Goal: Task Accomplishment & Management: Manage account settings

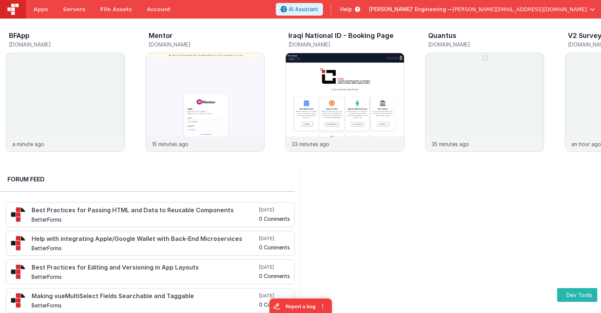
click at [534, 11] on span "hassan@delfsengineering.ca" at bounding box center [520, 9] width 134 height 7
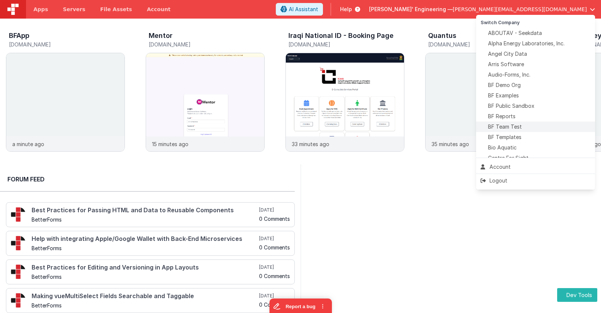
click at [508, 126] on span "BF Team Test" at bounding box center [505, 126] width 34 height 7
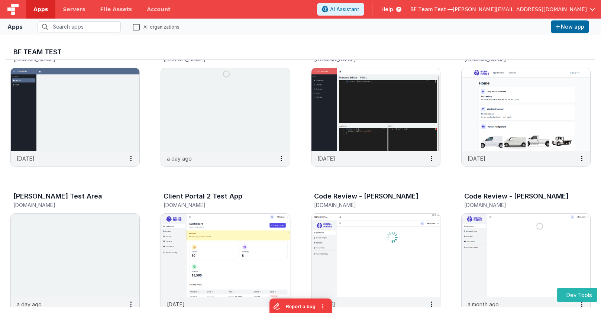
scroll to position [89, 0]
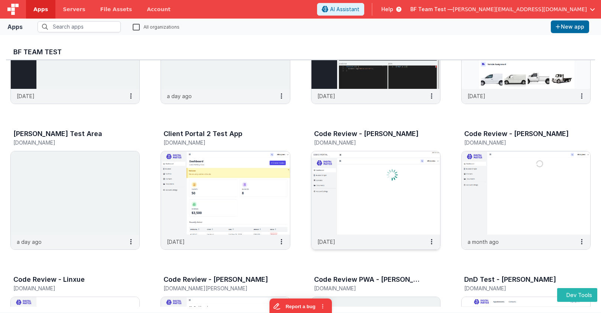
click at [352, 171] on img at bounding box center [375, 192] width 129 height 83
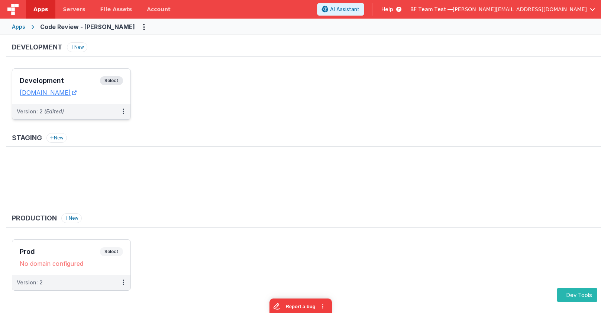
click at [117, 78] on span "Select" at bounding box center [111, 80] width 23 height 9
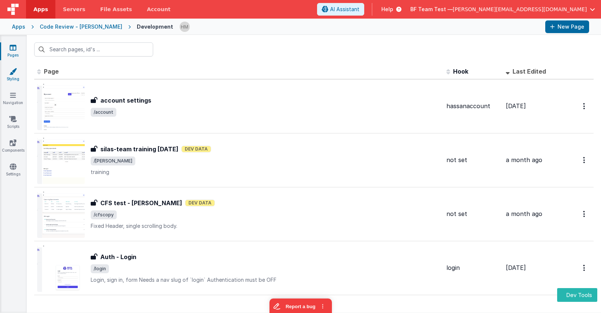
click at [11, 71] on icon at bounding box center [12, 71] width 7 height 7
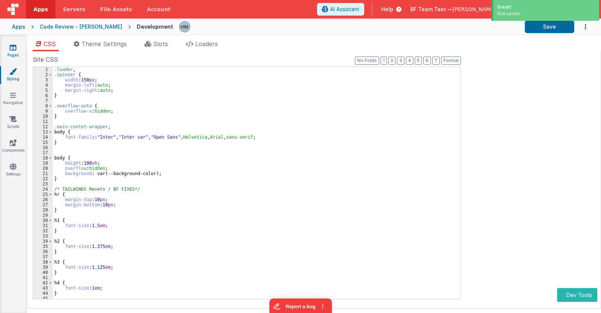
click at [14, 50] on icon at bounding box center [13, 47] width 7 height 7
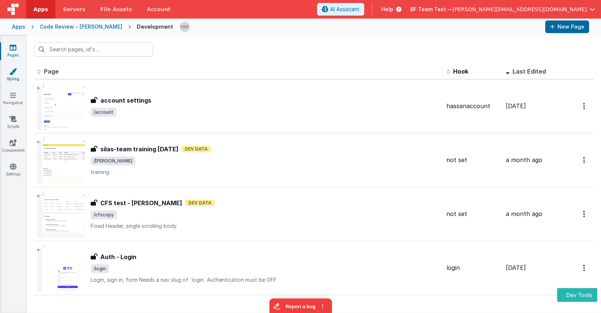
click at [25, 78] on link "Styling" at bounding box center [13, 75] width 27 height 15
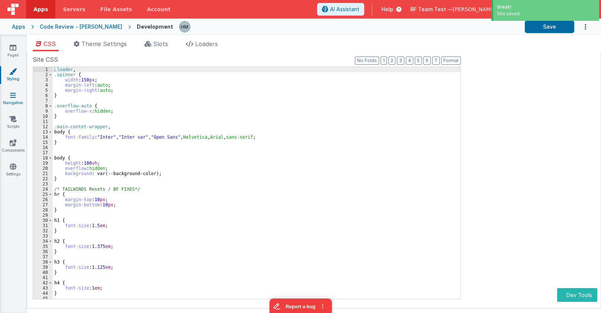
click at [17, 98] on link "Navigation" at bounding box center [13, 98] width 27 height 15
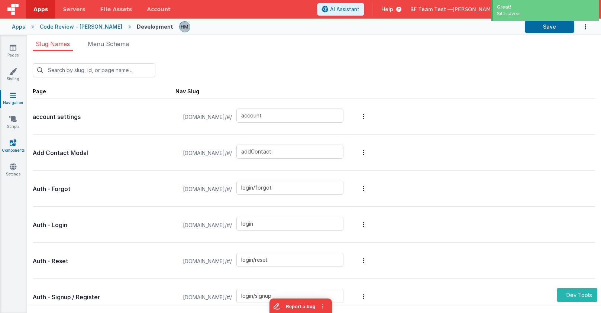
click at [12, 143] on icon at bounding box center [13, 142] width 7 height 7
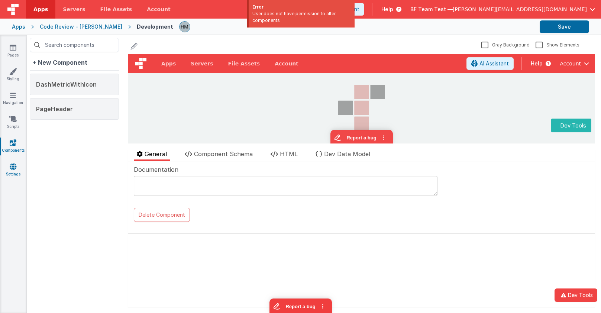
click at [13, 172] on link "Settings" at bounding box center [13, 170] width 27 height 15
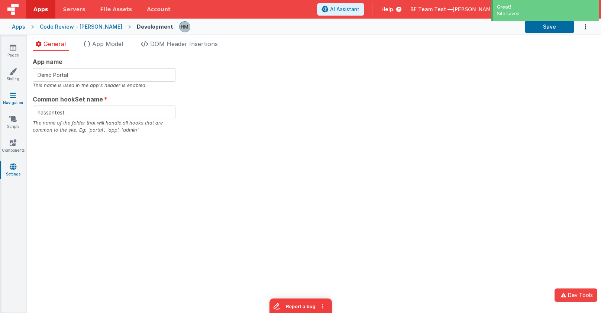
click at [14, 93] on icon at bounding box center [13, 94] width 6 height 7
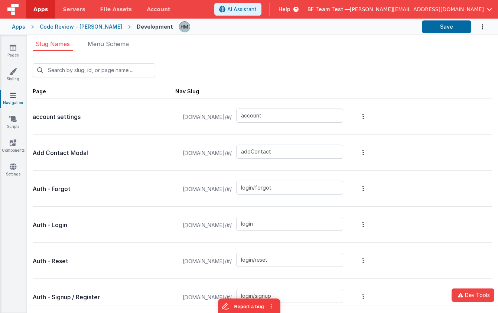
click at [350, 8] on span "BF Team Test —" at bounding box center [329, 9] width 42 height 7
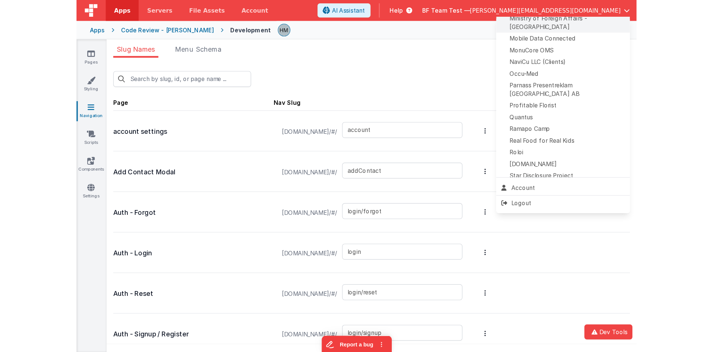
scroll to position [330, 0]
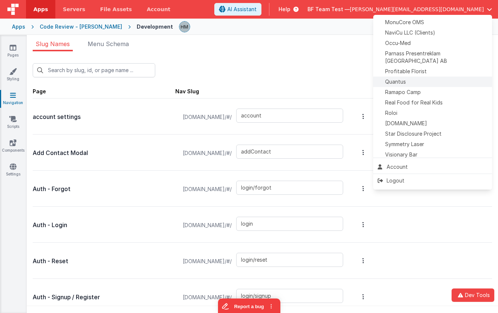
click at [401, 78] on span "Quantus" at bounding box center [395, 81] width 21 height 7
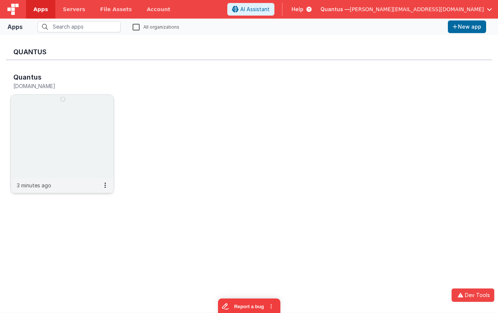
click at [85, 106] on img at bounding box center [62, 136] width 103 height 83
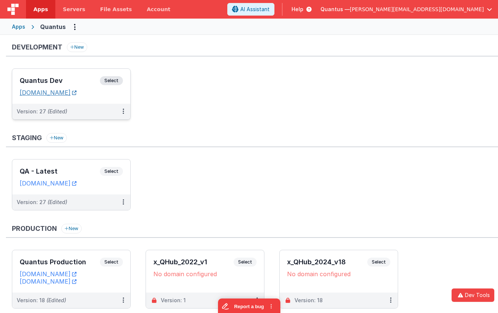
click at [77, 94] on link "quantusdev.fmbetterforms.com" at bounding box center [48, 92] width 57 height 7
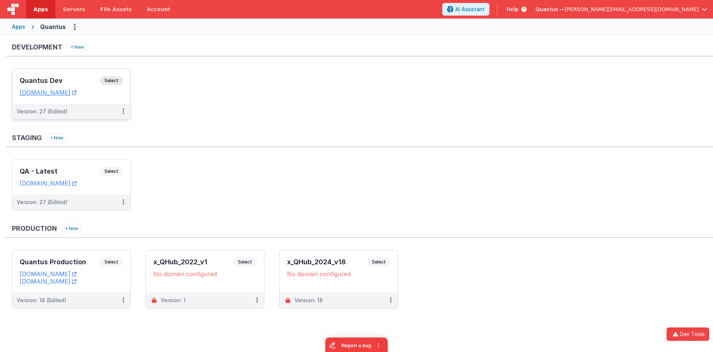
click at [88, 74] on div "Quantus Dev Select URLs quantusdev.fmbetterforms.com" at bounding box center [71, 86] width 118 height 35
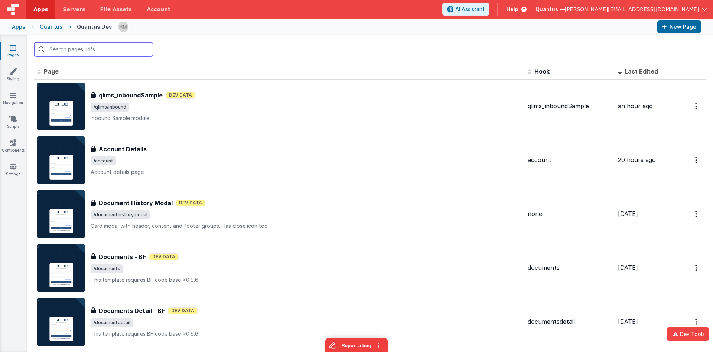
click at [134, 46] on input "text" at bounding box center [93, 49] width 119 height 14
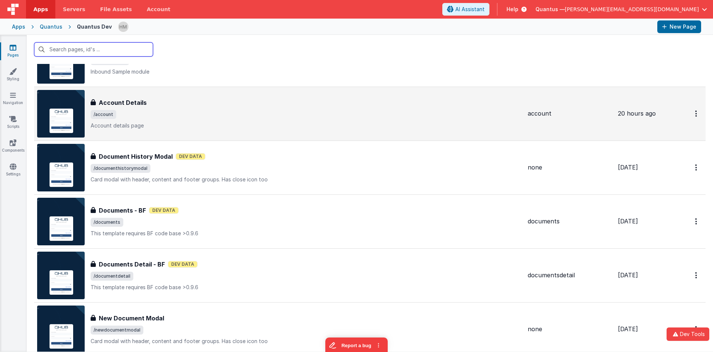
scroll to position [89, 0]
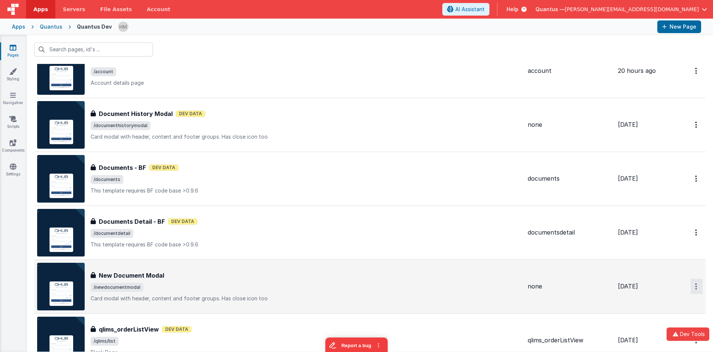
click at [600, 25] on button "Options" at bounding box center [697, 16] width 12 height 15
click at [600, 312] on link "Duplicate" at bounding box center [670, 317] width 65 height 14
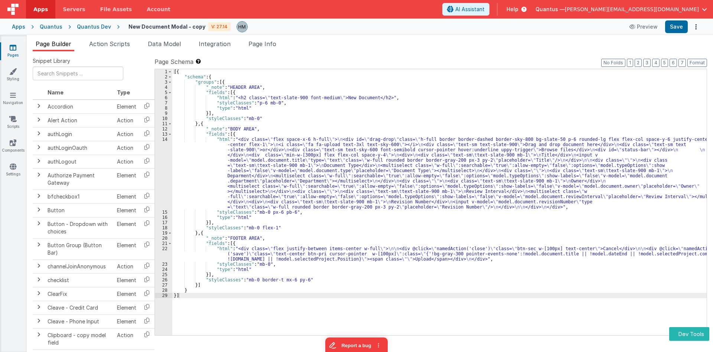
click at [190, 25] on h4 "New Document Modal - copy" at bounding box center [167, 27] width 77 height 6
click at [189, 25] on h4 "New Document Modal - copy" at bounding box center [167, 27] width 77 height 6
click at [189, 26] on h4 "New Document Modal - copy" at bounding box center [167, 27] width 77 height 6
click at [196, 29] on input "New Document Modal - copy" at bounding box center [165, 26] width 83 height 11
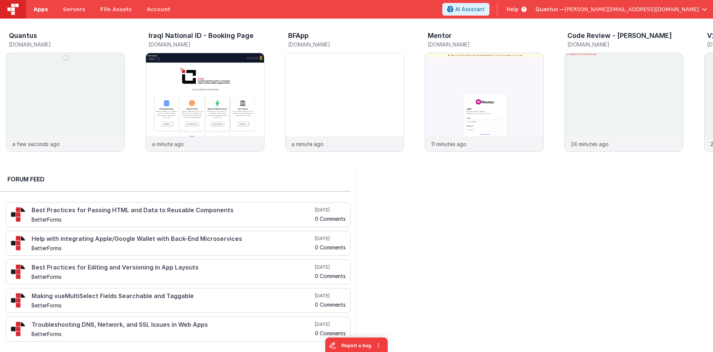
click at [43, 7] on span "Apps" at bounding box center [40, 9] width 14 height 7
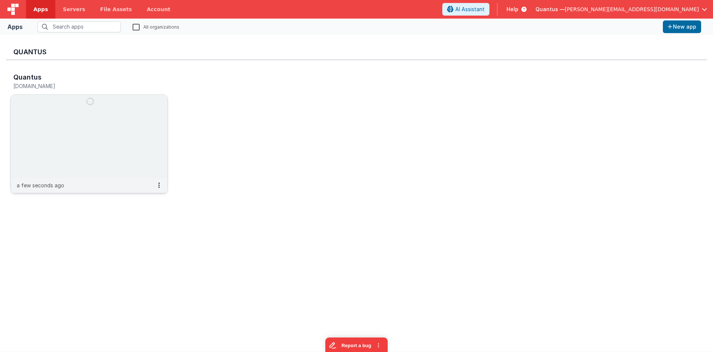
click at [131, 139] on img at bounding box center [89, 136] width 157 height 83
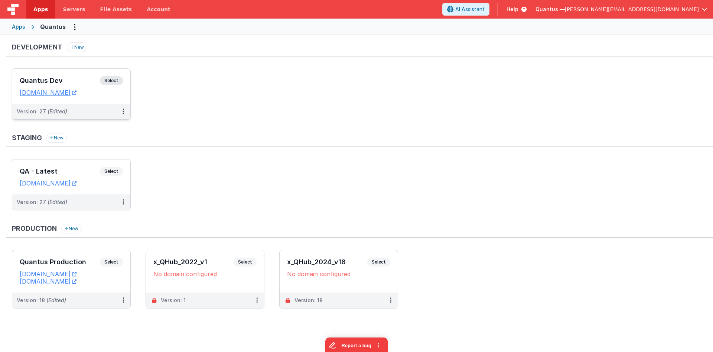
click at [80, 79] on h3 "Quantus Dev" at bounding box center [60, 80] width 80 height 7
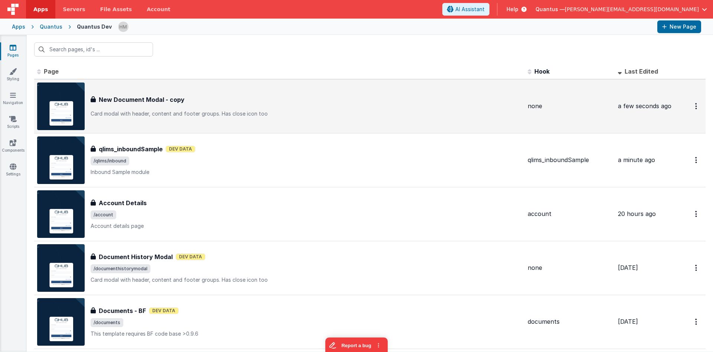
click at [171, 104] on h3 "New Document Modal - copy" at bounding box center [142, 99] width 86 height 9
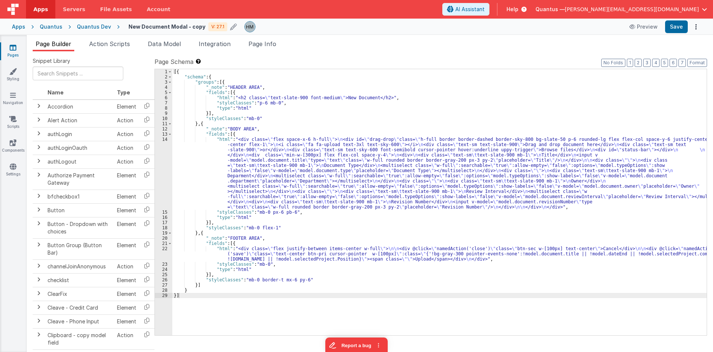
click at [172, 28] on h4 "New Document Modal - copy" at bounding box center [167, 27] width 77 height 6
click at [172, 28] on input "New Document Modal - copy" at bounding box center [175, 26] width 93 height 11
type input "Revise Document Modal"
click at [224, 28] on icon at bounding box center [227, 27] width 6 height 10
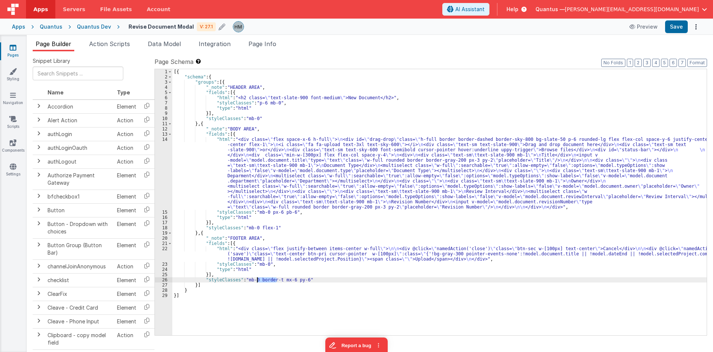
drag, startPoint x: 276, startPoint y: 279, endPoint x: 257, endPoint y: 277, distance: 19.4
click at [257, 277] on div "[{ "schema" : { "groups" : [{ "_note" : "HEADER AREA" , "fields" : [{ "html" : …" at bounding box center [439, 207] width 535 height 276
drag, startPoint x: 281, startPoint y: 279, endPoint x: 256, endPoint y: 281, distance: 25.0
click at [256, 281] on div "[{ "schema" : { "groups" : [{ "_note" : "HEADER AREA" , "fields" : [{ "html" : …" at bounding box center [439, 207] width 535 height 276
click at [274, 280] on div "[{ "schema" : { "groups" : [{ "_note" : "HEADER AREA" , "fields" : [{ "html" : …" at bounding box center [439, 207] width 535 height 276
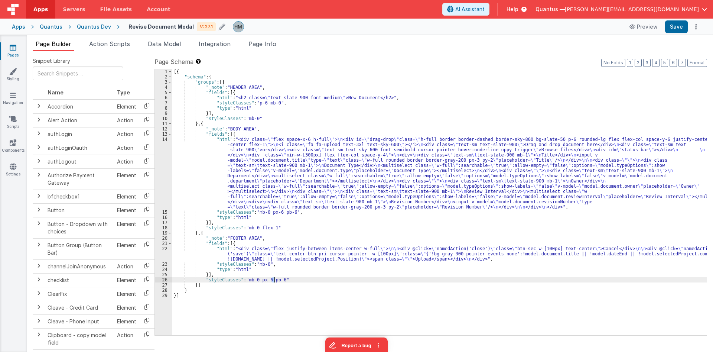
click at [274, 280] on div "[{ "schema" : { "groups" : [{ "_note" : "HEADER AREA" , "fields" : [{ "html" : …" at bounding box center [439, 202] width 535 height 266
drag, startPoint x: 273, startPoint y: 279, endPoint x: 263, endPoint y: 279, distance: 10.1
click at [263, 279] on div "[{ "schema" : { "groups" : [{ "_note" : "HEADER AREA" , "fields" : [{ "html" : …" at bounding box center [439, 207] width 535 height 276
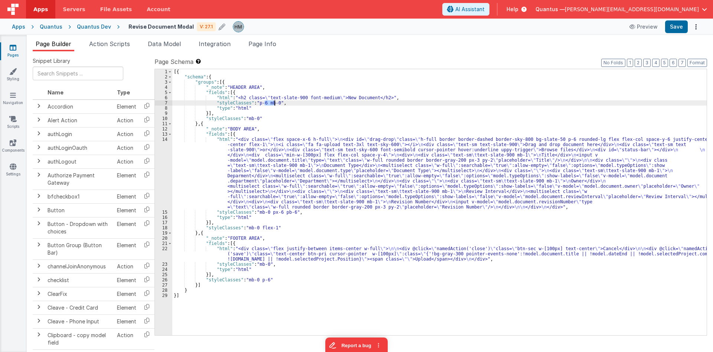
drag, startPoint x: 264, startPoint y: 102, endPoint x: 273, endPoint y: 102, distance: 9.3
click at [273, 102] on div "[{ "schema" : { "groups" : [{ "_note" : "HEADER AREA" , "fields" : [{ "html" : …" at bounding box center [439, 207] width 535 height 276
drag, startPoint x: 260, startPoint y: 101, endPoint x: 240, endPoint y: 101, distance: 19.3
click at [259, 101] on div "[{ "schema" : { "groups" : [{ "_note" : "HEADER AREA" , "fields" : [{ "html" : …" at bounding box center [439, 207] width 535 height 276
click at [214, 99] on div "[{ "schema" : { "groups" : [{ "_note" : "HEADER AREA" , "fields" : [{ "html" : …" at bounding box center [439, 207] width 535 height 276
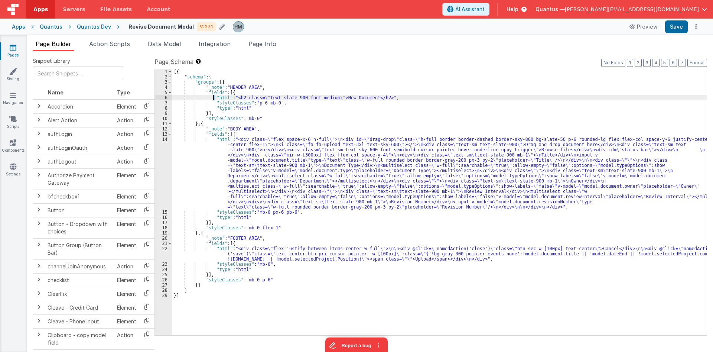
click at [165, 99] on div "6" at bounding box center [163, 97] width 17 height 5
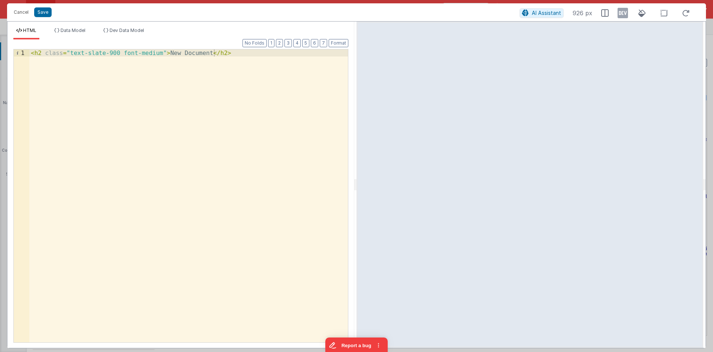
click at [182, 52] on div "< h2 class = "text-slate-900 font-medium" > New Document </ h2 >" at bounding box center [188, 202] width 319 height 307
drag, startPoint x: 196, startPoint y: 53, endPoint x: 158, endPoint y: 53, distance: 37.5
click at [158, 53] on div "< h2 class = "text-slate-900 font-medium" > New Document </ h2 >" at bounding box center [188, 202] width 319 height 307
click at [82, 27] on li "Data Model" at bounding box center [69, 33] width 37 height 12
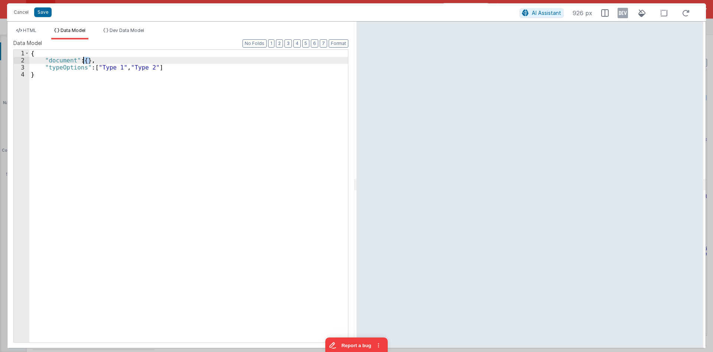
drag, startPoint x: 90, startPoint y: 59, endPoint x: 84, endPoint y: 60, distance: 5.6
click at [84, 60] on div "{ "document" : { } , "typeOptions" : [ "Type 1" , "Type 2" ] }" at bounding box center [188, 203] width 319 height 307
click at [86, 59] on div "{ "document" : { } , "typeOptions" : [ "Type 1" , "Type 2" ] }" at bounding box center [188, 196] width 319 height 292
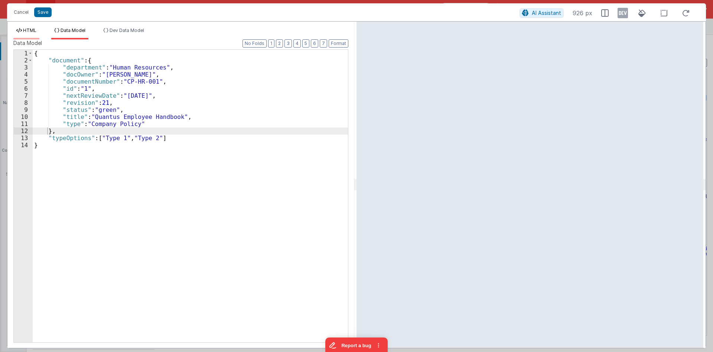
click at [36, 30] on span "HTML" at bounding box center [29, 30] width 13 height 6
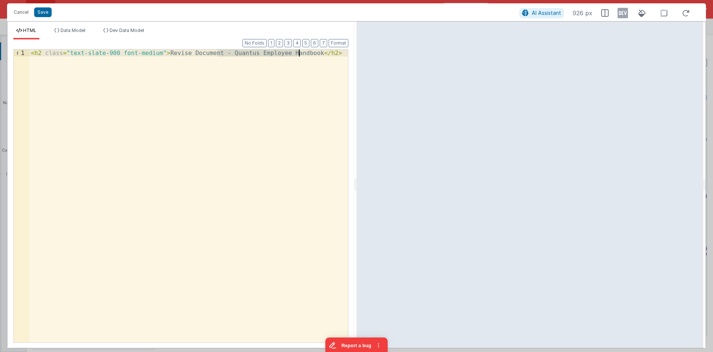
drag, startPoint x: 217, startPoint y: 51, endPoint x: 298, endPoint y: 56, distance: 81.1
click at [298, 56] on div "< h2 class = "text-slate-900 font-medium" > Revise Document - Quantus Employee …" at bounding box center [188, 202] width 319 height 307
click at [152, 53] on div "< h2 class = "text-slate-900 font-medium" > Revise Document - {{model.document.…" at bounding box center [188, 202] width 319 height 307
click at [267, 67] on div "< h2 class = "text-slate-900 font-medium" > Revise Document - {{model.document.…" at bounding box center [188, 202] width 319 height 307
drag, startPoint x: 320, startPoint y: 56, endPoint x: 49, endPoint y: 38, distance: 271.8
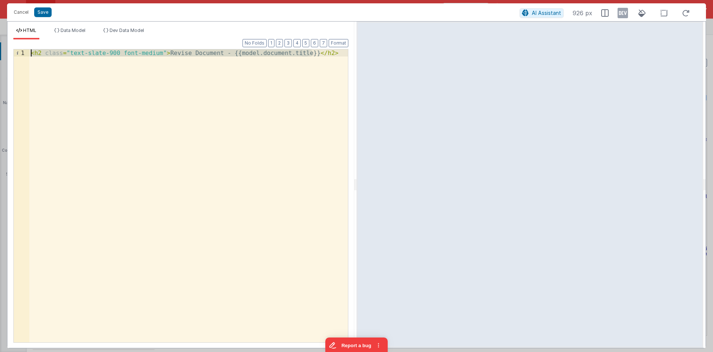
click at [49, 49] on div "< h2 class = "text-slate-900 font-medium" > Revise Document - {{model.document.…" at bounding box center [188, 195] width 319 height 293
drag, startPoint x: 292, startPoint y: 61, endPoint x: 330, endPoint y: 55, distance: 38.7
click at [292, 61] on div "< h2 class = "text-slate-900 font-medium" > Revise Document - {{model.document.…" at bounding box center [188, 195] width 319 height 293
click at [331, 55] on div "< h2 class = "text-slate-900 font-medium" > Revise Document - {{model.document.…" at bounding box center [188, 202] width 319 height 307
drag, startPoint x: 84, startPoint y: 61, endPoint x: 48, endPoint y: 58, distance: 35.7
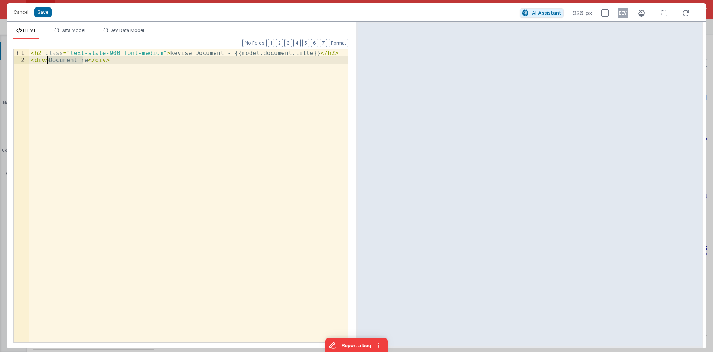
click at [48, 58] on div "< h2 class = "text-slate-900 font-medium" > Revise Document - {{model.document.…" at bounding box center [188, 202] width 319 height 307
click at [152, 53] on div "< h2 class = "text-slate-900 font-medium" > Revise Document - {{model.document.…" at bounding box center [188, 202] width 319 height 307
click at [40, 60] on div "< h2 class = "text-slate-900 font-medium" > Revise Document - {{model.document.…" at bounding box center [188, 202] width 319 height 307
click at [287, 60] on div "< h2 class = "text-slate-900 font-medium" > Revise Document - {{model.document.…" at bounding box center [188, 202] width 319 height 307
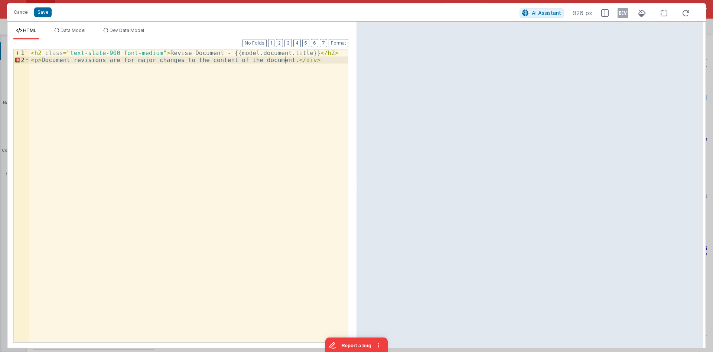
click at [287, 60] on div "< h2 class = "text-slate-900 font-medium" > Revise Document - {{model.document.…" at bounding box center [188, 202] width 319 height 307
click at [299, 63] on div "< h2 class = "text-slate-900 font-medium" > Revise Document - {{model.document.…" at bounding box center [188, 202] width 319 height 307
click at [152, 52] on div "< h2 class = "text-slate-900 font-medium" > Revise Document - {{model.document.…" at bounding box center [188, 202] width 319 height 307
click at [44, 59] on div "< h2 class = "text-slate-900 font-medium mb-1" > Revise Document - {{model.docu…" at bounding box center [188, 202] width 319 height 307
click at [196, 103] on div "< h2 class = "text-slate-900 font-medium mb-1" > Revise Document - {{model.docu…" at bounding box center [188, 206] width 319 height 314
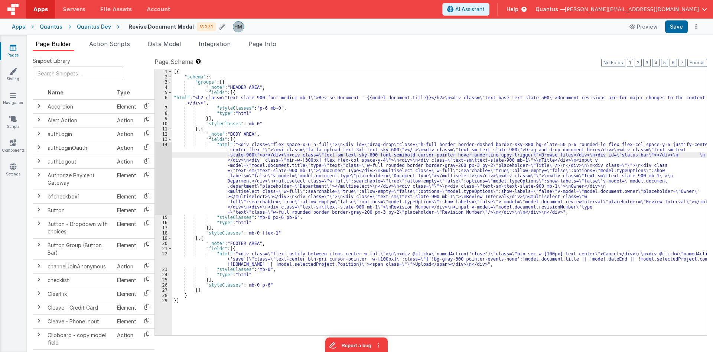
click at [239, 157] on div "[{ "schema" : { "groups" : [{ "_note" : "HEADER AREA" , "fields" : [{ "html" : …" at bounding box center [439, 207] width 535 height 276
click at [166, 145] on div "14" at bounding box center [163, 178] width 17 height 73
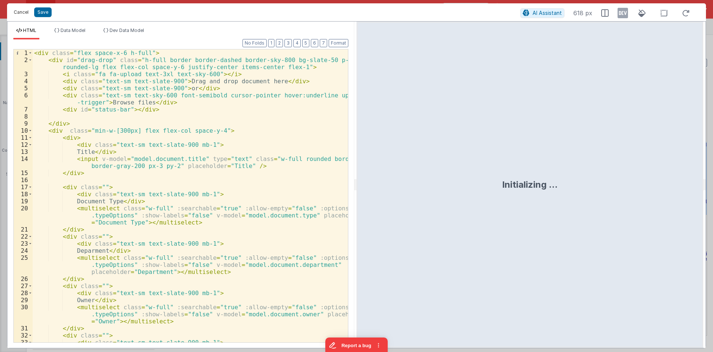
click at [26, 12] on button "Cancel" at bounding box center [21, 12] width 22 height 10
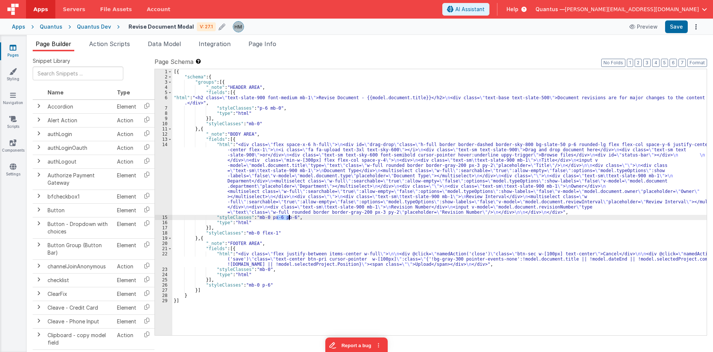
drag, startPoint x: 278, startPoint y: 215, endPoint x: 288, endPoint y: 217, distance: 10.2
click at [288, 217] on div "[{ "schema" : { "groups" : [{ "_note" : "HEADER AREA" , "fields" : [{ "html" : …" at bounding box center [439, 207] width 535 height 276
click at [249, 171] on div "[{ "schema" : { "groups" : [{ "_note" : "HEADER AREA" , "fields" : [{ "html" : …" at bounding box center [439, 207] width 535 height 276
click at [167, 145] on div "14" at bounding box center [163, 178] width 17 height 73
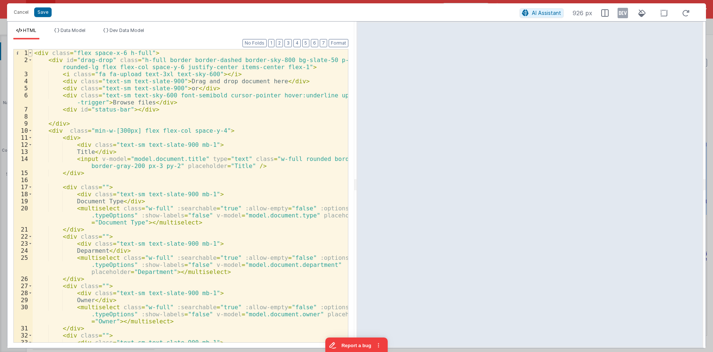
click at [30, 52] on span at bounding box center [30, 52] width 4 height 7
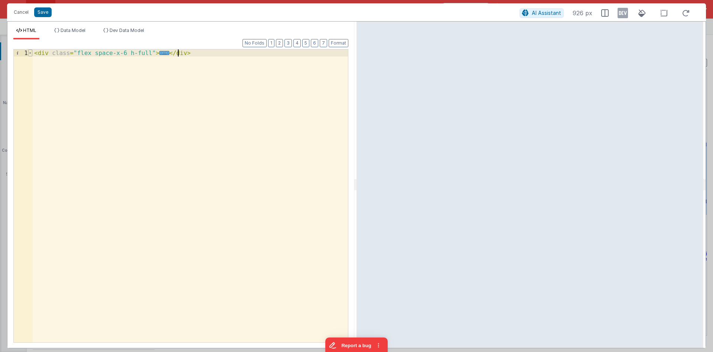
click at [30, 52] on span at bounding box center [30, 52] width 4 height 7
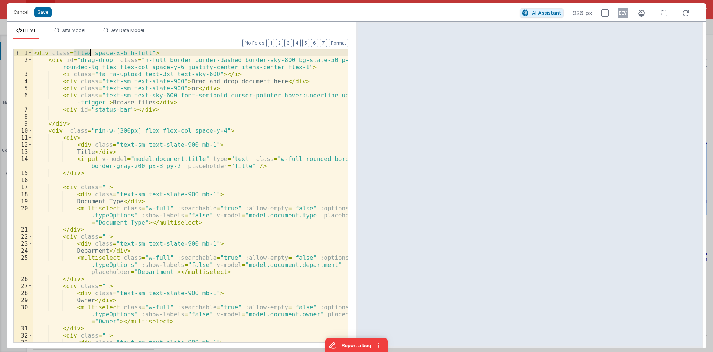
drag, startPoint x: 74, startPoint y: 53, endPoint x: 89, endPoint y: 53, distance: 15.6
click at [89, 53] on div "< div class = "flex space-x-6 h-full" > < div id = "drag-drop" class = "h-full …" at bounding box center [190, 202] width 315 height 307
click at [30, 132] on span at bounding box center [30, 130] width 4 height 7
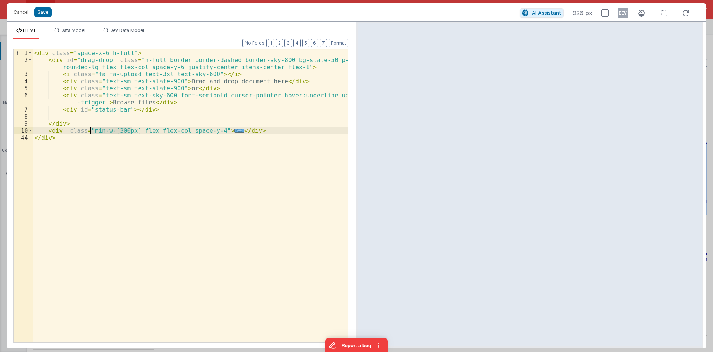
drag, startPoint x: 132, startPoint y: 129, endPoint x: 90, endPoint y: 132, distance: 41.3
click at [90, 132] on div "< div class = "space-x-6 h-full" > < div id = "drag-drop" class = "h-full borde…" at bounding box center [190, 202] width 315 height 307
click at [62, 123] on div "< div class = "space-x-6 h-full" > < div id = "drag-drop" class = "h-full borde…" at bounding box center [190, 202] width 315 height 307
drag, startPoint x: 155, startPoint y: 60, endPoint x: 136, endPoint y: 60, distance: 19.3
click at [136, 60] on div "< div class = "space-x-6 h-full" > < div id = "drag-drop" class = "h-full borde…" at bounding box center [190, 202] width 315 height 307
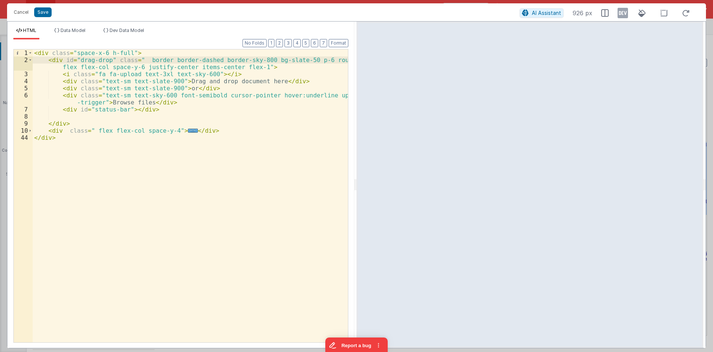
click at [141, 61] on div "< div class = "space-x-6 h-full" > < div id = "drag-drop" class = " border bord…" at bounding box center [190, 202] width 315 height 307
click at [302, 61] on div "< div class = "space-x-6 h-full" > < div id = "drag-drop" class = "border borde…" at bounding box center [190, 202] width 315 height 307
click at [135, 67] on div "< div class = "space-x-6 h-full" > < div id = "drag-drop" class = "border borde…" at bounding box center [190, 202] width 315 height 307
click at [126, 68] on div "< div class = "space-x-6 h-full" > < div id = "drag-drop" class = "border borde…" at bounding box center [190, 202] width 315 height 307
drag, startPoint x: 105, startPoint y: 68, endPoint x: 75, endPoint y: 65, distance: 30.6
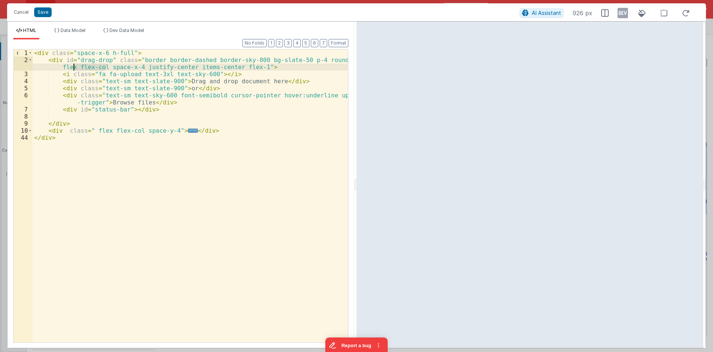
click at [75, 65] on div "< div class = "space-x-6 h-full" > < div id = "drag-drop" class = "border borde…" at bounding box center [190, 202] width 315 height 307
drag, startPoint x: 162, startPoint y: 73, endPoint x: 152, endPoint y: 73, distance: 10.0
click at [152, 73] on div "< div class = "space-x-6 h-full" > < div id = "drag-drop" class = "border borde…" at bounding box center [190, 202] width 315 height 307
drag, startPoint x: 106, startPoint y: 66, endPoint x: 77, endPoint y: 65, distance: 29.7
click at [77, 65] on div "< div class = "space-x-6 h-full" > < div id = "drag-drop" class = "border borde…" at bounding box center [190, 202] width 315 height 307
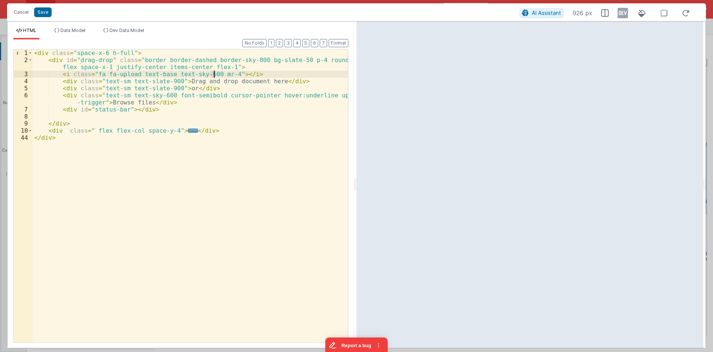
click at [213, 75] on div "< div class = "space-x-6 h-full" > < div id = "drag-drop" class = "border borde…" at bounding box center [190, 202] width 315 height 307
click at [76, 67] on div "< div class = "space-x-6 h-full" > < div id = "drag-drop" class = "border borde…" at bounding box center [190, 202] width 315 height 307
click at [222, 74] on div "< div class = "space-x-6 h-full" > < div id = "drag-drop" class = "border borde…" at bounding box center [190, 202] width 315 height 307
click at [54, 60] on div "< div class = "space-x-6 h-full" > < div id = "drag-drop" class = "border borde…" at bounding box center [190, 202] width 315 height 307
click at [69, 116] on div "< div class = "space-x-6 h-full" > < div id = "drag-drop" class = "border borde…" at bounding box center [190, 202] width 315 height 307
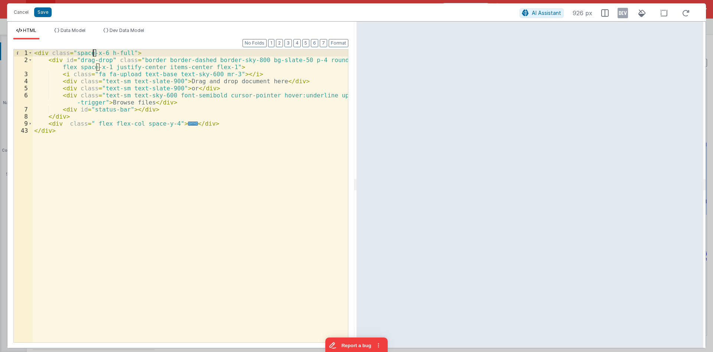
click at [94, 51] on div "< div class = "space-x-6 h-full" > < div id = "drag-drop" class = "border borde…" at bounding box center [190, 202] width 315 height 307
click at [188, 123] on span "..." at bounding box center [193, 123] width 10 height 4
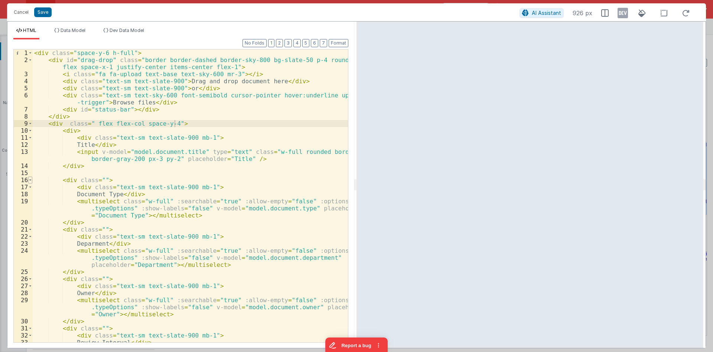
click at [29, 180] on span at bounding box center [30, 179] width 4 height 7
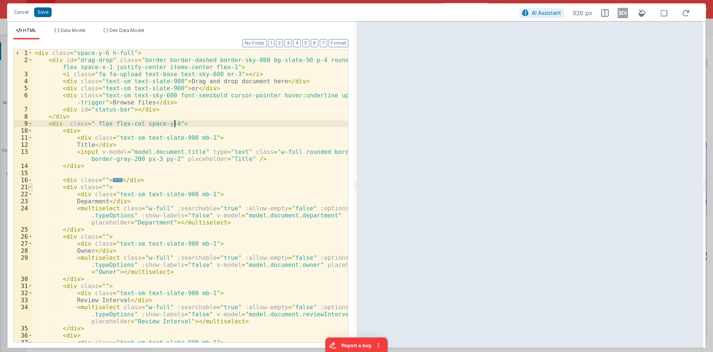
click at [30, 188] on span at bounding box center [30, 187] width 4 height 7
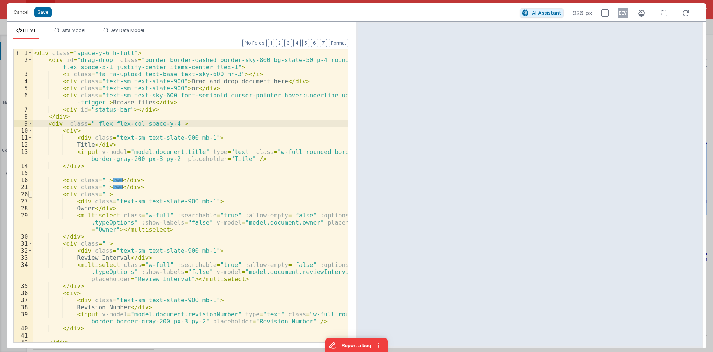
click at [32, 197] on span at bounding box center [30, 194] width 4 height 7
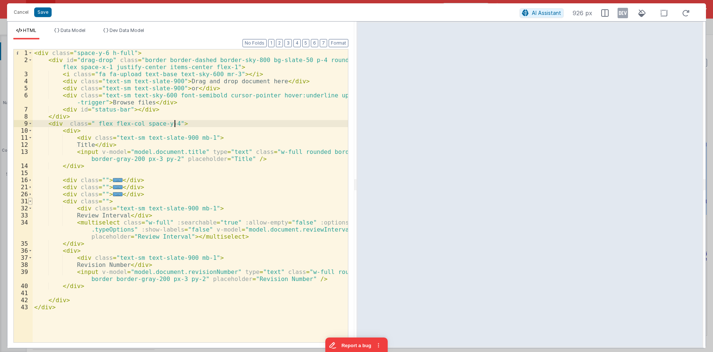
click at [31, 202] on span at bounding box center [30, 201] width 4 height 7
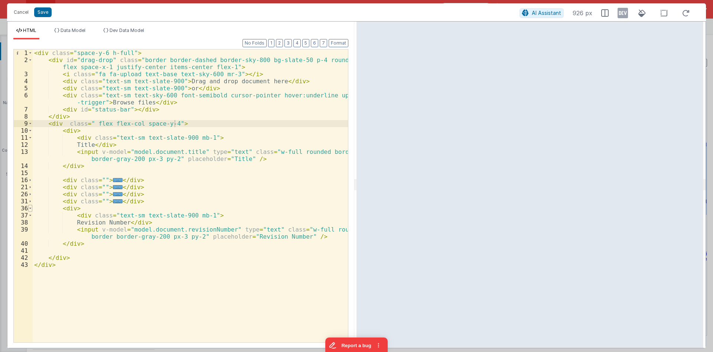
click at [31, 207] on span at bounding box center [30, 208] width 4 height 7
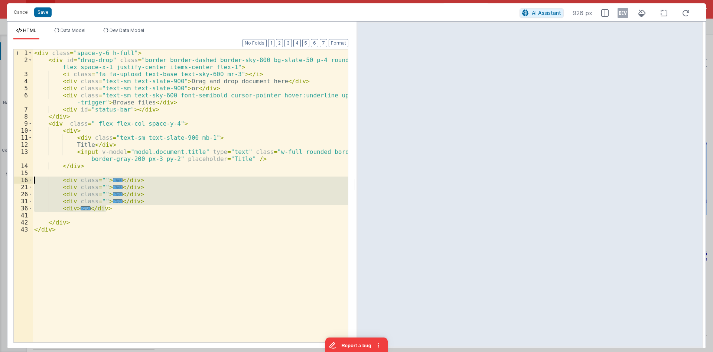
drag, startPoint x: 118, startPoint y: 208, endPoint x: 11, endPoint y: 178, distance: 111.2
click at [33, 178] on div "< div class = "space-y-6 h-full" > < div id = "drag-drop" class = "border borde…" at bounding box center [190, 195] width 315 height 293
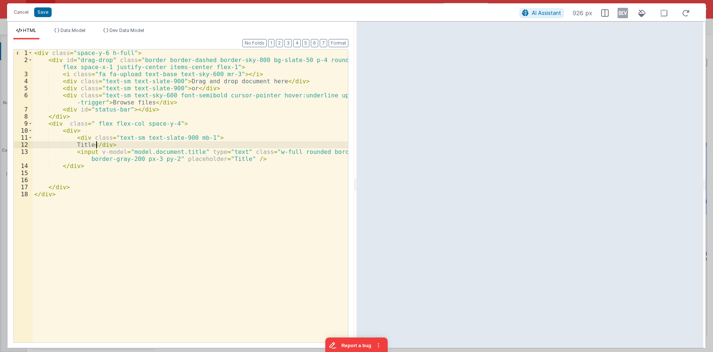
click at [97, 143] on div "< div class = "space-y-6 h-full" > < div id = "drag-drop" class = "border borde…" at bounding box center [190, 202] width 315 height 307
click at [98, 144] on div "< div class = "space-y-6 h-full" > < div id = "drag-drop" class = "border borde…" at bounding box center [190, 195] width 315 height 293
click at [98, 144] on div "< div class = "space-y-6 h-full" > < div id = "drag-drop" class = "border borde…" at bounding box center [190, 202] width 315 height 307
click at [181, 152] on div "< div class = "space-y-6 h-full" > < div id = "drag-drop" class = "border borde…" at bounding box center [190, 202] width 315 height 307
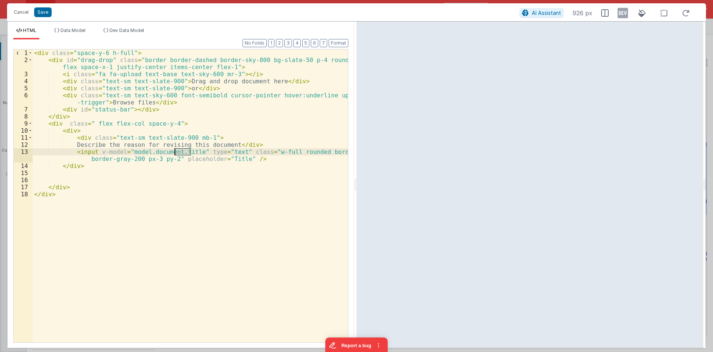
click at [181, 152] on div "< div class = "space-y-6 h-full" > < div id = "drag-drop" class = "border borde…" at bounding box center [190, 202] width 315 height 307
click at [87, 35] on li "Data Model" at bounding box center [69, 33] width 37 height 12
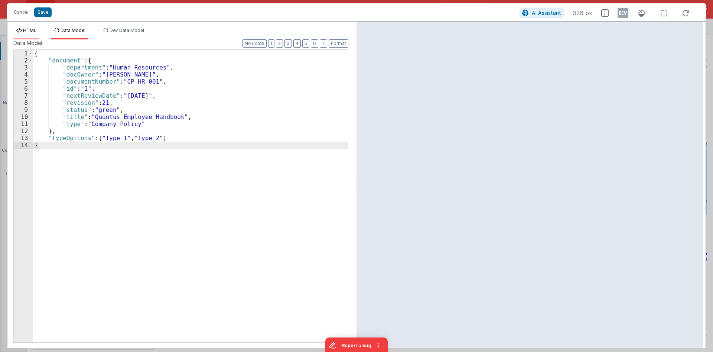
click at [29, 32] on span "HTML" at bounding box center [29, 30] width 13 height 6
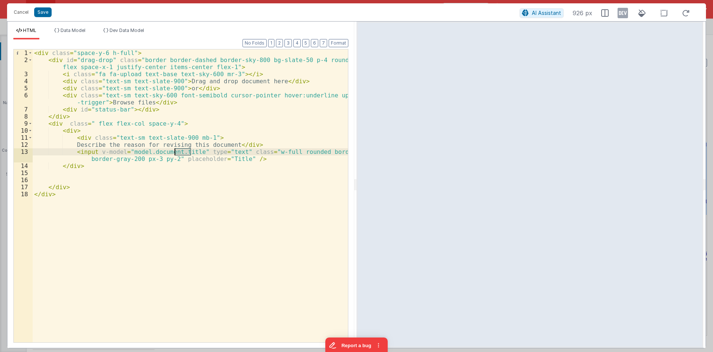
click at [184, 150] on div "< div class = "space-y-6 h-full" > < div id = "drag-drop" class = "border borde…" at bounding box center [190, 195] width 315 height 293
click at [184, 150] on div "< div class = "space-y-6 h-full" > < div id = "drag-drop" class = "border borde…" at bounding box center [190, 202] width 315 height 307
click at [249, 158] on div "< div class = "space-y-6 h-full" > < div id = "drag-drop" class = "border borde…" at bounding box center [190, 202] width 315 height 307
click at [96, 167] on div "< div class = "space-y-6 h-full" > < div id = "drag-drop" class = "border borde…" at bounding box center [190, 202] width 315 height 307
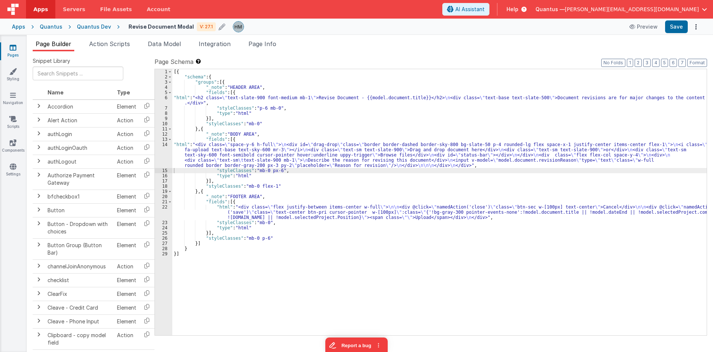
click at [519, 6] on span "Help" at bounding box center [513, 9] width 12 height 7
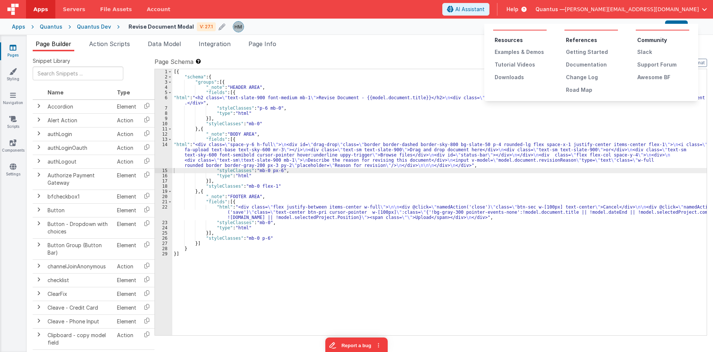
click at [576, 9] on button at bounding box center [356, 176] width 713 height 352
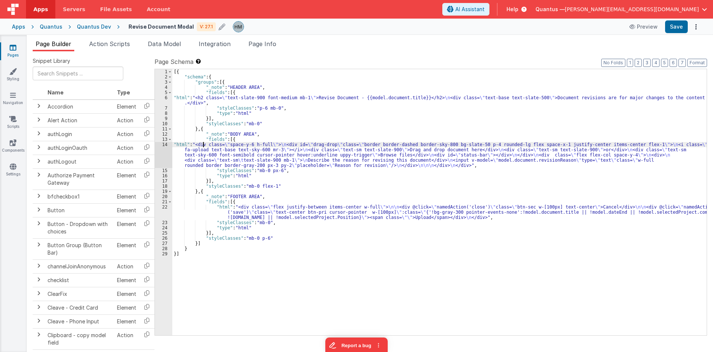
drag, startPoint x: 203, startPoint y: 143, endPoint x: 184, endPoint y: 142, distance: 19.7
click at [200, 143] on div "[{ "schema" : { "groups" : [{ "_note" : "HEADER AREA" , "fields" : [{ "html" : …" at bounding box center [439, 207] width 535 height 276
click at [163, 146] on div "14" at bounding box center [163, 155] width 17 height 26
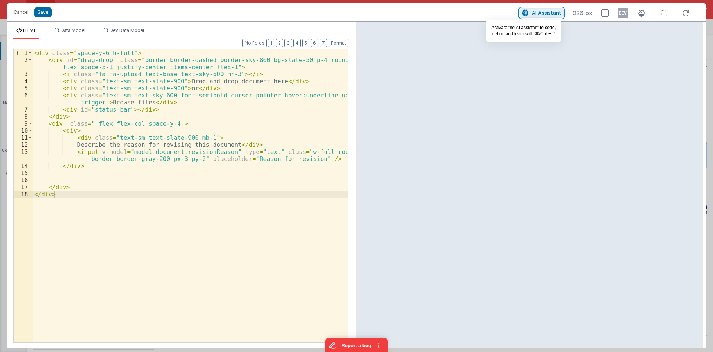
click at [543, 11] on span "AI Assistant" at bounding box center [546, 13] width 29 height 6
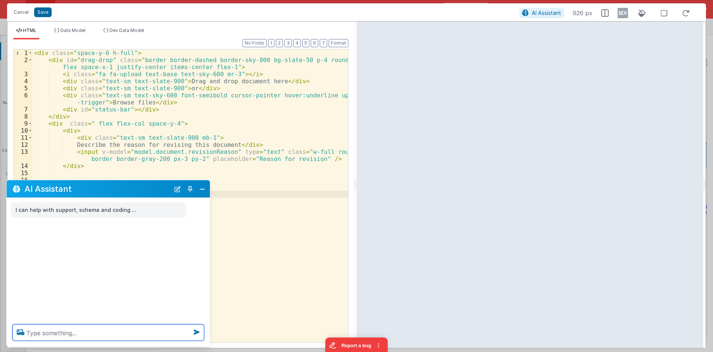
click at [124, 332] on textarea at bounding box center [109, 332] width 192 height 16
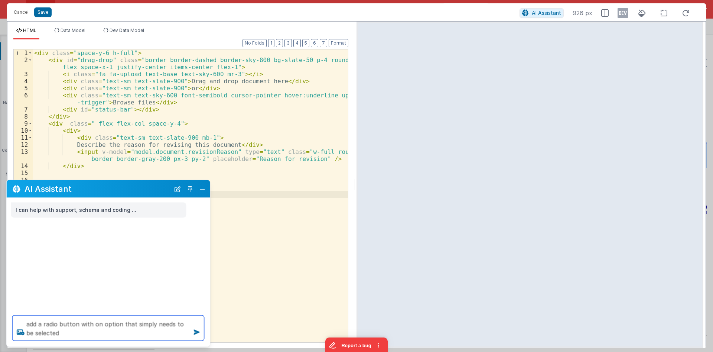
type textarea "add a radio button with on option that simply needs to be selected"
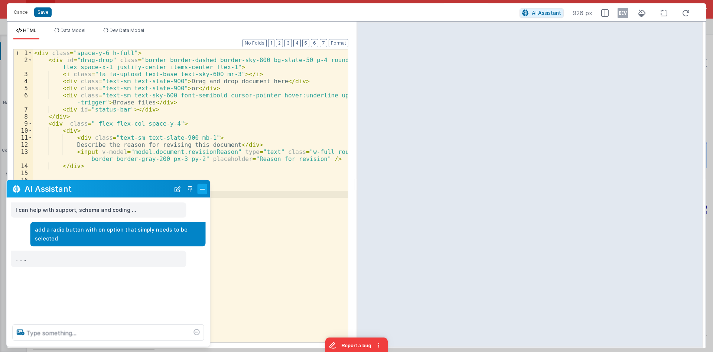
click at [205, 188] on button "Close" at bounding box center [203, 189] width 10 height 10
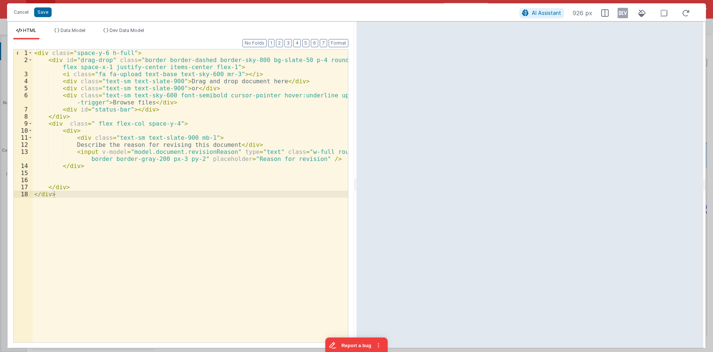
click at [117, 191] on div "< div class = "space-y-6 h-full" > < div id = "drag-drop" class = "border borde…" at bounding box center [190, 202] width 315 height 307
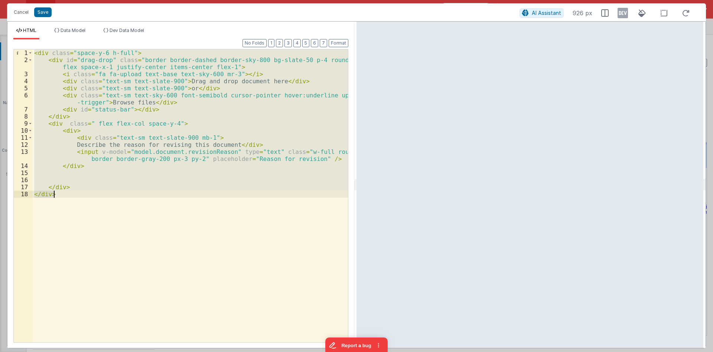
click at [75, 165] on div "< div class = "space-y-6 h-full" > < div id = "drag-drop" class = "border borde…" at bounding box center [190, 195] width 315 height 293
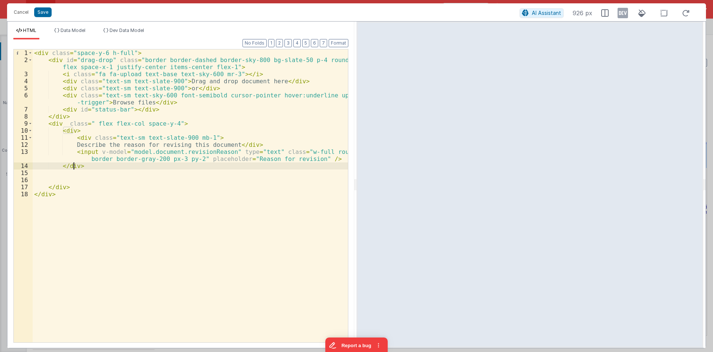
click at [98, 169] on div "< div class = "space-y-6 h-full" > < div id = "drag-drop" class = "border borde…" at bounding box center [190, 202] width 315 height 307
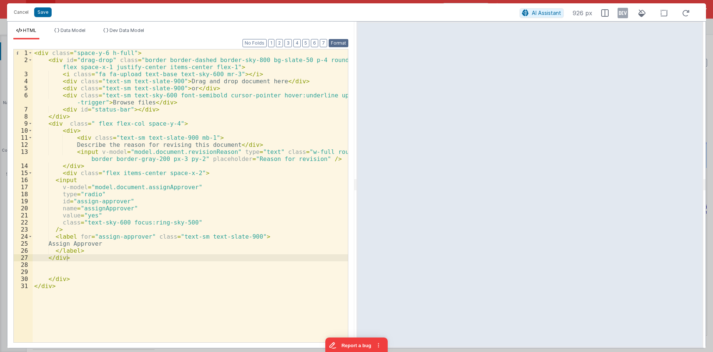
click at [340, 45] on button "Format" at bounding box center [339, 43] width 20 height 8
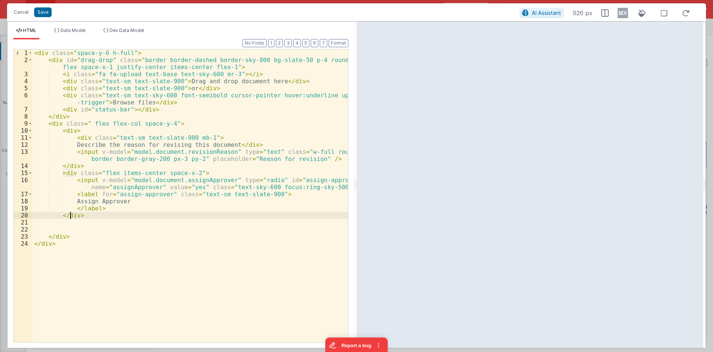
click at [71, 217] on div "< div class = "space-y-6 h-full" > < div id = "drag-drop" class = "border borde…" at bounding box center [190, 202] width 315 height 307
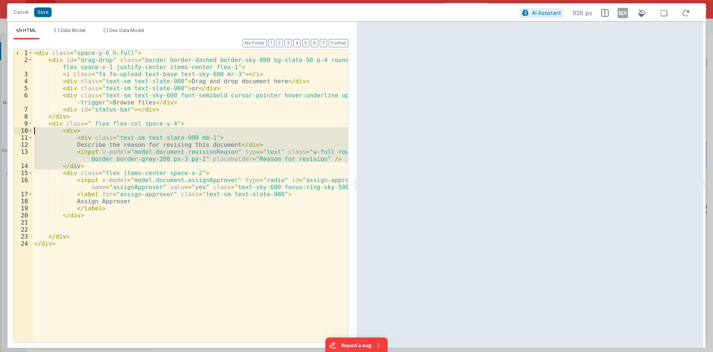
drag, startPoint x: 85, startPoint y: 166, endPoint x: 0, endPoint y: 130, distance: 91.8
click at [33, 130] on div "< div class = "space-y-6 h-full" > < div id = "drag-drop" class = "border borde…" at bounding box center [190, 195] width 315 height 293
click at [89, 165] on div "< div class = "space-y-6 h-full" > < div id = "drag-drop" class = "border borde…" at bounding box center [190, 195] width 315 height 293
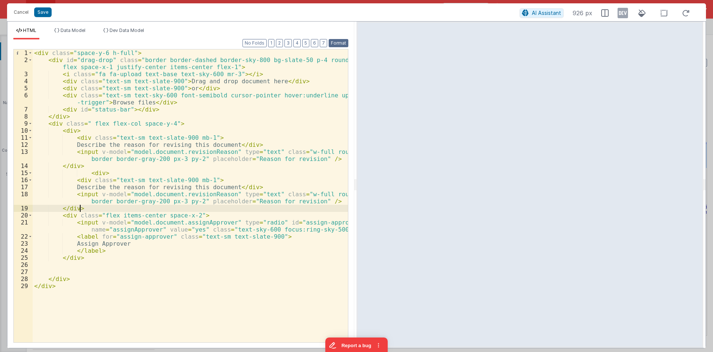
click at [338, 45] on button "Format" at bounding box center [339, 43] width 20 height 8
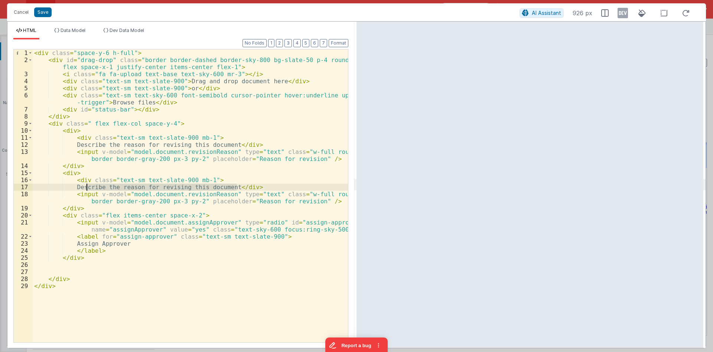
drag, startPoint x: 237, startPoint y: 187, endPoint x: 86, endPoint y: 187, distance: 150.9
click at [86, 187] on div "< div class = "space-y-6 h-full" > < div id = "drag-drop" class = "border borde…" at bounding box center [190, 202] width 315 height 307
click at [202, 179] on div "< div class = "space-y-6 h-full" > < div id = "drag-drop" class = "border borde…" at bounding box center [190, 202] width 315 height 307
click at [87, 223] on div "< div class = "space-y-6 h-full" > < div id = "drag-drop" class = "border borde…" at bounding box center [190, 202] width 315 height 307
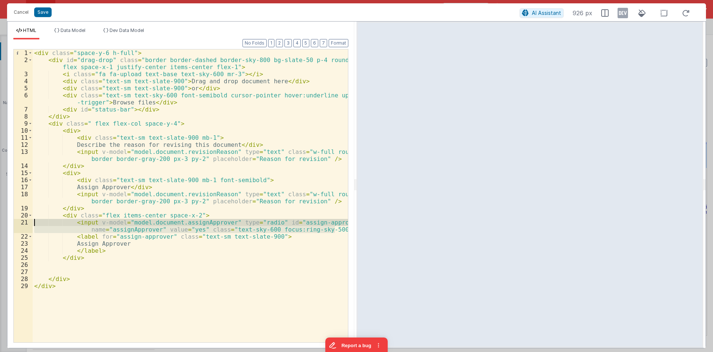
drag, startPoint x: 339, startPoint y: 227, endPoint x: 14, endPoint y: 223, distance: 324.8
click at [33, 223] on div "< div class = "space-y-6 h-full" > < div id = "drag-drop" class = "border borde…" at bounding box center [190, 195] width 315 height 293
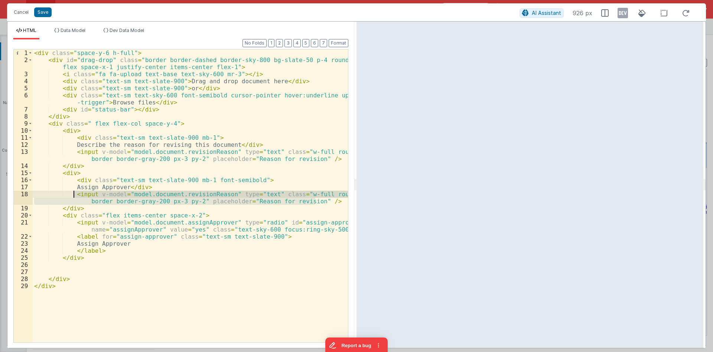
drag, startPoint x: 321, startPoint y: 201, endPoint x: 74, endPoint y: 197, distance: 247.5
click at [74, 197] on div "< div class = "space-y-6 h-full" > < div id = "drag-drop" class = "border borde…" at bounding box center [190, 202] width 315 height 307
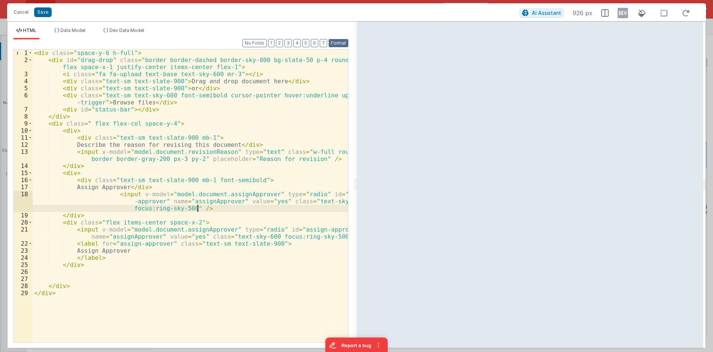
click at [336, 46] on button "Format" at bounding box center [339, 43] width 20 height 8
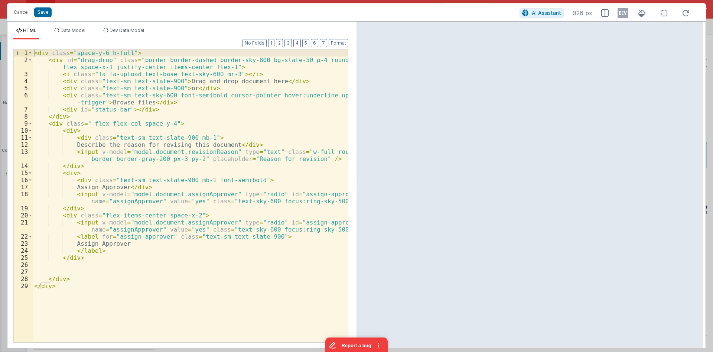
click at [71, 218] on div "< div class = "space-y-6 h-full" > < div id = "drag-drop" class = "border borde…" at bounding box center [190, 202] width 315 height 307
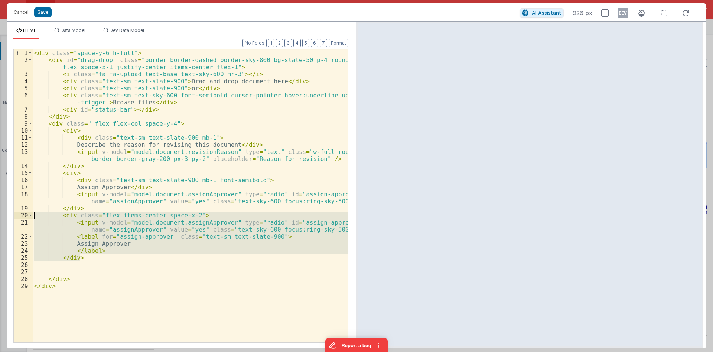
drag, startPoint x: 69, startPoint y: 250, endPoint x: 0, endPoint y: 217, distance: 76.4
click at [33, 217] on div "< div class = "space-y-6 h-full" > < div id = "drag-drop" class = "border borde…" at bounding box center [190, 195] width 315 height 293
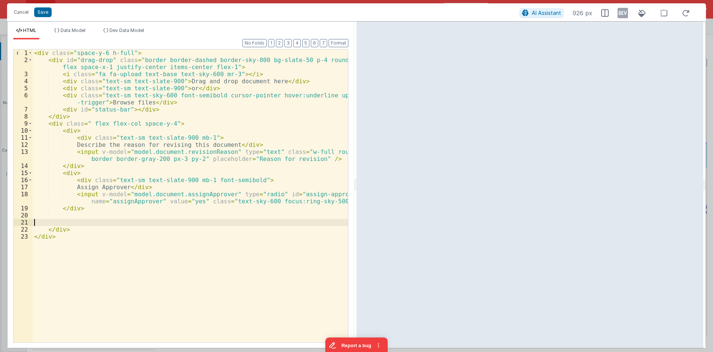
click at [73, 221] on div "< div class = "space-y-6 h-full" > < div id = "drag-drop" class = "border borde…" at bounding box center [190, 202] width 315 height 307
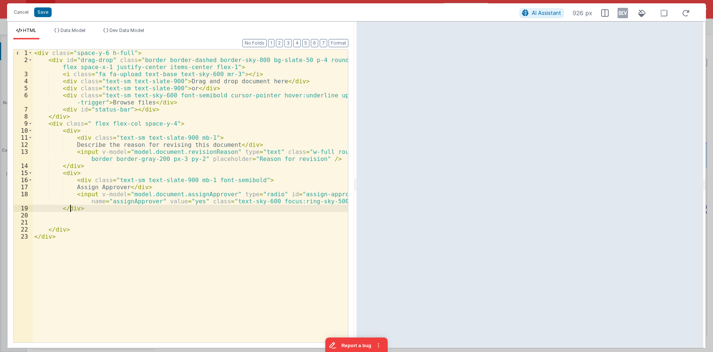
click at [72, 205] on div "< div class = "space-y-6 h-full" > < div id = "drag-drop" class = "border borde…" at bounding box center [190, 202] width 315 height 307
click at [337, 202] on div "< div class = "space-y-6 h-full" > < div id = "drag-drop" class = "border borde…" at bounding box center [190, 202] width 315 height 307
click at [186, 201] on div "< div class = "space-y-6 h-full" > < div id = "drag-drop" class = "border borde…" at bounding box center [190, 202] width 315 height 307
click at [78, 207] on div "< div class = "space-y-6 h-full" > < div id = "drag-drop" class = "border borde…" at bounding box center [190, 202] width 315 height 307
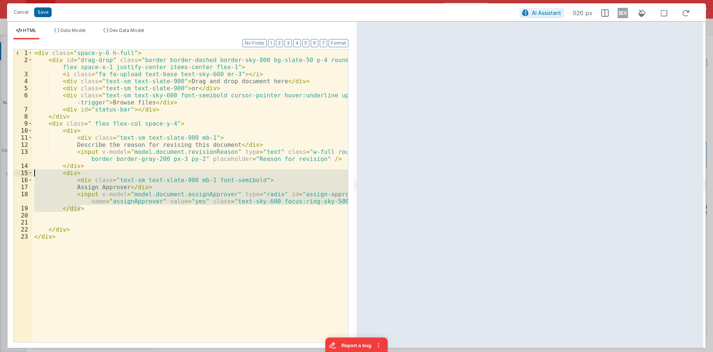
drag, startPoint x: 88, startPoint y: 207, endPoint x: 0, endPoint y: 174, distance: 94.4
click at [33, 174] on div "< div class = "space-y-6 h-full" > < div id = "drag-drop" class = "border borde…" at bounding box center [190, 195] width 315 height 293
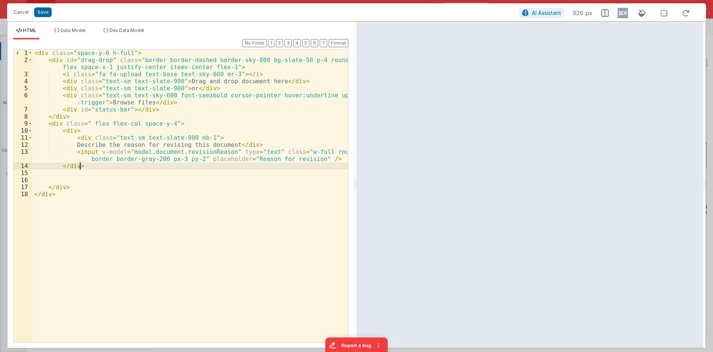
click at [75, 176] on div "< div class = "space-y-6 h-full" > < div id = "drag-drop" class = "border borde…" at bounding box center [190, 202] width 315 height 307
click at [78, 169] on div "< div class = "space-y-6 h-full" > < div id = "drag-drop" class = "border borde…" at bounding box center [190, 202] width 315 height 307
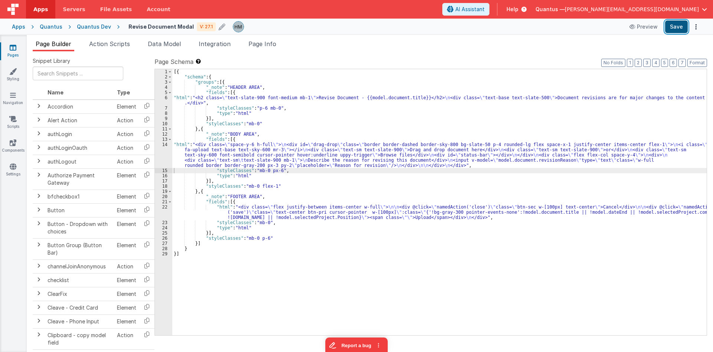
click at [672, 28] on button "Save" at bounding box center [676, 26] width 23 height 13
click at [361, 119] on div "[{ "schema" : { "groups" : [{ "_note" : "HEADER AREA" , "fields" : [{ "html" : …" at bounding box center [439, 207] width 535 height 276
click at [17, 97] on link "Navigation" at bounding box center [13, 98] width 27 height 15
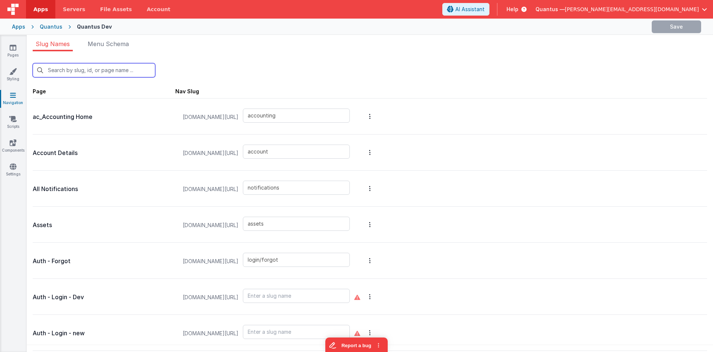
click at [115, 65] on input "text" at bounding box center [94, 70] width 123 height 14
type input "re"
type input "login/reset"
type input "reports"
type input "reports/feedback"
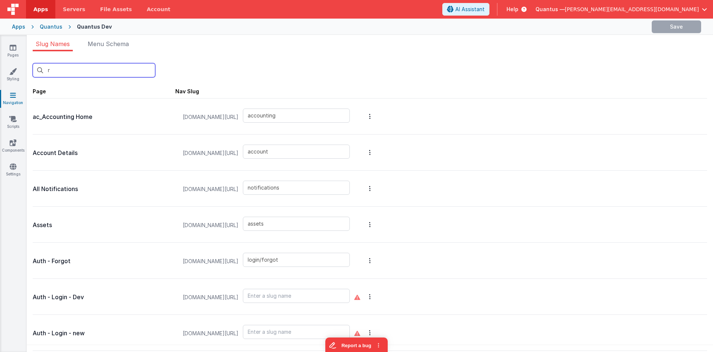
type input "reports/general"
type input "reports/pastDue"
type input "premiumpromo"
type input "qa/ojtReview/detail"
type input "qa/changeControlReview/reviewdetail"
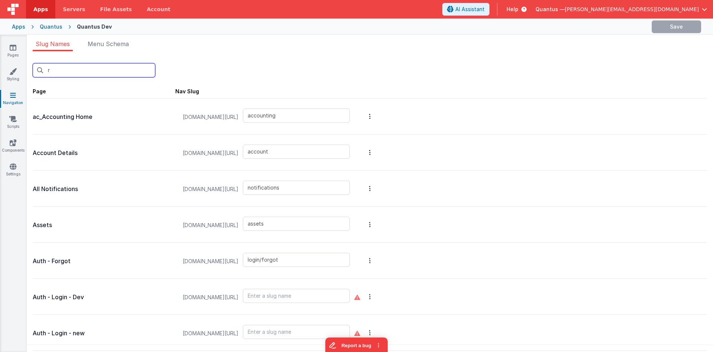
type input "qa/changeControlReview"
type input "qa/ojtReview"
type input "qa/reports"
type input "redir"
type input "login/signup"
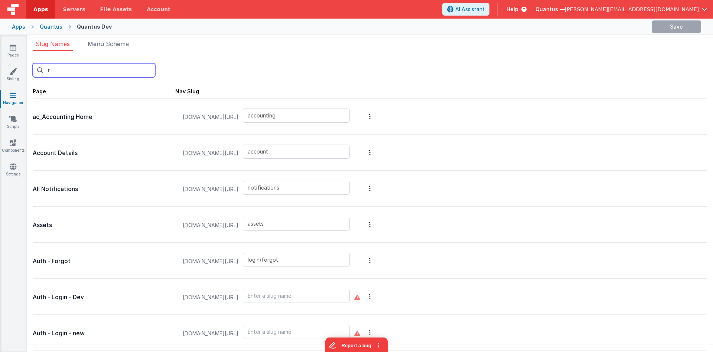
type input "reportbot"
type input "reports/masterList"
type input "labreports"
type input "workorder"
type input "rev"
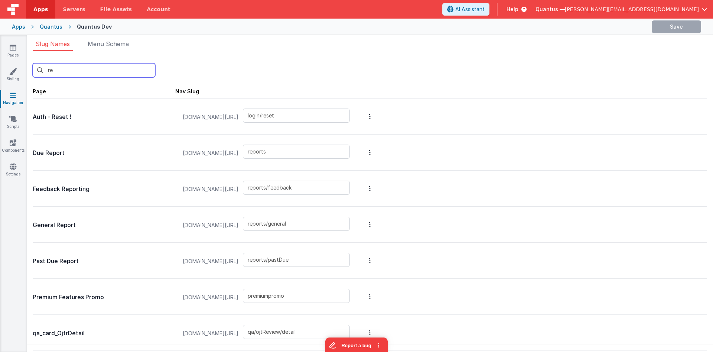
type input "qa/ojtReview/detail"
type input "qa/changeControlReview/reviewdetail"
type input "qa/changeControlReview"
type input "qa/ojtReview"
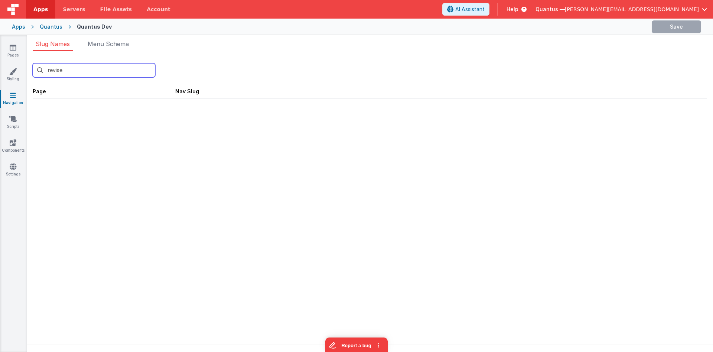
type input "revise"
click at [11, 45] on icon at bounding box center [13, 47] width 7 height 7
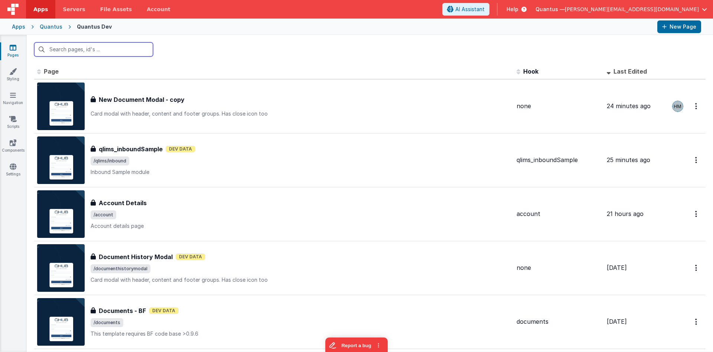
click at [97, 51] on input "text" at bounding box center [93, 49] width 119 height 14
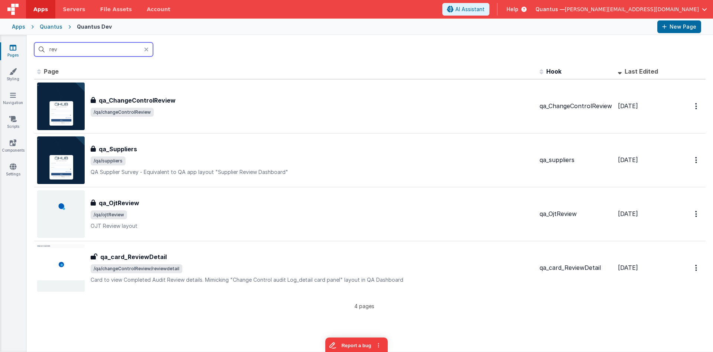
type input "rev"
click at [147, 50] on icon at bounding box center [146, 49] width 4 height 6
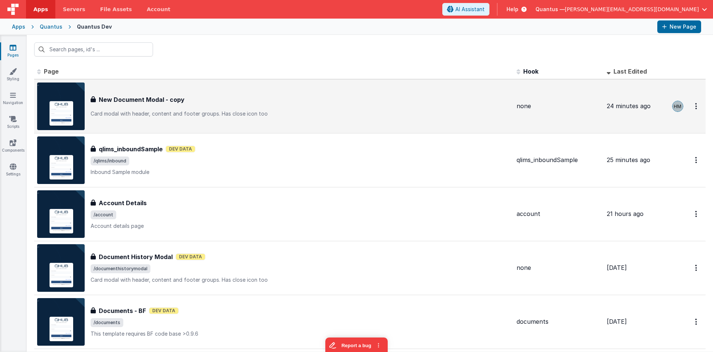
click at [347, 97] on div "New Document Modal - copy" at bounding box center [301, 99] width 420 height 9
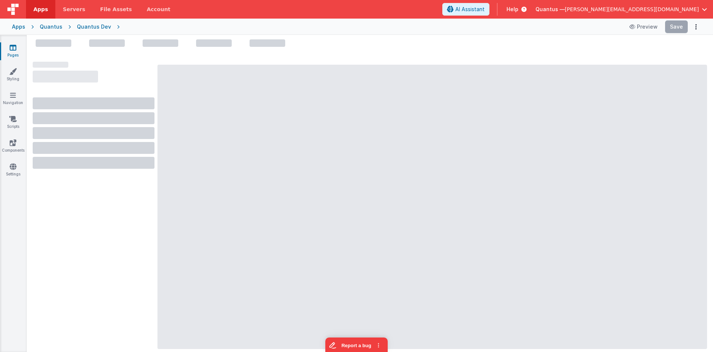
click at [7, 50] on link "Pages" at bounding box center [13, 51] width 27 height 15
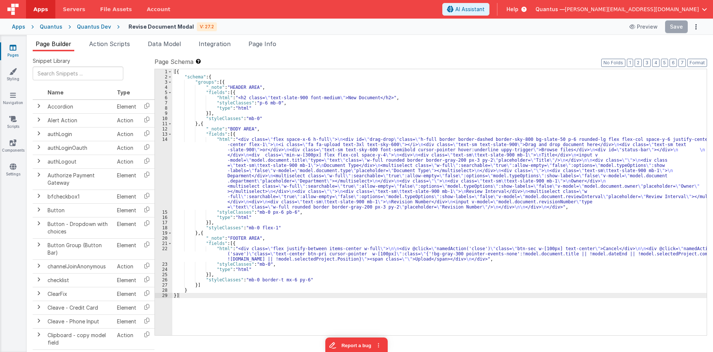
click at [85, 26] on div "Quantus Dev" at bounding box center [94, 26] width 34 height 7
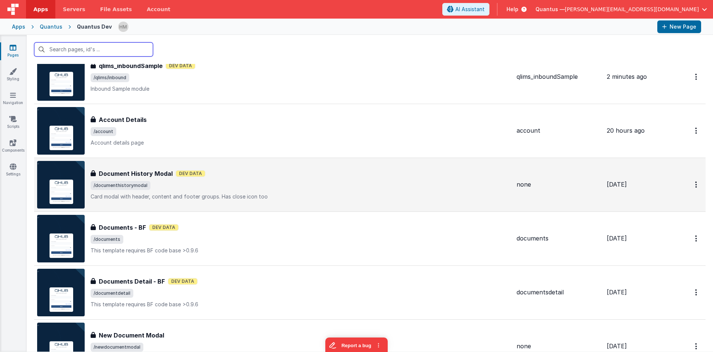
scroll to position [89, 0]
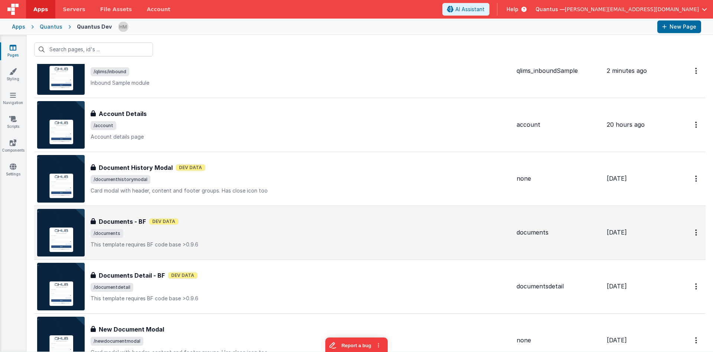
click at [251, 218] on div "Documents - BF Dev Data" at bounding box center [301, 221] width 420 height 9
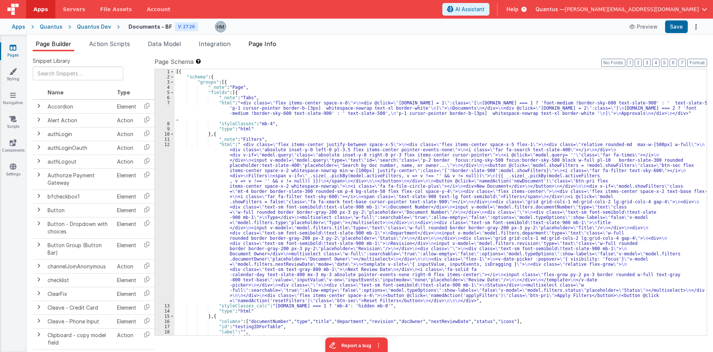
click at [273, 45] on span "Page Info" at bounding box center [263, 43] width 28 height 7
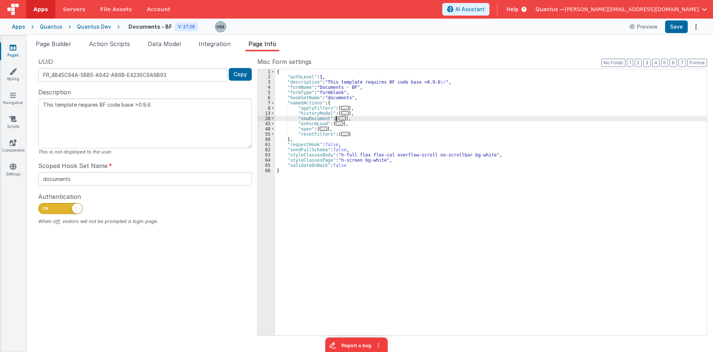
click at [339, 119] on span "..." at bounding box center [342, 118] width 7 height 4
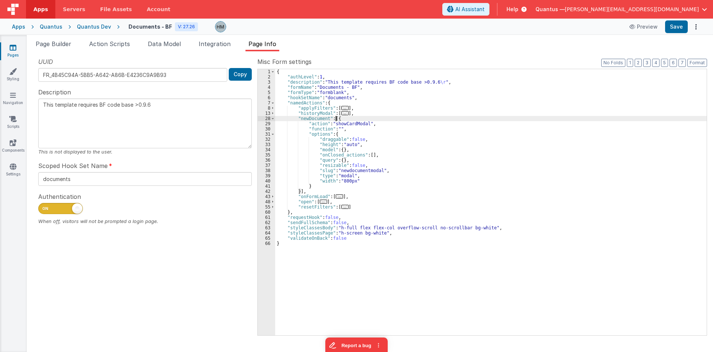
click at [336, 120] on div "{ "authLevel" : 1 , "description" : "This template requires BF code base >0.9.6…" at bounding box center [491, 207] width 432 height 276
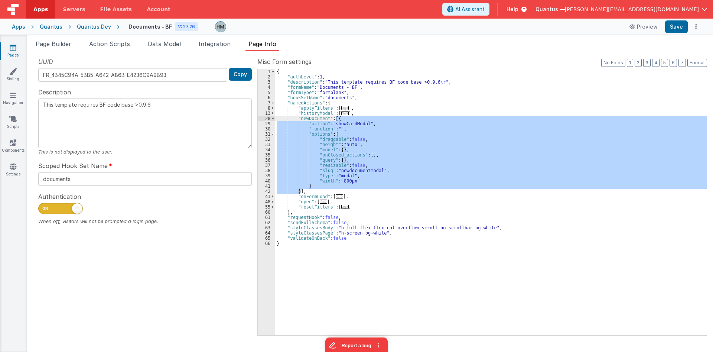
click at [336, 120] on div "{ "authLevel" : 1 , "description" : "This template requires BF code base >0.9.6…" at bounding box center [491, 207] width 432 height 276
click at [273, 119] on span at bounding box center [273, 118] width 4 height 5
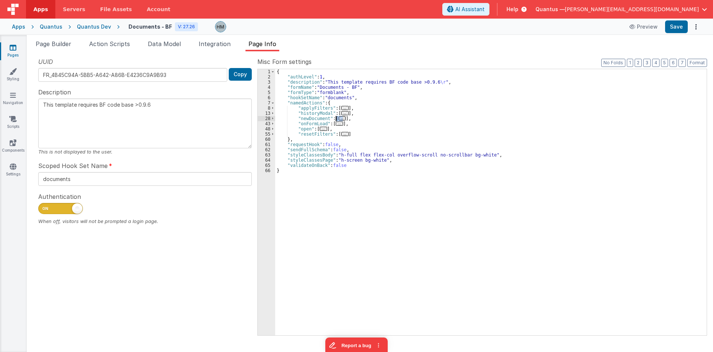
click at [368, 119] on div "{ "authLevel" : 1 , "description" : "This template requires BF code base >0.9.6…" at bounding box center [491, 207] width 432 height 276
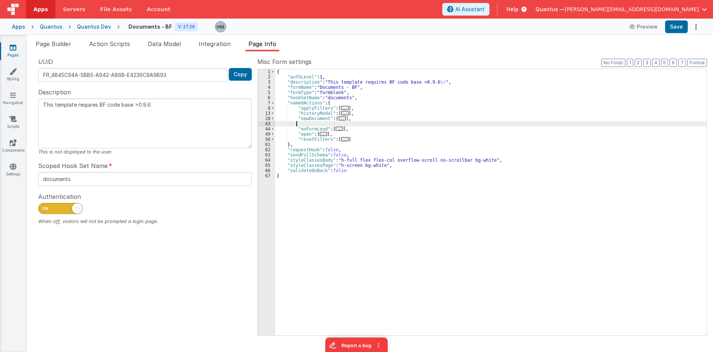
type textarea "This template requires BF code base >0.9.6"
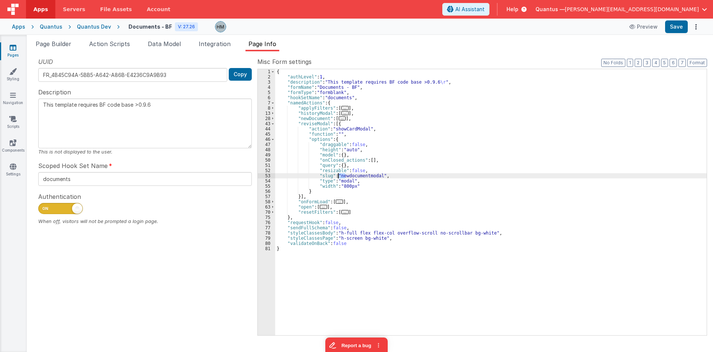
drag, startPoint x: 345, startPoint y: 175, endPoint x: 338, endPoint y: 175, distance: 6.7
click at [338, 175] on div "{ "authLevel" : 1 , "description" : "This template requires BF code base >0.9.6…" at bounding box center [491, 207] width 432 height 276
type textarea "This template requires BF code base >0.9.6"
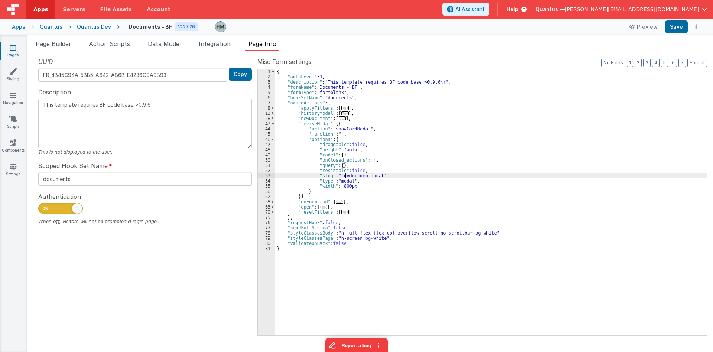
type textarea "This template requires BF code base >0.9.6"
click at [343, 138] on div "{ "authLevel" : 1 , "description" : "This template requires BF code base >0.9.6…" at bounding box center [491, 207] width 432 height 276
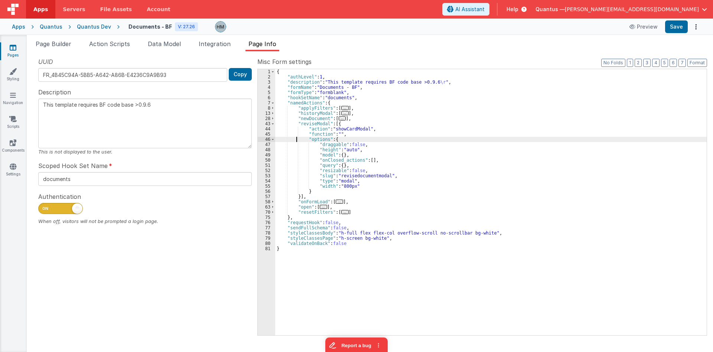
click at [296, 137] on div "{ "authLevel" : 1 , "description" : "This template requires BF code base >0.9.6…" at bounding box center [491, 207] width 432 height 276
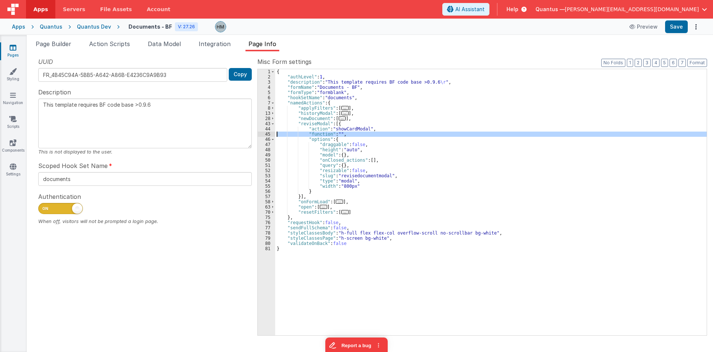
click at [269, 135] on div "45" at bounding box center [266, 134] width 17 height 5
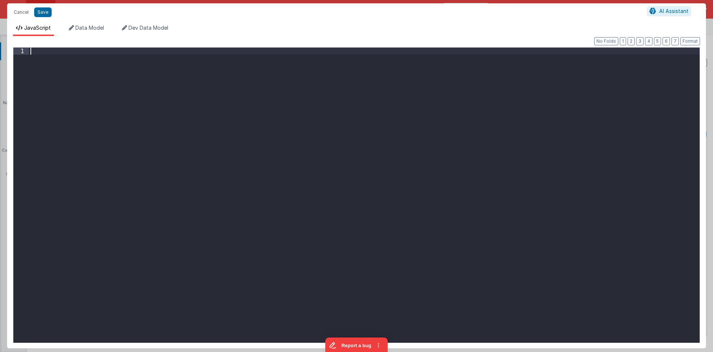
click at [191, 80] on div at bounding box center [364, 202] width 671 height 309
type textarea "This template requires BF code base >0.9.6"
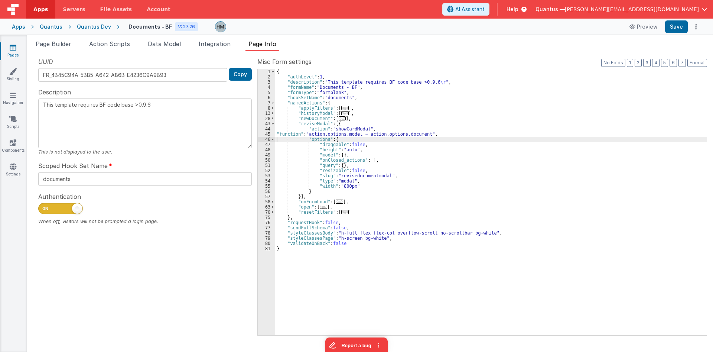
click at [317, 125] on div "{ "authLevel" : 1 , "description" : "This template requires BF code base >0.9.6…" at bounding box center [491, 207] width 432 height 276
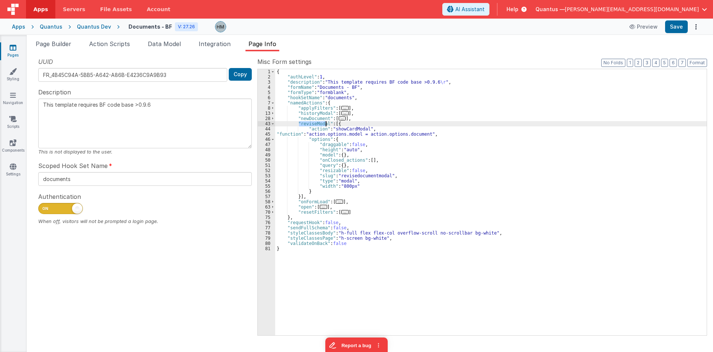
click at [317, 125] on div "{ "authLevel" : 1 , "description" : "This template requires BF code base >0.9.6…" at bounding box center [491, 207] width 432 height 276
click at [56, 49] on li "Page Builder" at bounding box center [54, 45] width 42 height 12
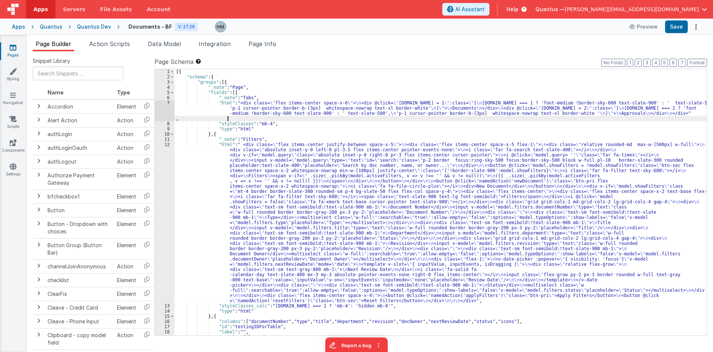
click at [272, 119] on div "[{ "schema" : { "groups" : [{ "_note" : "Page" , "fields" : [{ "_note" : "Tabs"…" at bounding box center [441, 207] width 532 height 276
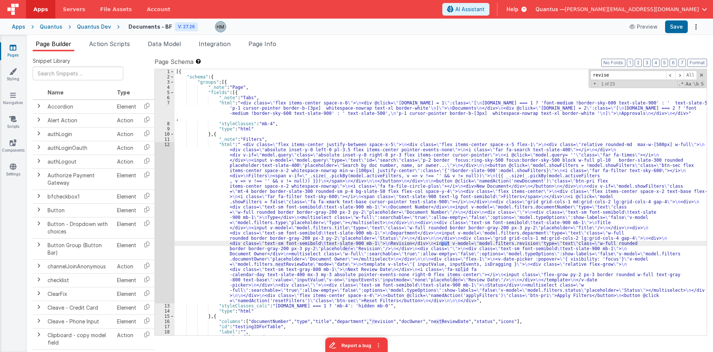
scroll to position [403, 0]
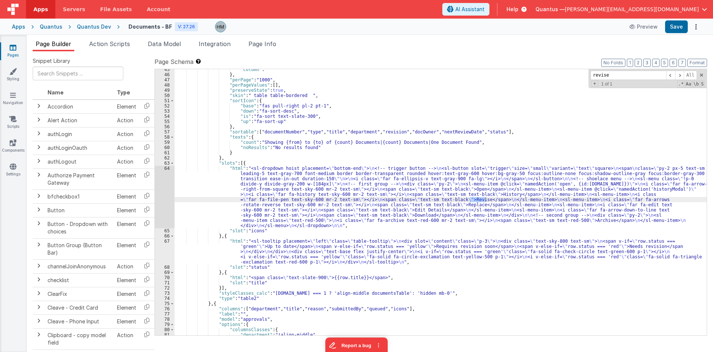
type input "revise"
click at [211, 169] on div ""column" : "" } , "perPage" : "1000" , "perPageValues" : [ ] , "preserveState" …" at bounding box center [441, 205] width 532 height 276
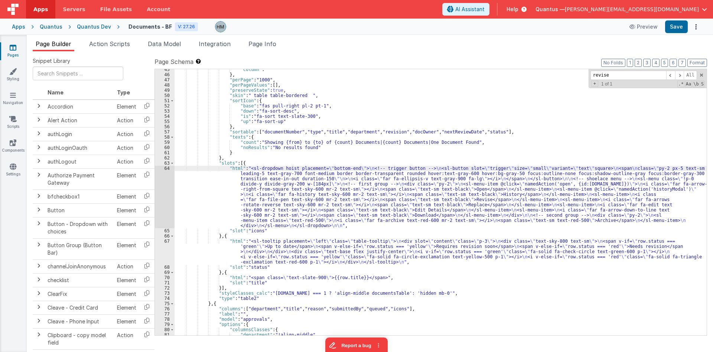
click at [167, 168] on div "64" at bounding box center [165, 197] width 20 height 62
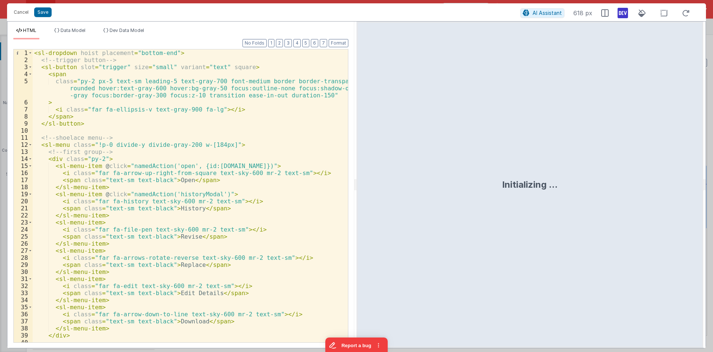
click at [171, 155] on div "< sl-dropdown hoist placement = "bottom-end" > <!-- trigger button --> < sl-but…" at bounding box center [190, 202] width 315 height 307
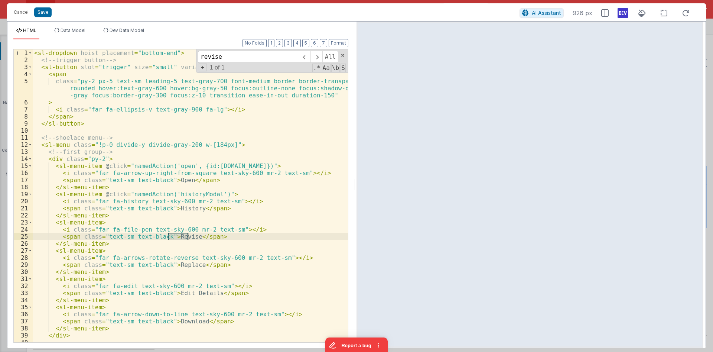
type input "revise"
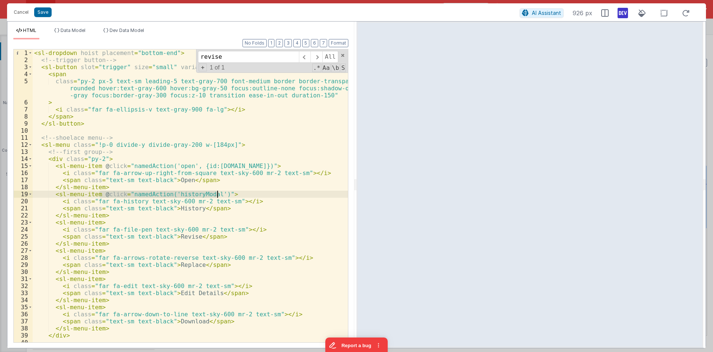
drag, startPoint x: 100, startPoint y: 193, endPoint x: 216, endPoint y: 193, distance: 116.7
click at [216, 193] on div "< sl-dropdown hoist placement = "bottom-end" > <!-- trigger button --> < sl-but…" at bounding box center [190, 202] width 315 height 307
click at [68, 194] on div "< sl-dropdown hoist placement = "bottom-end" > <!-- trigger button --> < sl-but…" at bounding box center [190, 202] width 315 height 307
click at [68, 195] on div "< sl-dropdown hoist placement = "bottom-end" > <!-- trigger button --> < sl-but…" at bounding box center [190, 195] width 315 height 293
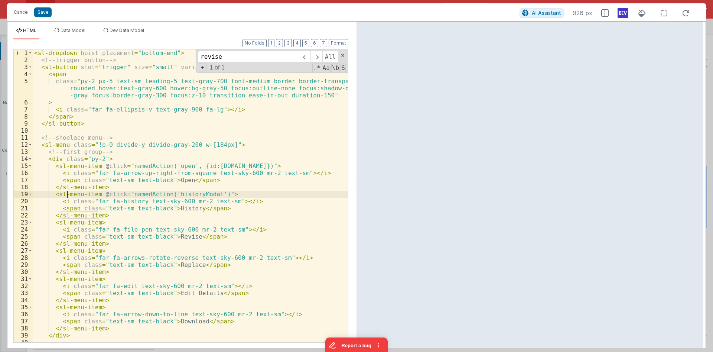
click at [68, 195] on div "< sl-dropdown hoist placement = "bottom-end" > <!-- trigger button --> < sl-but…" at bounding box center [190, 202] width 315 height 307
click at [76, 222] on div "< sl-dropdown hoist placement = "bottom-end" > <!-- trigger button --> < sl-but…" at bounding box center [190, 202] width 315 height 307
click at [96, 223] on div "< sl-dropdown hoist placement = "bottom-end" > <!-- trigger button --> < sl-but…" at bounding box center [190, 202] width 315 height 307
paste textarea
click at [190, 220] on div "< sl-dropdown hoist placement = "bottom-end" > <!-- trigger button --> < sl-but…" at bounding box center [190, 202] width 315 height 307
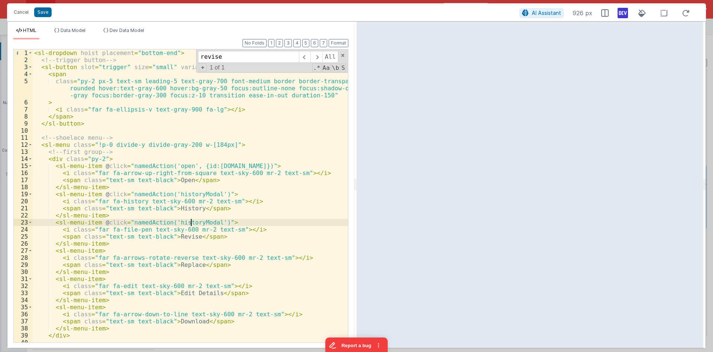
click at [190, 220] on div "< sl-dropdown hoist placement = "bottom-end" > <!-- trigger button --> < sl-but…" at bounding box center [190, 202] width 315 height 307
click at [229, 220] on div "< sl-dropdown hoist placement = "bottom-end" > <!-- trigger button --> < sl-but…" at bounding box center [190, 202] width 315 height 307
click at [257, 223] on div "< sl-dropdown hoist placement = "bottom-end" > <!-- trigger button --> < sl-but…" at bounding box center [190, 202] width 315 height 307
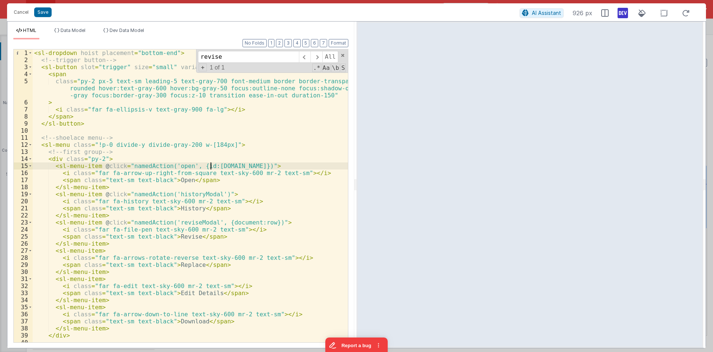
click at [210, 167] on div "< sl-dropdown hoist placement = "bottom-end" > <!-- trigger button --> < sl-but…" at bounding box center [190, 202] width 315 height 307
click at [219, 225] on div "< sl-dropdown hoist placement = "bottom-end" > <!-- trigger button --> < sl-but…" at bounding box center [190, 202] width 315 height 307
drag, startPoint x: 208, startPoint y: 224, endPoint x: 258, endPoint y: 224, distance: 50.5
click at [258, 224] on div "< sl-dropdown hoist placement = "bottom-end" > <!-- trigger button --> < sl-but…" at bounding box center [190, 202] width 315 height 307
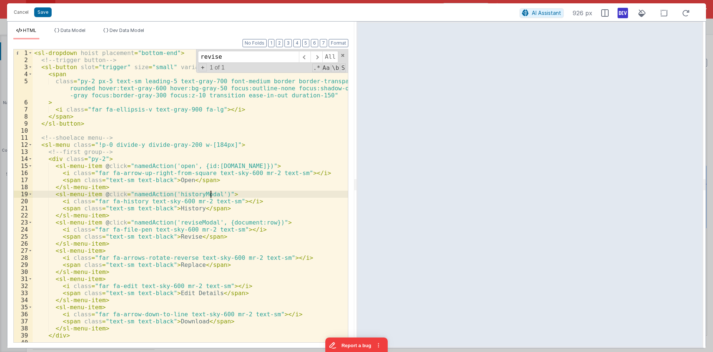
click at [211, 193] on div "< sl-dropdown hoist placement = "bottom-end" > <!-- trigger button --> < sl-but…" at bounding box center [190, 202] width 315 height 307
click at [248, 219] on div "< sl-dropdown hoist placement = "bottom-end" > <!-- trigger button --> < sl-but…" at bounding box center [190, 202] width 315 height 307
click at [185, 223] on div "< sl-dropdown hoist placement = "bottom-end" > <!-- trigger button --> < sl-but…" at bounding box center [190, 202] width 315 height 307
click at [231, 204] on div "< sl-dropdown hoist placement = "bottom-end" > <!-- trigger button --> < sl-but…" at bounding box center [190, 202] width 315 height 307
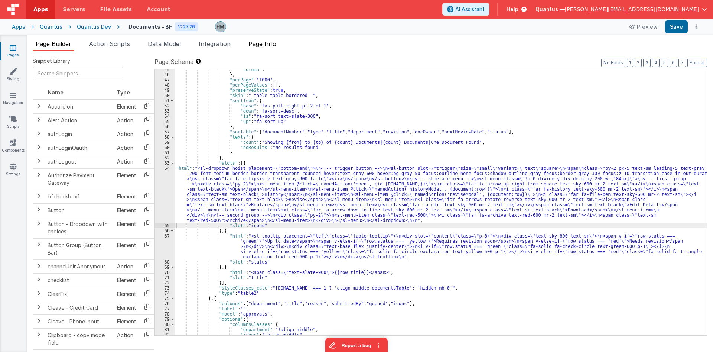
click at [269, 45] on span "Page Info" at bounding box center [263, 43] width 28 height 7
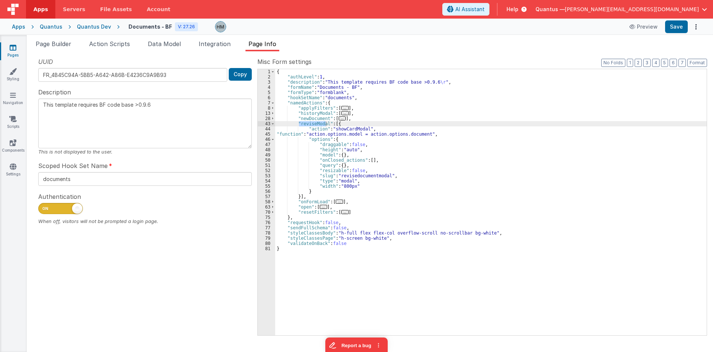
click at [314, 125] on div "{ "authLevel" : 1 , "description" : "This template requires BF code base >0.9.6…" at bounding box center [491, 202] width 432 height 266
click at [314, 125] on div "{ "authLevel" : 1 , "description" : "This template requires BF code base >0.9.6…" at bounding box center [491, 207] width 432 height 276
click at [402, 117] on div "{ "authLevel" : 1 , "description" : "This template requires BF code base >0.9.6…" at bounding box center [491, 207] width 432 height 276
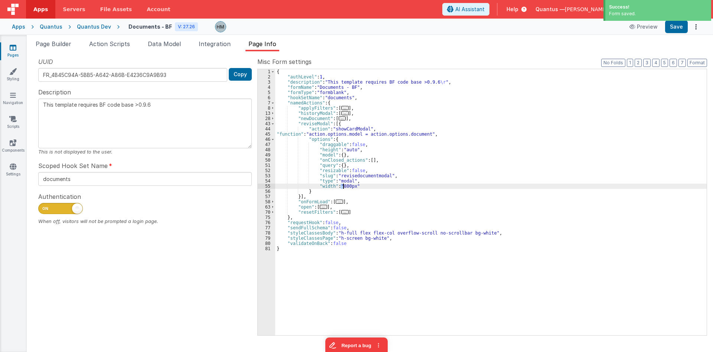
click at [343, 185] on div "{ "authLevel" : 1 , "description" : "This template requires BF code base >0.9.6…" at bounding box center [491, 207] width 432 height 276
type textarea "This template requires BF code base >0.9.6"
drag, startPoint x: 520, startPoint y: 124, endPoint x: 545, endPoint y: 117, distance: 26.5
click at [521, 124] on div "{ "authLevel" : 1 , "description" : "This template requires BF code base >0.9.6…" at bounding box center [491, 207] width 432 height 276
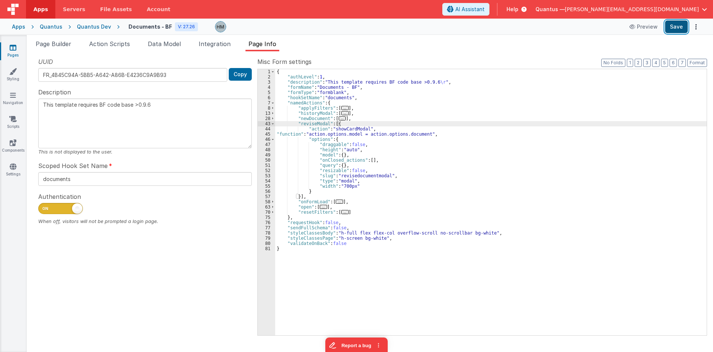
click at [677, 24] on button "Save" at bounding box center [676, 26] width 23 height 13
click at [354, 159] on div "{ "authLevel" : 1 , "description" : "This template requires BF code base >0.9.6…" at bounding box center [491, 207] width 432 height 276
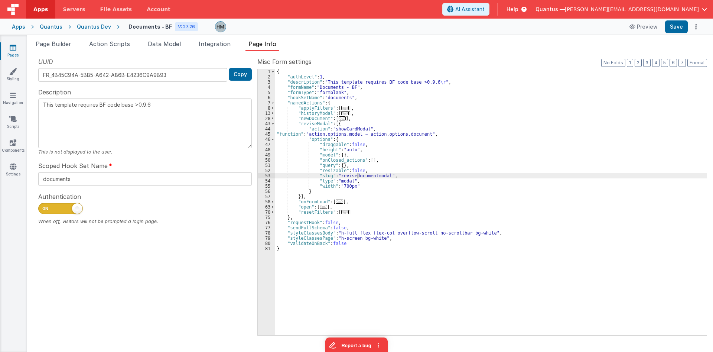
click at [358, 177] on div "{ "authLevel" : 1 , "description" : "This template requires BF code base >0.9.6…" at bounding box center [491, 207] width 432 height 276
click at [13, 92] on icon at bounding box center [13, 94] width 6 height 7
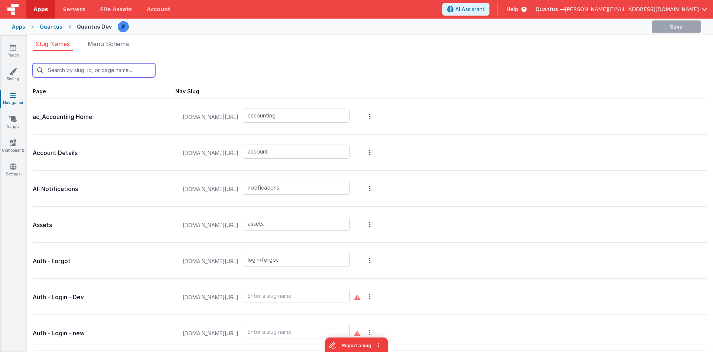
click at [117, 71] on input "text" at bounding box center [94, 70] width 123 height 14
type input "re"
type input "login/reset"
type input "reports"
type input "reports/feedback"
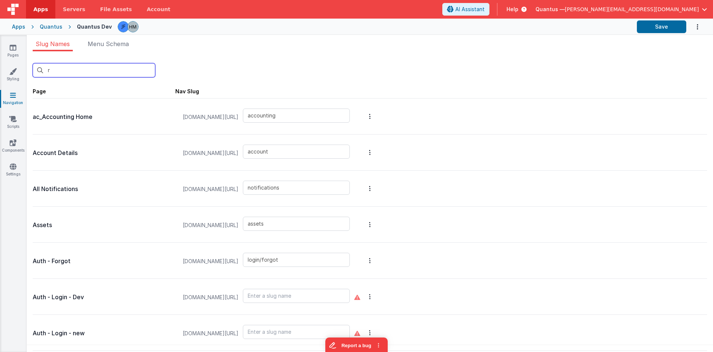
type input "reports/general"
type input "reports/pastDue"
type input "premiumpromo"
type input "qa/ojtReview/detail"
type input "qa/changeControlReview/reviewdetail"
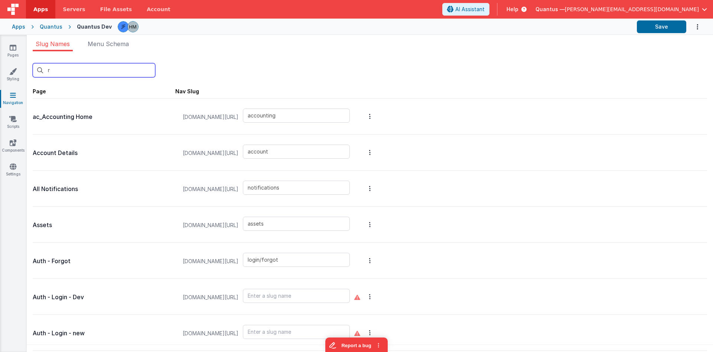
type input "qa/changeControlReview"
type input "qa/ojtReview"
type input "qa/reports"
type input "redir"
type input "login/signup"
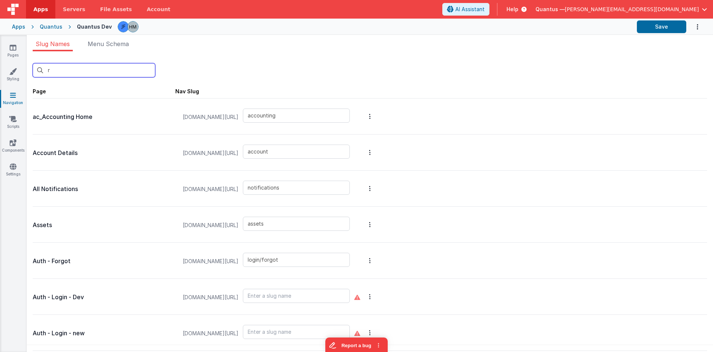
type input "reportbot"
type input "reports/masterList"
type input "labreports"
type input "workorder"
type input "rev"
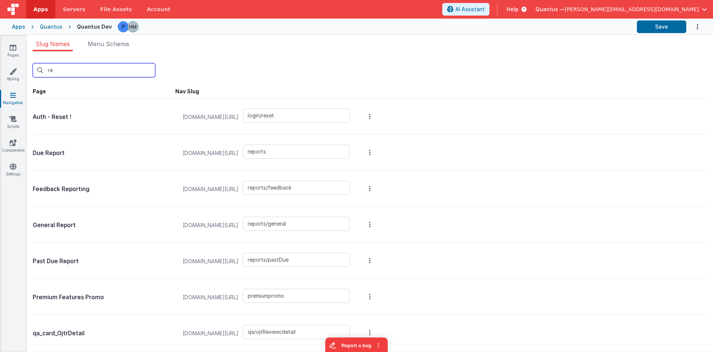
type input "qa/ojtReview/detail"
type input "qa/changeControlReview/reviewdetail"
type input "qa/changeControlReview"
type input "qa/ojtReview"
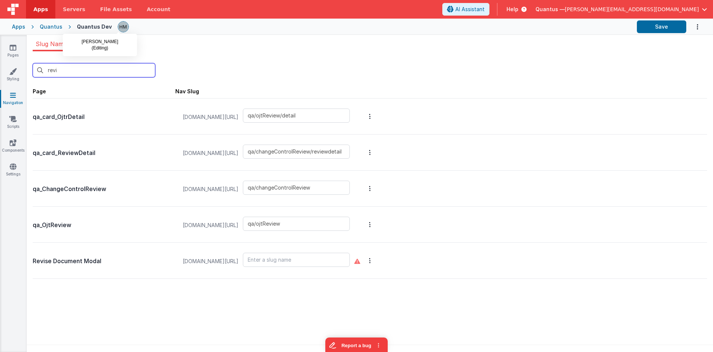
type input "revis"
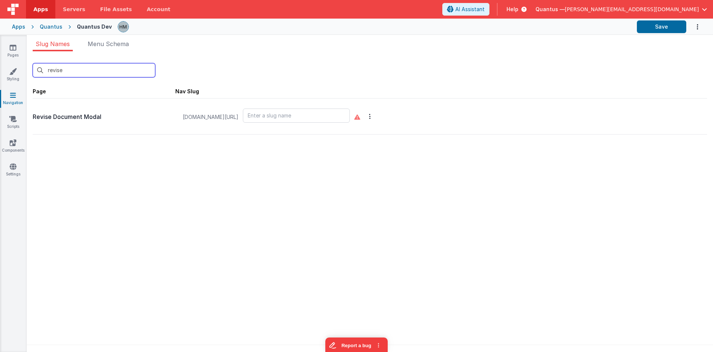
type input "revise"
click at [309, 119] on input "text" at bounding box center [296, 115] width 107 height 14
paste input "revisedocumentmodal"
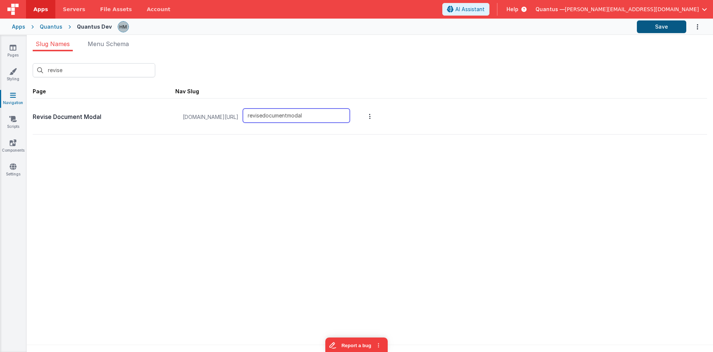
type input "revisedocumentmodal"
click at [654, 28] on button "Save" at bounding box center [661, 26] width 49 height 13
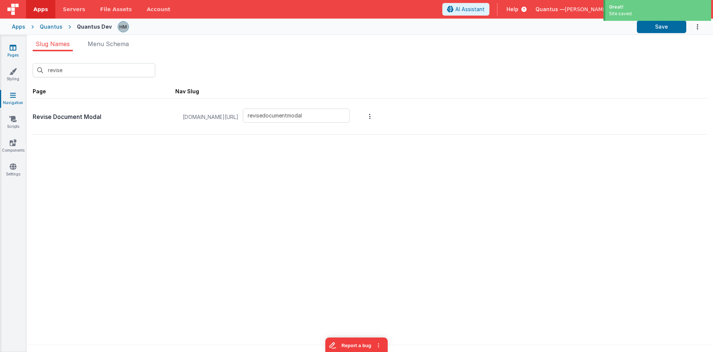
click at [8, 48] on link "Pages" at bounding box center [13, 51] width 27 height 15
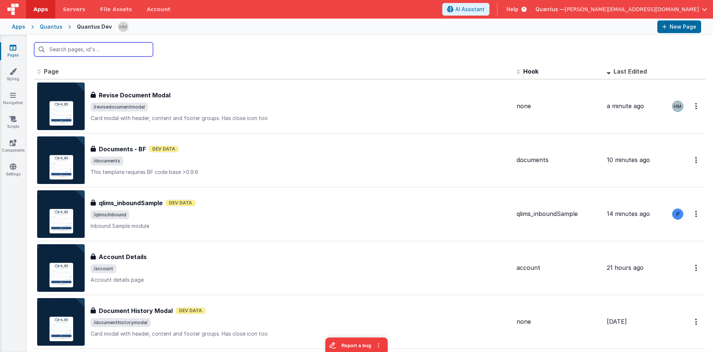
click at [128, 49] on input "text" at bounding box center [93, 49] width 119 height 14
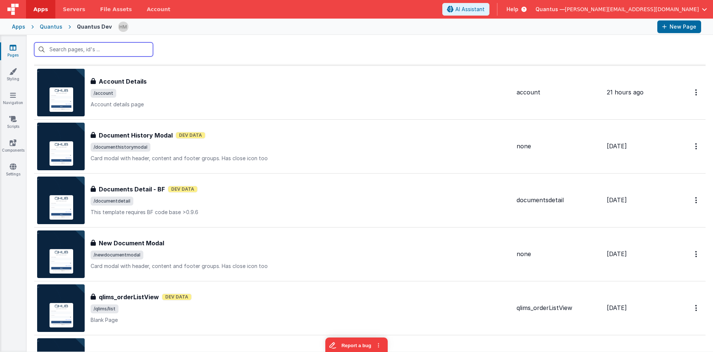
scroll to position [178, 0]
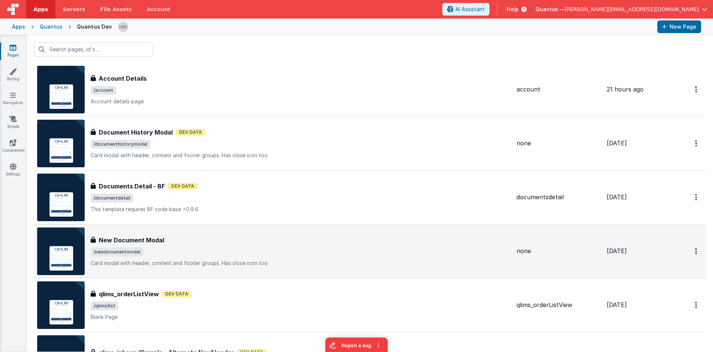
click at [262, 256] on div "New Document Modal New Document Modal /newdocumentmodal Card modal with header,…" at bounding box center [301, 251] width 420 height 31
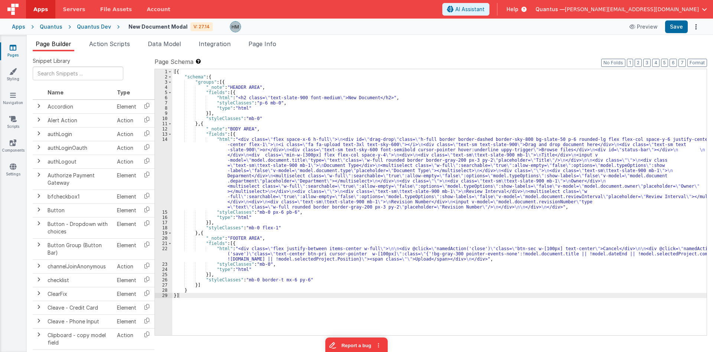
click at [213, 263] on div "[{ "schema" : { "groups" : [{ "_note" : "HEADER AREA" , "fields" : [{ "html" : …" at bounding box center [439, 207] width 535 height 276
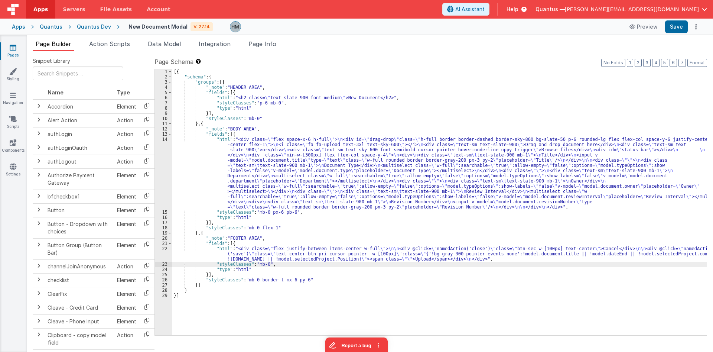
click at [164, 249] on div "22" at bounding box center [163, 254] width 17 height 16
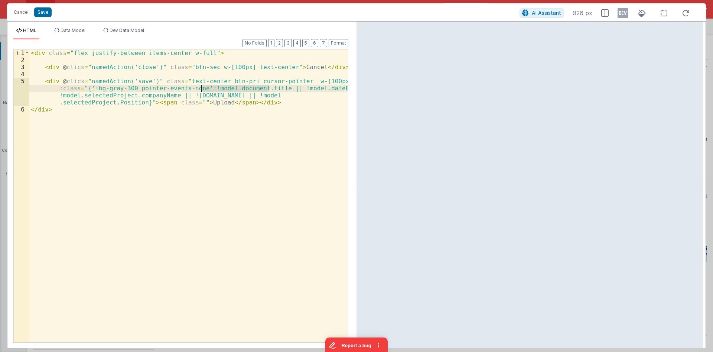
drag, startPoint x: 270, startPoint y: 88, endPoint x: 201, endPoint y: 88, distance: 68.7
click at [201, 88] on div "< div class = "flex justify-between items-center w-full" > < div @ click = "nam…" at bounding box center [188, 202] width 319 height 307
drag, startPoint x: 283, startPoint y: 88, endPoint x: 329, endPoint y: 90, distance: 45.7
click at [329, 90] on div "< div class = "flex justify-between items-center w-full" > < div @ click = "nam…" at bounding box center [188, 202] width 319 height 307
drag, startPoint x: 90, startPoint y: 95, endPoint x: 201, endPoint y: 95, distance: 110.7
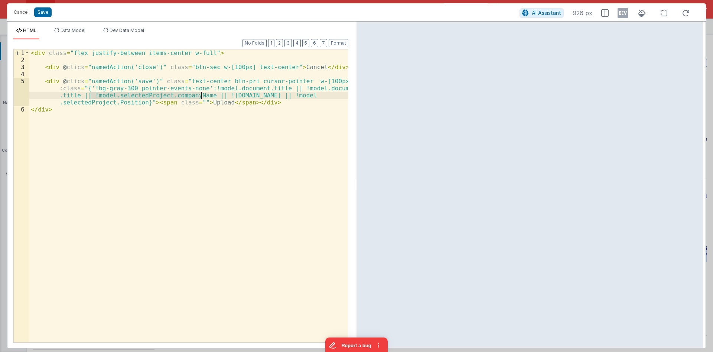
click at [201, 95] on div "< div class = "flex justify-between items-center w-full" > < div @ click = "nam…" at bounding box center [188, 202] width 319 height 307
drag, startPoint x: 171, startPoint y: 95, endPoint x: 259, endPoint y: 97, distance: 88.1
click at [259, 97] on div "< div class = "flex justify-between items-center w-full" > < div @ click = "nam…" at bounding box center [188, 202] width 319 height 307
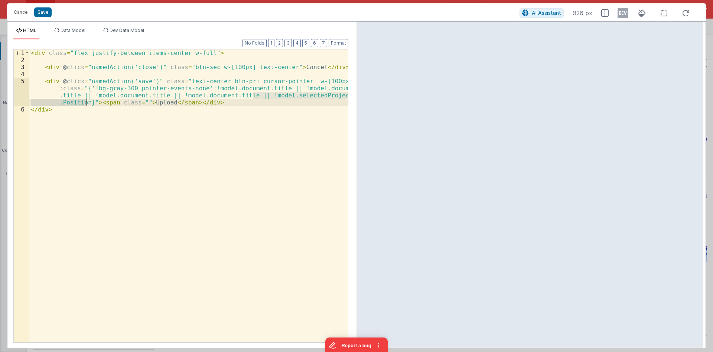
drag, startPoint x: 254, startPoint y: 95, endPoint x: 85, endPoint y: 102, distance: 168.5
click at [85, 102] on div "< div class = "flex justify-between items-center w-full" > < div @ click = "nam…" at bounding box center [188, 202] width 319 height 307
click at [68, 96] on div "< div class = "flex justify-between items-center w-full" > < div @ click = "nam…" at bounding box center [188, 202] width 319 height 307
click at [61, 27] on div "HTML Data Model Dev Data Model Format 7 6 5 4 3 2 1 No Folds 1 2 3 4 5 6 < div …" at bounding box center [180, 185] width 347 height 326
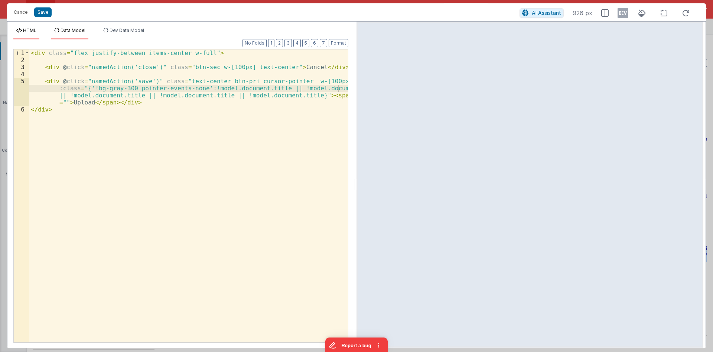
click at [64, 32] on span "Data Model" at bounding box center [73, 30] width 25 height 6
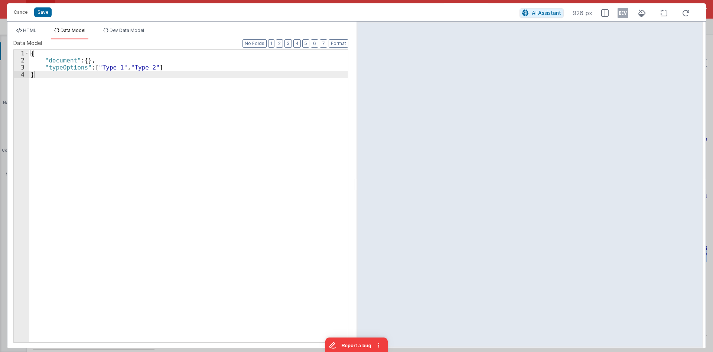
drag, startPoint x: 31, startPoint y: 35, endPoint x: 45, endPoint y: 31, distance: 15.1
click at [30, 35] on li "HTML" at bounding box center [26, 33] width 26 height 12
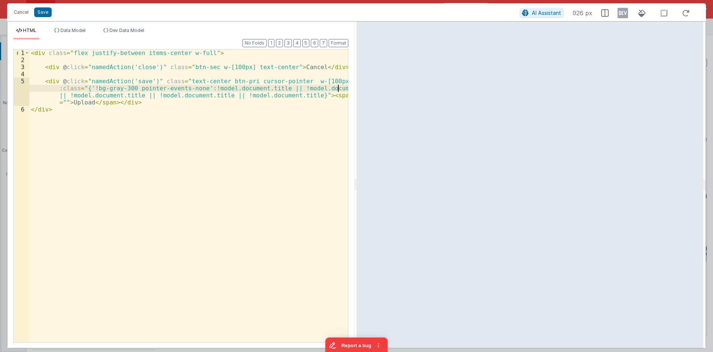
click at [343, 90] on div "< div class = "flex justify-between items-center w-full" > < div @ click = "nam…" at bounding box center [188, 202] width 319 height 307
click at [146, 93] on div "< div class = "flex justify-between items-center w-full" > < div @ click = "nam…" at bounding box center [188, 202] width 319 height 307
click at [145, 94] on div "< div class = "flex justify-between items-center w-full" > < div @ click = "nam…" at bounding box center [188, 202] width 319 height 307
click at [251, 95] on div "< div class = "flex justify-between items-center w-full" > < div @ click = "nam…" at bounding box center [188, 202] width 319 height 307
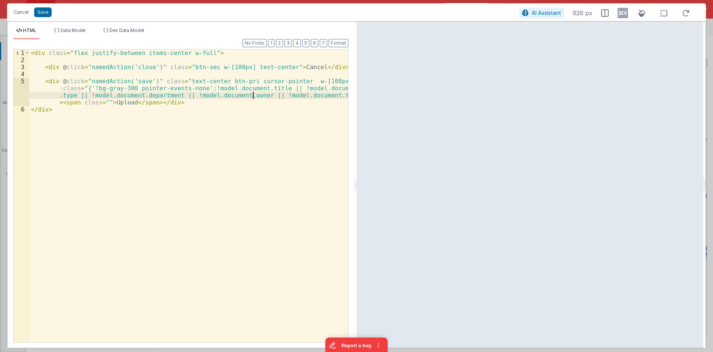
click at [329, 94] on div "< div class = "flex justify-between items-center w-full" > < div @ click = "nam…" at bounding box center [188, 202] width 319 height 307
drag, startPoint x: 104, startPoint y: 101, endPoint x: 257, endPoint y: 95, distance: 152.8
click at [257, 95] on div "< div class = "flex justify-between items-center w-full" > < div @ click = "nam…" at bounding box center [188, 202] width 319 height 307
click at [108, 102] on div "< div class = "flex justify-between items-center w-full" > < div @ click = "nam…" at bounding box center [188, 202] width 319 height 307
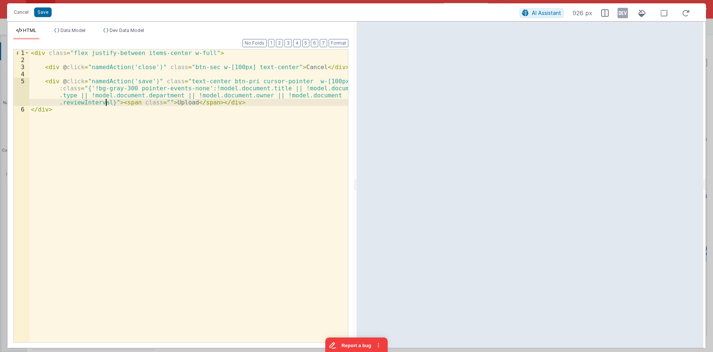
click at [107, 101] on div "< div class = "flex justify-between items-center w-full" > < div @ click = "nam…" at bounding box center [188, 202] width 319 height 307
paste textarea
click at [203, 102] on div "< div class = "flex justify-between items-center w-full" > < div @ click = "nam…" at bounding box center [188, 202] width 319 height 307
click at [220, 92] on div "< div class = "flex justify-between items-center w-full" > < div @ click = "nam…" at bounding box center [188, 202] width 319 height 307
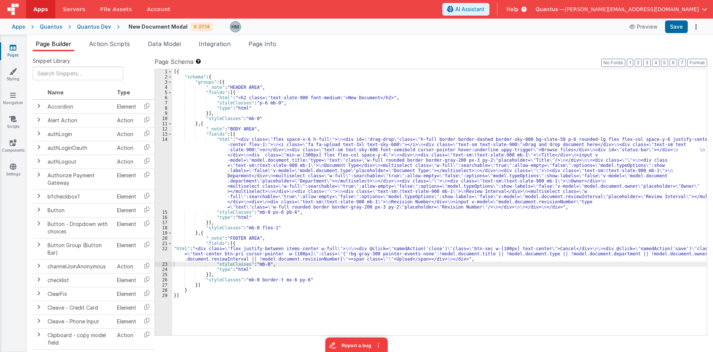
click at [224, 150] on div "[{ "schema" : { "groups" : [{ "_note" : "HEADER AREA" , "fields" : [{ "html" : …" at bounding box center [439, 207] width 535 height 276
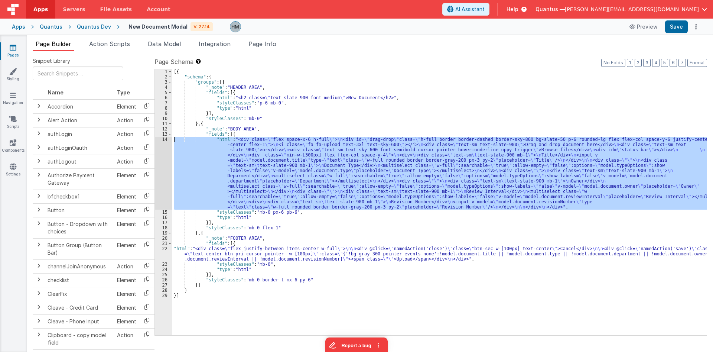
click at [163, 138] on div "14" at bounding box center [163, 173] width 17 height 73
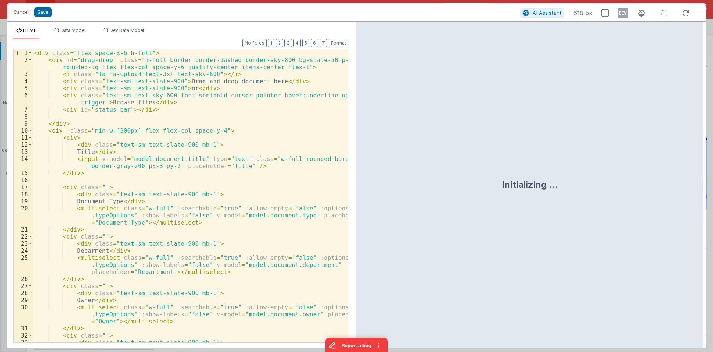
click at [169, 125] on div "< div class = "flex space-x-6 h-full" > < div id = "drag-drop" class = "h-full …" at bounding box center [190, 202] width 315 height 307
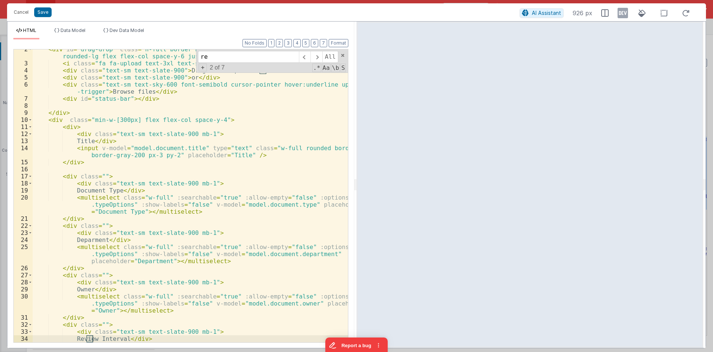
scroll to position [11, 0]
type input "review"
click at [74, 36] on li "Data Model" at bounding box center [69, 33] width 37 height 12
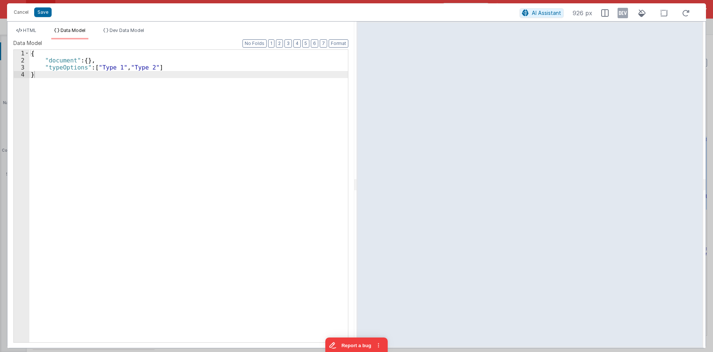
click at [68, 68] on div "{ "document" : { } , "typeOptions" : [ "Type 1" , "Type 2" ] }" at bounding box center [188, 203] width 319 height 307
click at [174, 72] on div "{ "document" : { } , "typeOptions" : [ "Type 1" , "Type 2" ] }" at bounding box center [188, 203] width 319 height 307
click at [172, 68] on div "{ "document" : { } , "typeOptions" : [ "Type 1" , "Type 2" ] }" at bounding box center [188, 203] width 319 height 307
drag, startPoint x: 192, startPoint y: 74, endPoint x: 130, endPoint y: 75, distance: 61.7
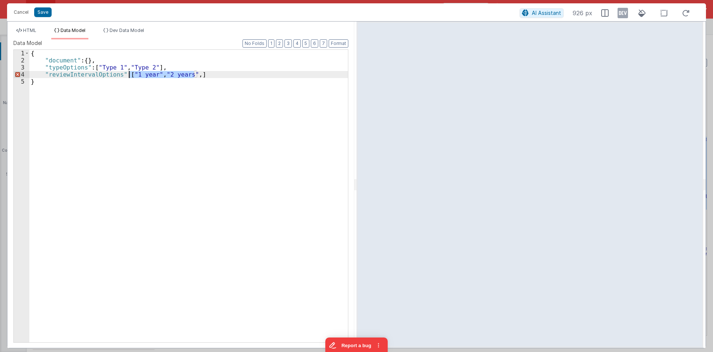
click at [130, 75] on div "{ "document" : { } , "typeOptions" : [ "Type 1" , "Type 2" ] , "reviewIntervalO…" at bounding box center [188, 203] width 319 height 307
click at [196, 72] on div "{ "document" : { } , "typeOptions" : [ "Type 1" , "Type 2" ] , "reviewIntervalO…" at bounding box center [188, 196] width 319 height 292
paste textarea
click at [200, 75] on div "{ "document" : { } , "typeOptions" : [ "Type 1" , "Type 2" ] , "reviewIntervalO…" at bounding box center [188, 203] width 319 height 307
click at [217, 74] on div "{ "document" : { } , "typeOptions" : [ "Type 1" , "Type 2" ] , "reviewIntervalO…" at bounding box center [188, 203] width 319 height 307
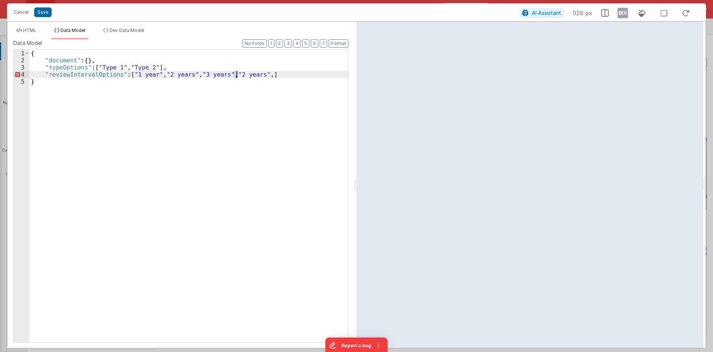
click at [237, 75] on div "{ "document" : { } , "typeOptions" : [ "Type 1" , "Type 2" ] , "reviewIntervalO…" at bounding box center [188, 203] width 319 height 307
click at [263, 75] on div "{ "document" : { } , "typeOptions" : [ "Type 1" , "Type 2" ] , "reviewIntervalO…" at bounding box center [188, 203] width 319 height 307
click at [100, 70] on div "{ "document" : { } , "typeOptions" : [ "Type 1" , "Type 2" ] , "reviewIntervalO…" at bounding box center [188, 203] width 319 height 307
click at [100, 74] on div "{ "document" : { } , "typeOptions" : [ "Type 1" , "Type 2" ] , "reviewIntervalO…" at bounding box center [188, 203] width 319 height 307
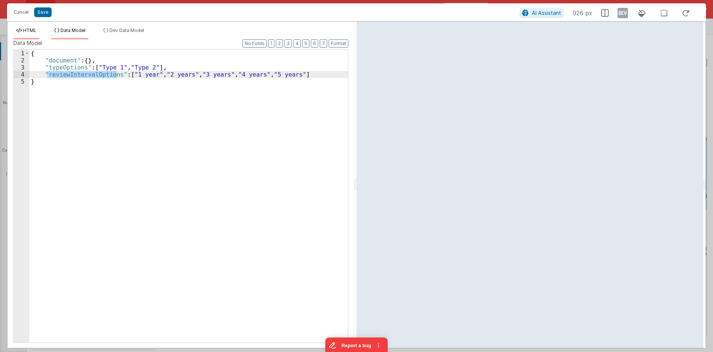
click at [38, 33] on li "HTML" at bounding box center [26, 33] width 26 height 12
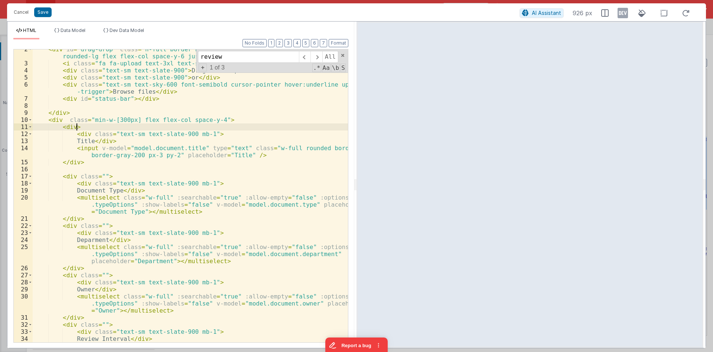
click at [203, 130] on div "< div id = "drag-drop" class = "h-full border border-dashed border-sky-800 bg-s…" at bounding box center [190, 210] width 315 height 328
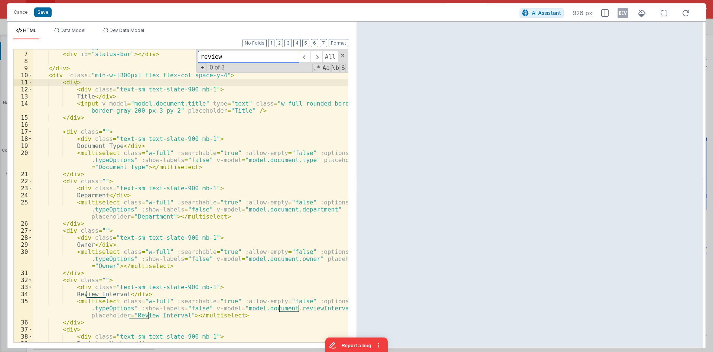
scroll to position [103, 0]
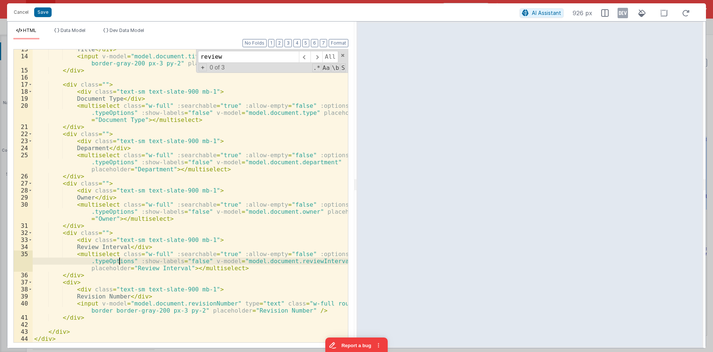
click at [120, 259] on div "Title </ div > < input v-model = "model.document.title" type = "text" class = "…" at bounding box center [190, 199] width 315 height 307
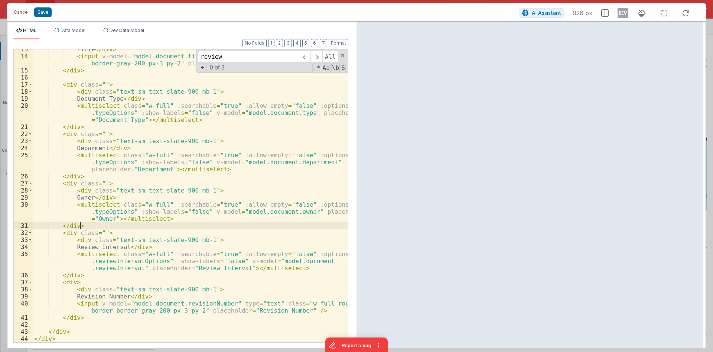
click at [214, 228] on div "Title </ div > < input v-model = "model.document.title" type = "text" class = "…" at bounding box center [190, 199] width 315 height 307
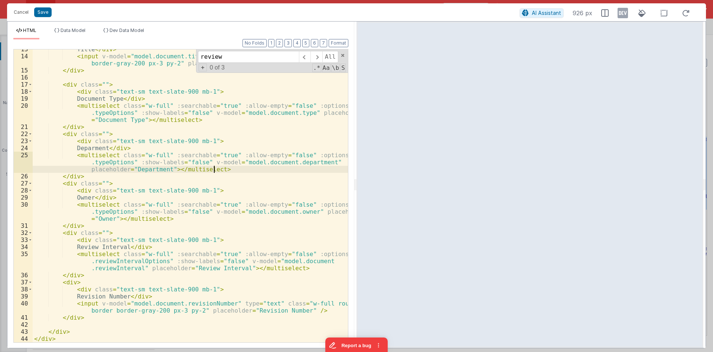
click at [265, 171] on div "Title </ div > < input v-model = "model.document.title" type = "text" class = "…" at bounding box center [190, 199] width 315 height 307
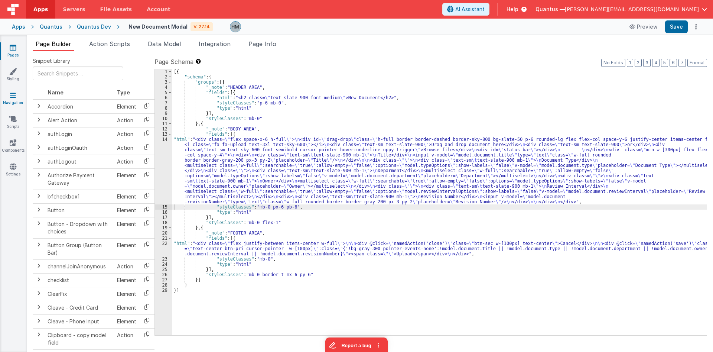
click at [13, 97] on icon at bounding box center [13, 94] width 6 height 7
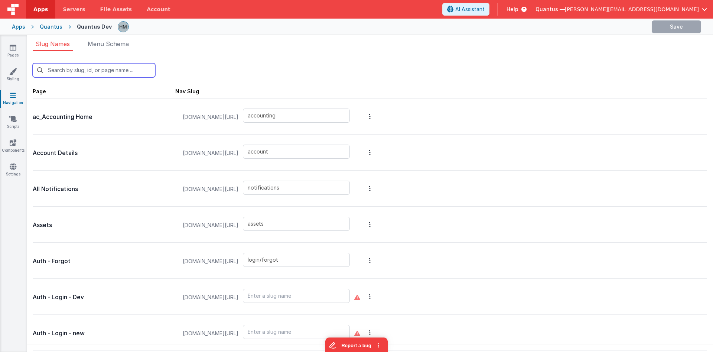
click at [80, 67] on input "text" at bounding box center [94, 70] width 123 height 14
type input "re"
type input "login/reset"
type input "reports"
type input "reports/feedback"
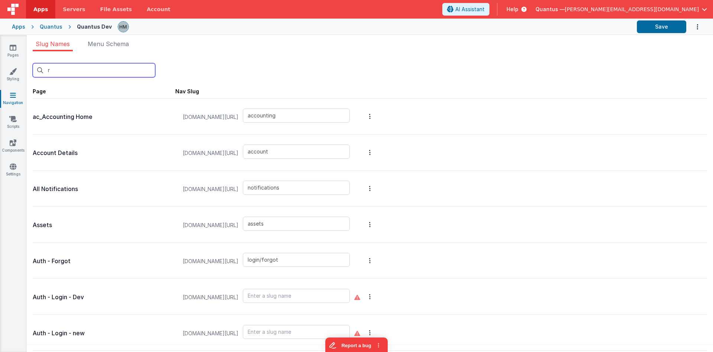
type input "reports/general"
type input "reports/pastDue"
type input "premiumpromo"
type input "qa/ojtReview/detail"
type input "qa/changeControlReview/reviewdetail"
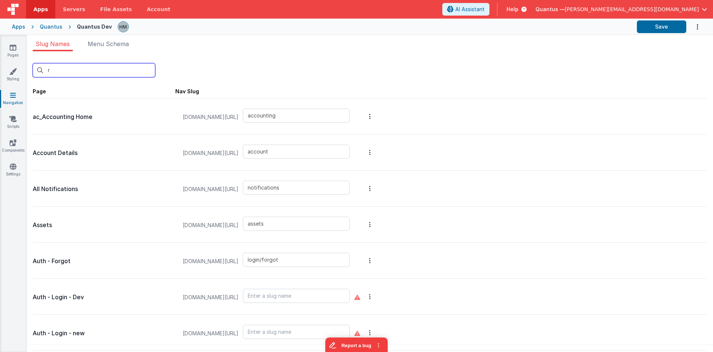
type input "qa/changeControlReview"
type input "qa/ojtReview"
type input "qa/reports"
type input "redir"
type input "login/signup"
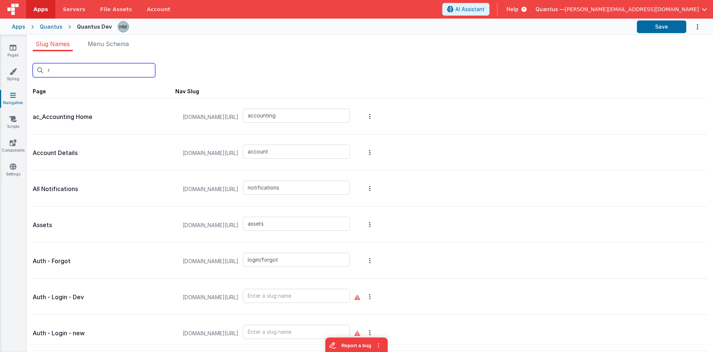
type input "reportbot"
type input "reports/masterList"
type input "revisedocumentmodal"
type input "labreports"
type input "workorder"
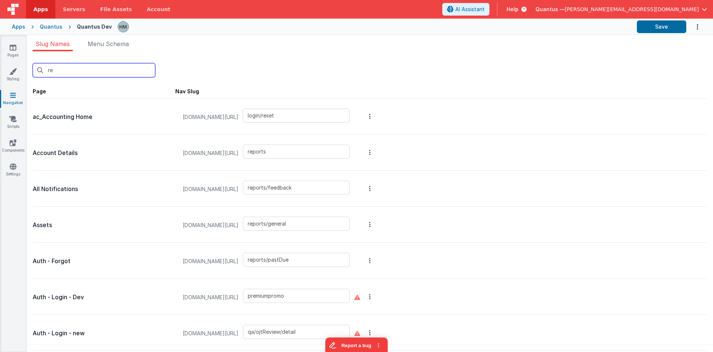
type input "login/reset"
type input "reports"
type input "reports/feedback"
type input "reports/general"
type input "reports/pastDue"
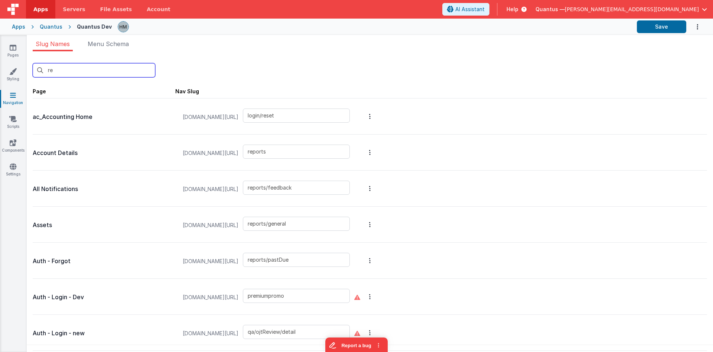
type input "premiumpromo"
type input "qa/ojtReview/detail"
type input "qa/changeControlReview/reviewdetail"
type input "qa/changeControlReview"
type input "qa/ojtReview"
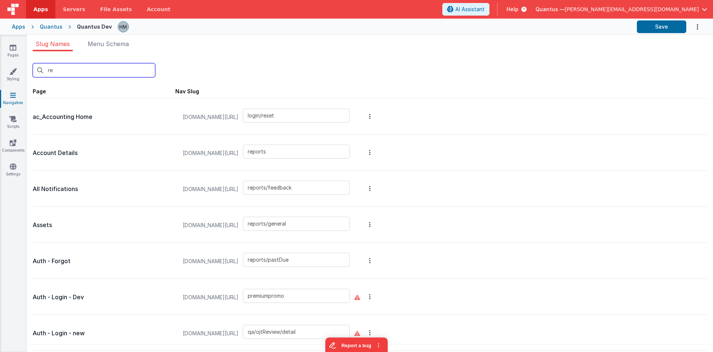
type input "qa/reports"
type input "redir"
type input "login/signup"
type input "reportbot"
type input "reports/masterList"
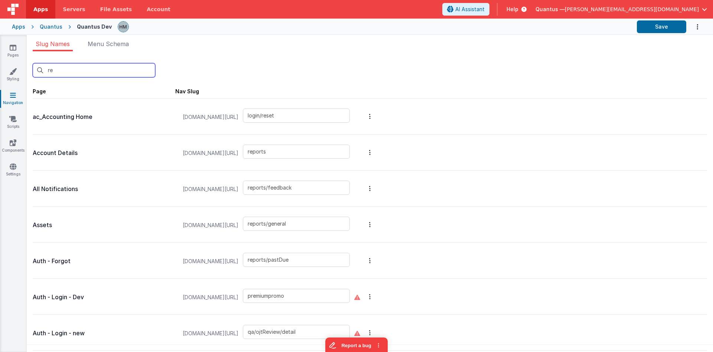
type input "revisedocumentmodal"
type input "labreports"
type input "rep"
type input "reports"
type input "reports/feedback"
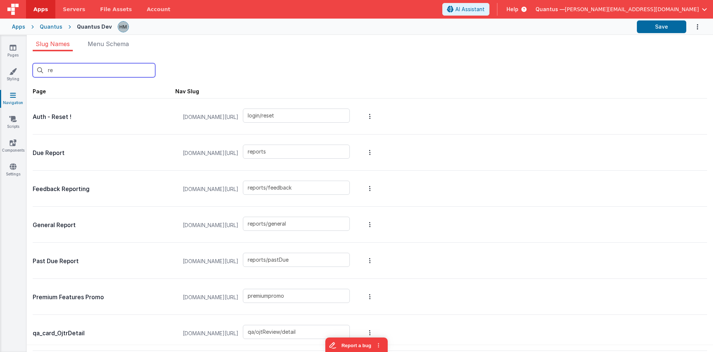
type input "reports/general"
type input "reports/pastDue"
type input "qa/reports"
type input "reportbot"
type input "reports/masterList"
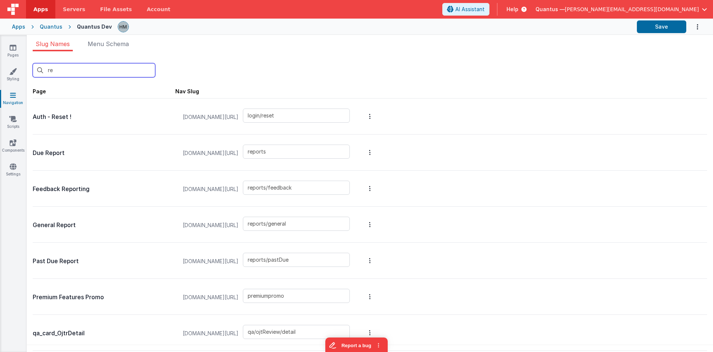
type input "labreports"
type input "repl"
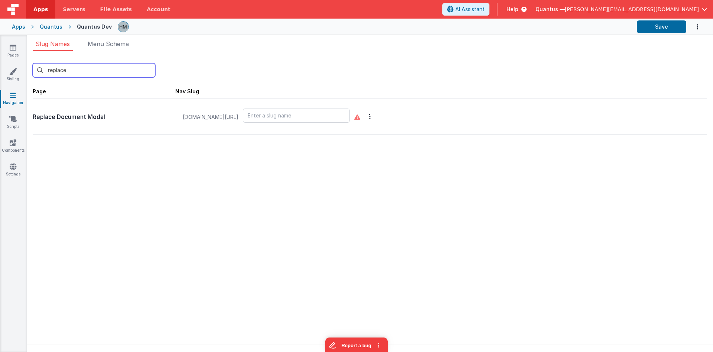
type input "replace"
click at [293, 117] on input "text" at bounding box center [296, 115] width 107 height 14
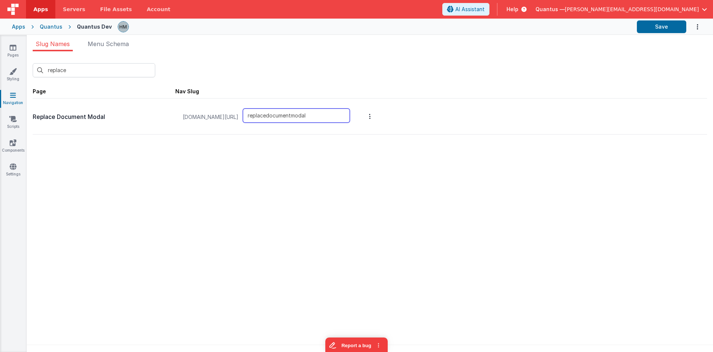
type input "replacedocumentmodal"
click at [275, 164] on div "replace New Slug Page Nav Slug Replace Document Modal quantusdev.fmbetterforms.…" at bounding box center [370, 203] width 687 height 305
click at [665, 30] on button "Save" at bounding box center [661, 26] width 49 height 13
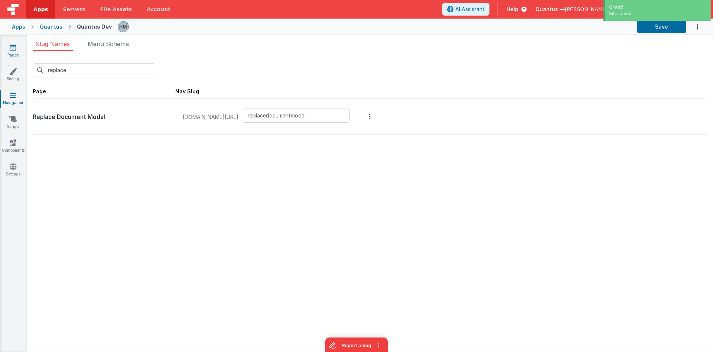
click at [12, 50] on icon at bounding box center [13, 47] width 7 height 7
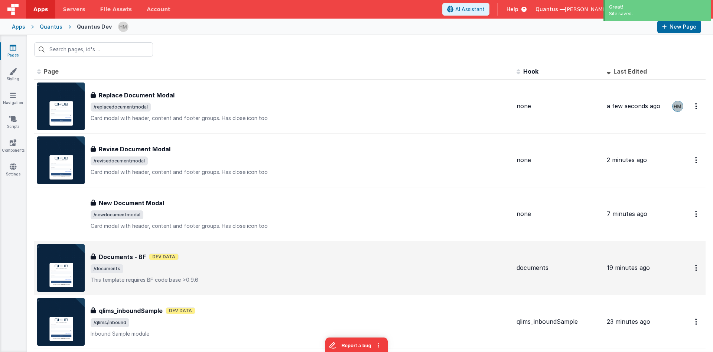
click at [235, 261] on div "Documents - BF Documents - BF Dev Data /documents This template requires BF cod…" at bounding box center [301, 267] width 420 height 31
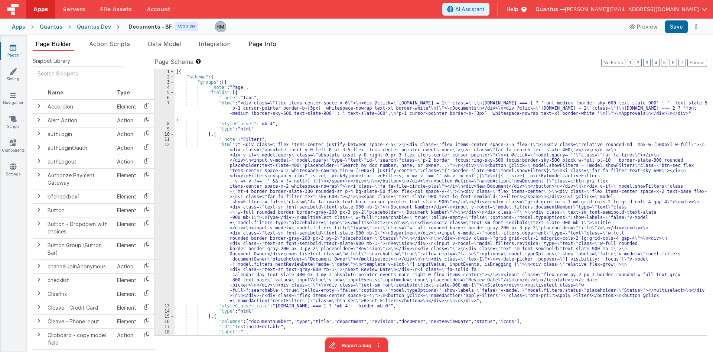
click at [276, 45] on span "Page Info" at bounding box center [263, 43] width 28 height 7
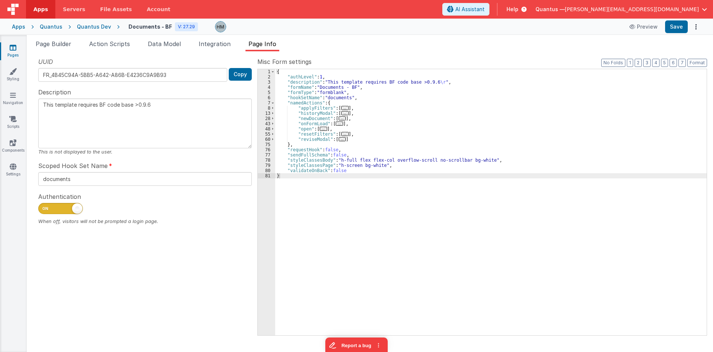
click at [351, 141] on div "{ "authLevel" : 1 , "description" : "This template requires BF code base >0.9.6…" at bounding box center [491, 207] width 432 height 276
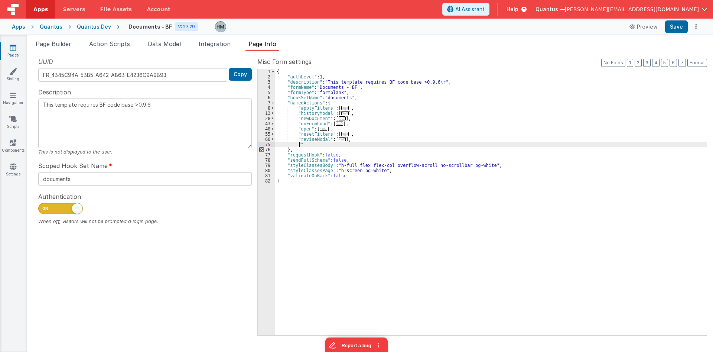
paste textarea
type textarea "This template requires BF code base >0.9.6"
click at [339, 141] on span "..." at bounding box center [342, 139] width 7 height 4
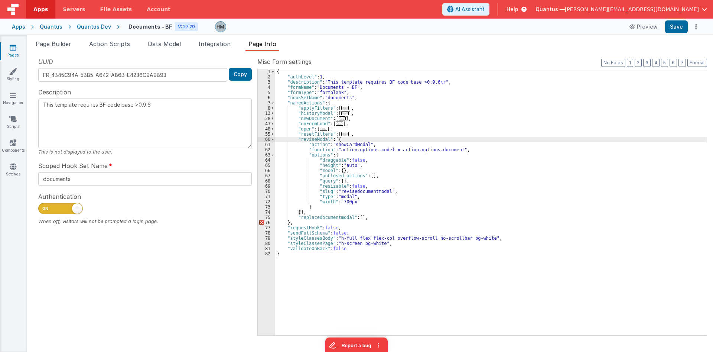
click at [336, 140] on div "{ "authLevel" : 1 , "description" : "This template requires BF code base >0.9.6…" at bounding box center [491, 207] width 432 height 276
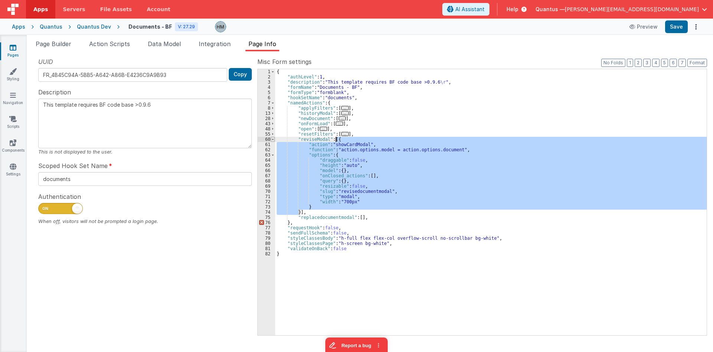
click at [272, 139] on span at bounding box center [273, 139] width 4 height 5
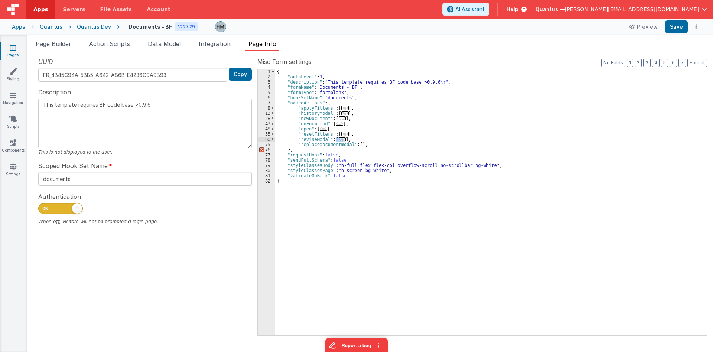
click at [359, 143] on div "{ "authLevel" : 1 , "description" : "This template requires BF code base >0.9.6…" at bounding box center [491, 207] width 432 height 276
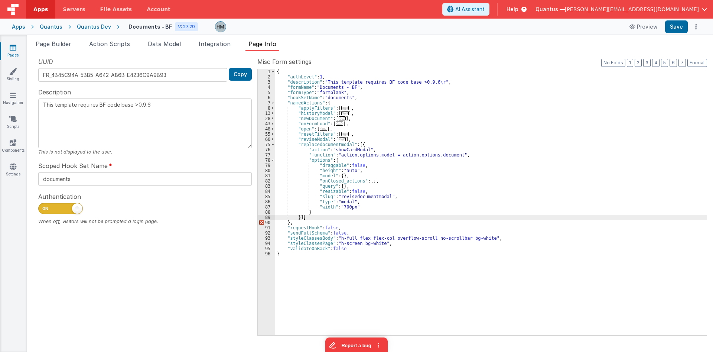
click at [316, 216] on div "{ "authLevel" : 1 , "description" : "This template requires BF code base >0.9.6…" at bounding box center [491, 207] width 432 height 276
click at [325, 143] on div "{ "authLevel" : 1 , "description" : "This template requires BF code base >0.9.6…" at bounding box center [491, 207] width 432 height 276
click at [366, 195] on div "{ "authLevel" : 1 , "description" : "This template requires BF code base >0.9.6…" at bounding box center [491, 207] width 432 height 276
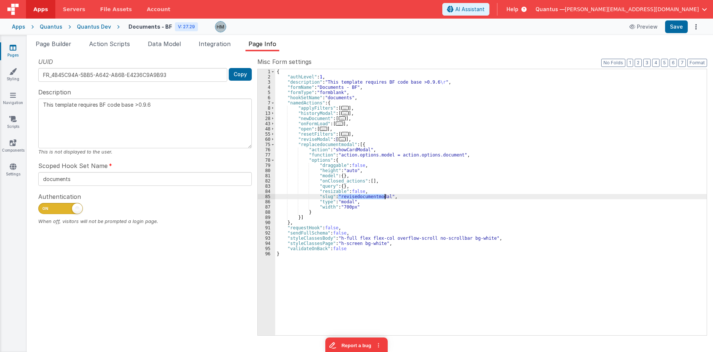
paste textarea
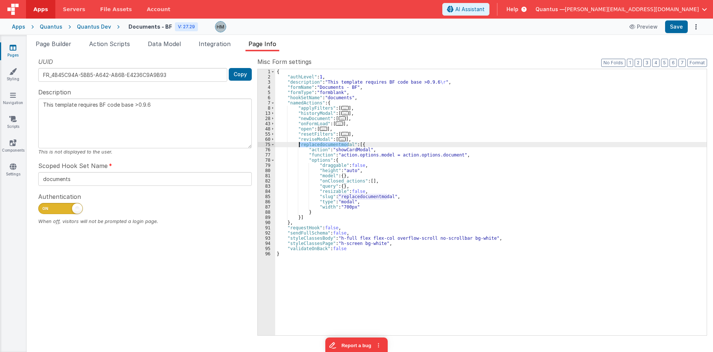
drag, startPoint x: 347, startPoint y: 146, endPoint x: 300, endPoint y: 144, distance: 47.2
click at [300, 144] on div "{ "authLevel" : 1 , "description" : "This template requires BF code base >0.9.6…" at bounding box center [491, 207] width 432 height 276
type textarea "This template requires BF code base >0.9.6"
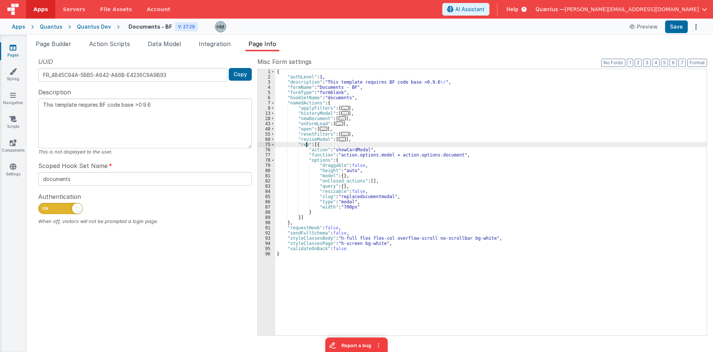
type textarea "This template requires BF code base >0.9.6"
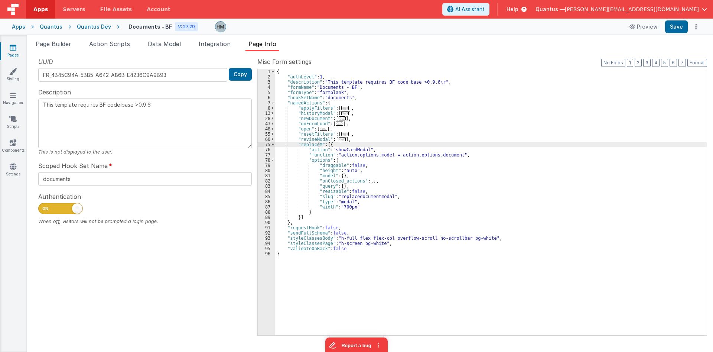
type textarea "This template requires BF code base >0.9.6"
click at [428, 123] on div "{ "authLevel" : 1 , "description" : "This template requires BF code base >0.9.6…" at bounding box center [491, 207] width 432 height 276
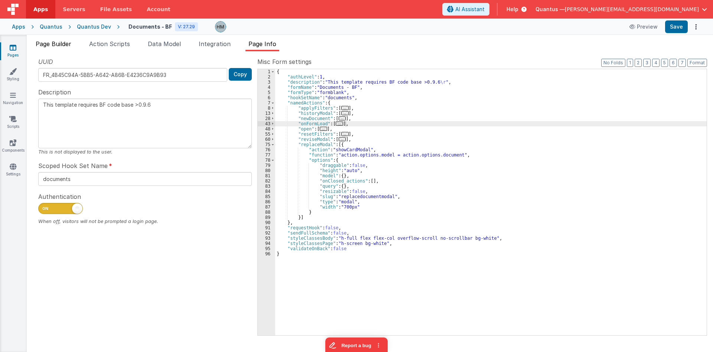
click at [61, 49] on li "Page Builder" at bounding box center [54, 45] width 42 height 12
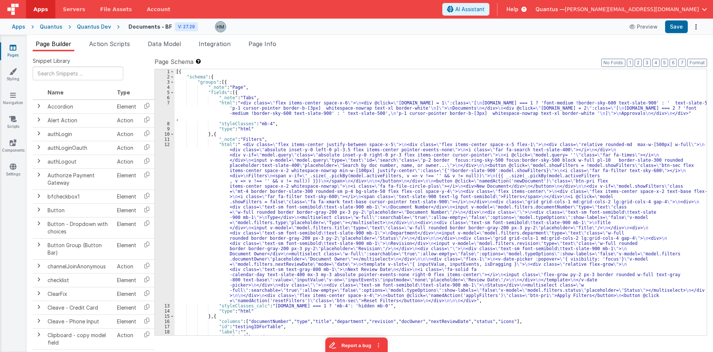
click at [323, 151] on div "[{ "schema" : { "groups" : [{ "_note" : "Page" , "fields" : [{ "_note" : "Tabs"…" at bounding box center [441, 207] width 532 height 276
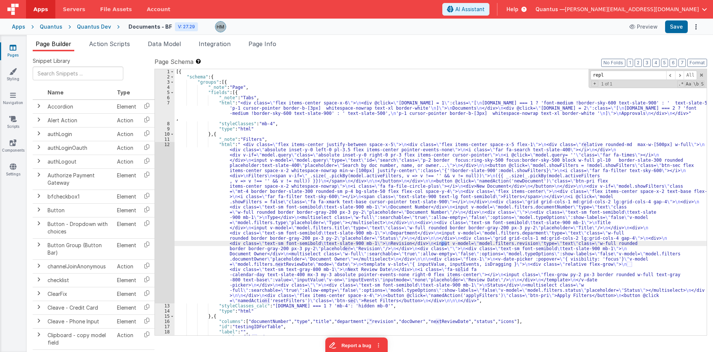
scroll to position [408, 0]
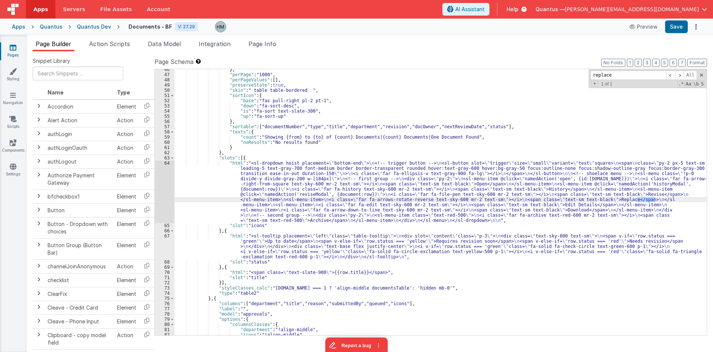
type input "replace"
drag, startPoint x: 230, startPoint y: 180, endPoint x: 200, endPoint y: 172, distance: 30.8
click at [230, 180] on div "} , "perPage" : "1000" , "perPageValues" : [ ] , "preserveState" : true , "skin…" at bounding box center [441, 205] width 532 height 276
click at [166, 163] on div "64" at bounding box center [165, 192] width 20 height 62
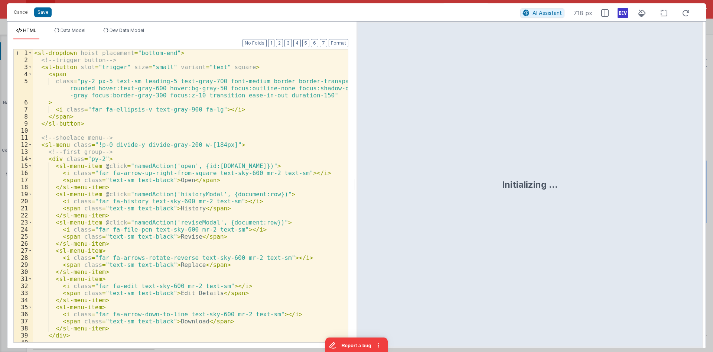
scroll to position [45, 0]
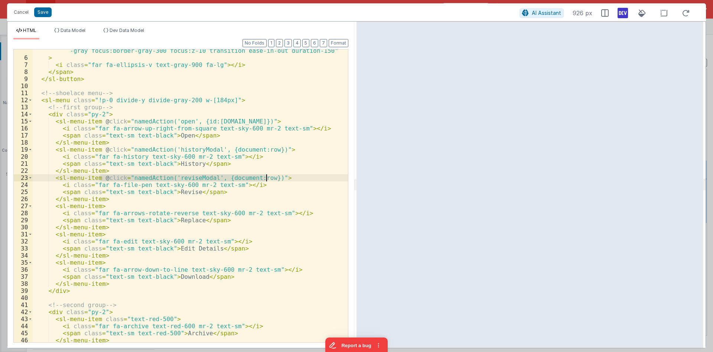
drag, startPoint x: 99, startPoint y: 176, endPoint x: 265, endPoint y: 179, distance: 166.1
click at [265, 179] on div "class = "py-2 px-5 text-sm leading-5 text-gray-700 font-medium border border-tr…" at bounding box center [190, 193] width 315 height 321
click at [85, 208] on div "class = "py-2 px-5 text-sm leading-5 text-gray-700 font-medium border border-tr…" at bounding box center [190, 193] width 315 height 321
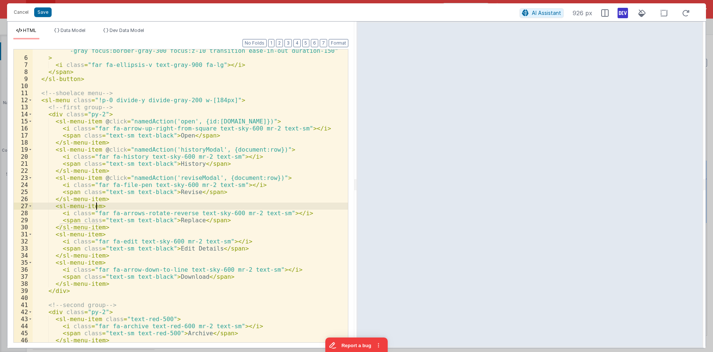
click at [97, 207] on div "class = "py-2 px-5 text-sm leading-5 text-gray-700 font-medium border border-tr…" at bounding box center [190, 193] width 315 height 321
paste textarea
click at [188, 205] on div "class = "py-2 px-5 text-sm leading-5 text-gray-700 font-medium border border-tr…" at bounding box center [190, 193] width 315 height 321
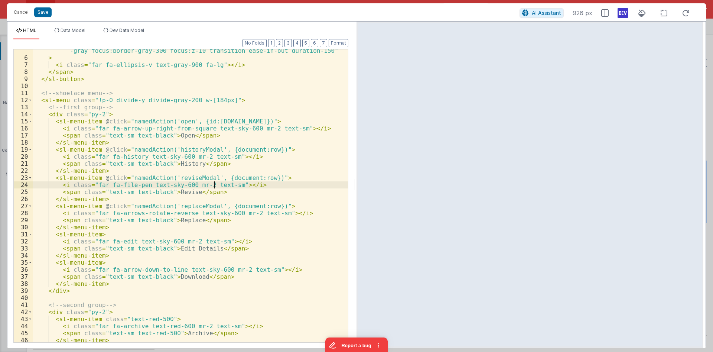
click at [213, 185] on div "class = "py-2 px-5 text-sm leading-5 text-gray-700 font-medium border border-tr…" at bounding box center [190, 193] width 315 height 321
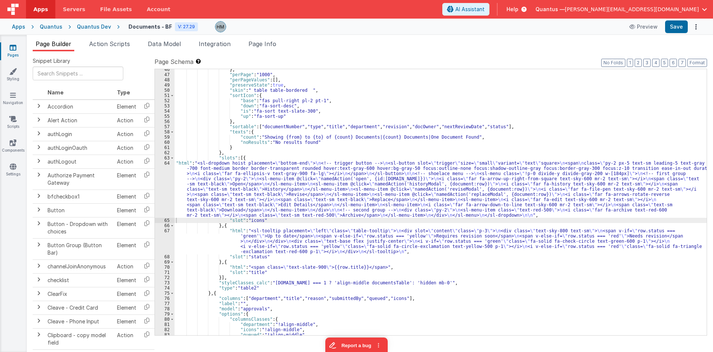
click at [15, 29] on div "Apps" at bounding box center [18, 26] width 13 height 7
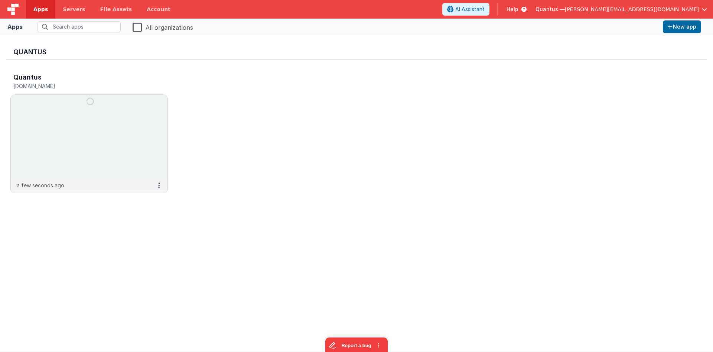
click at [23, 10] on div at bounding box center [13, 9] width 26 height 19
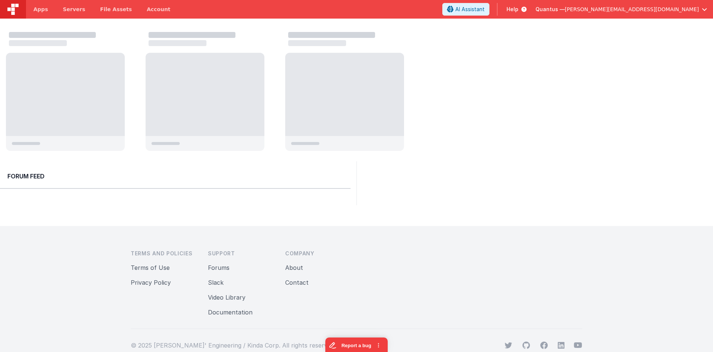
click at [565, 8] on span "Quantus —" at bounding box center [550, 9] width 29 height 7
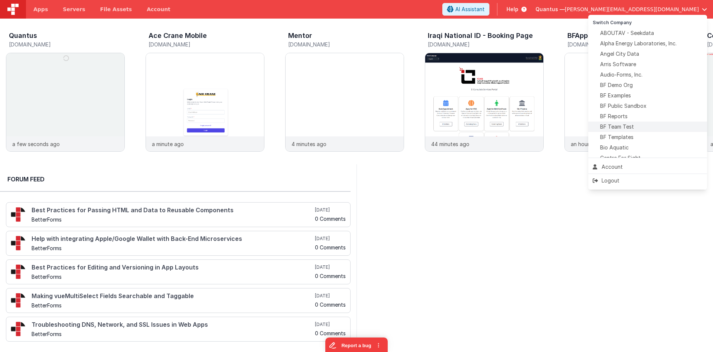
click at [635, 126] on div "BF Team Test" at bounding box center [648, 126] width 110 height 7
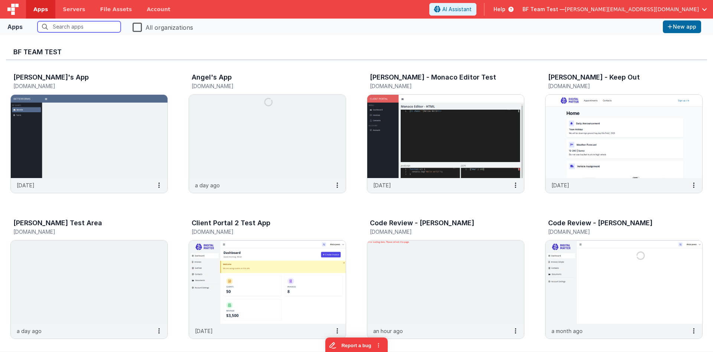
click at [93, 29] on input "text" at bounding box center [79, 26] width 83 height 11
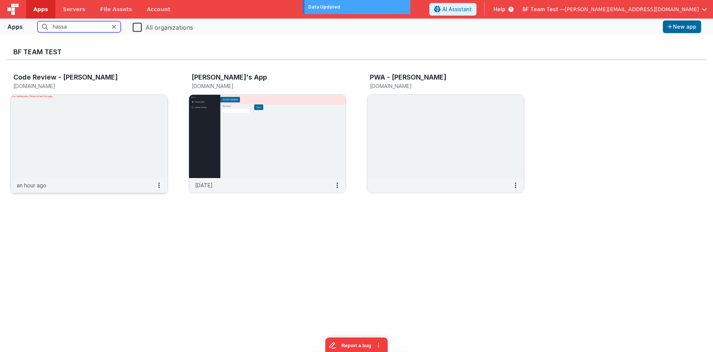
type input "hassa"
click at [144, 115] on img at bounding box center [89, 136] width 157 height 83
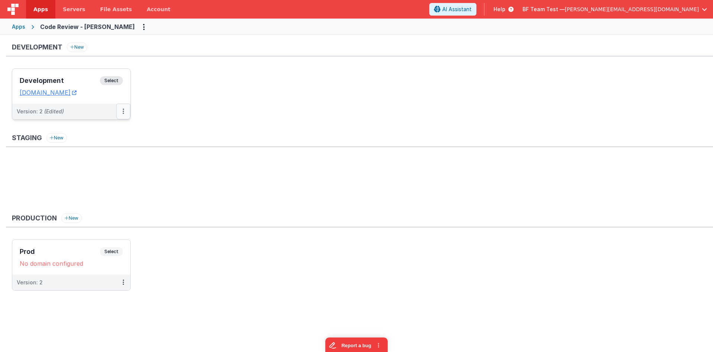
click at [121, 110] on button at bounding box center [123, 112] width 14 height 16
click at [93, 159] on link "Deploy..." at bounding box center [97, 154] width 65 height 13
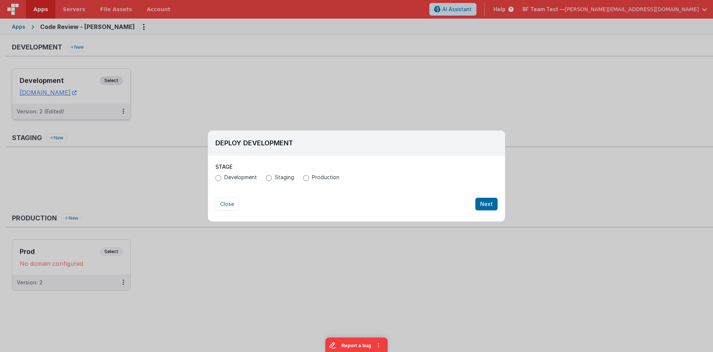
click at [303, 180] on label "Production" at bounding box center [321, 177] width 36 height 7
click at [303, 180] on input "Production" at bounding box center [306, 178] width 6 height 6
radio input "true"
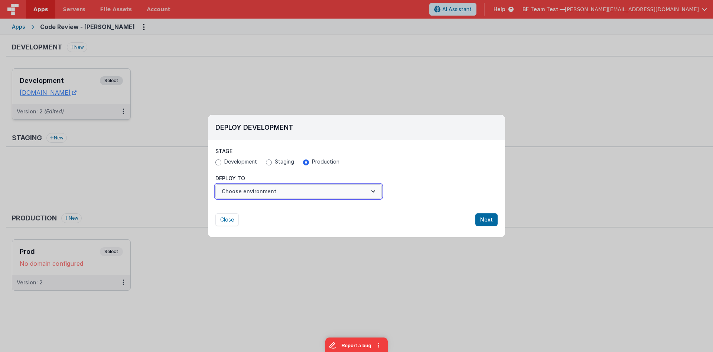
click at [341, 193] on button "Choose environment" at bounding box center [298, 191] width 166 height 14
click at [300, 209] on link "Prod" at bounding box center [298, 209] width 166 height 13
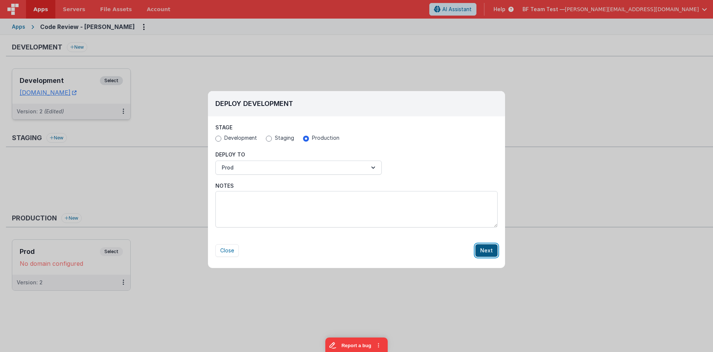
click at [484, 249] on button "Next" at bounding box center [487, 250] width 22 height 13
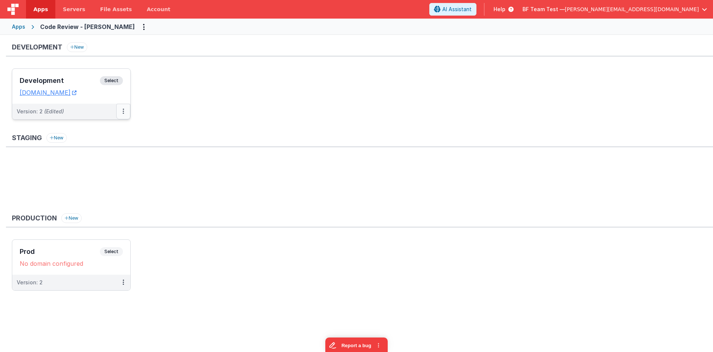
click at [127, 111] on button at bounding box center [123, 112] width 14 height 16
click at [102, 142] on link "Deploy..." at bounding box center [97, 141] width 65 height 13
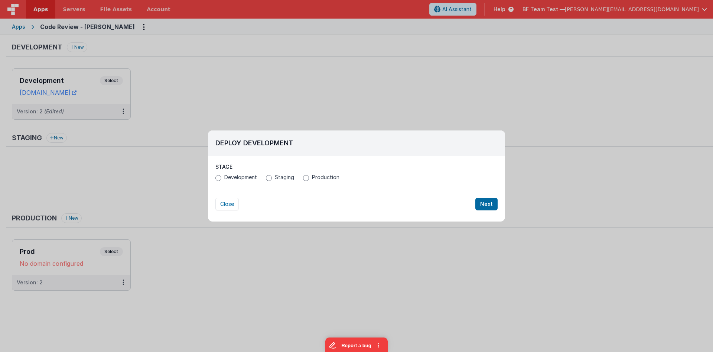
click at [318, 178] on span "Production" at bounding box center [325, 177] width 27 height 7
click at [309, 178] on input "Production" at bounding box center [306, 178] width 6 height 6
radio input "true"
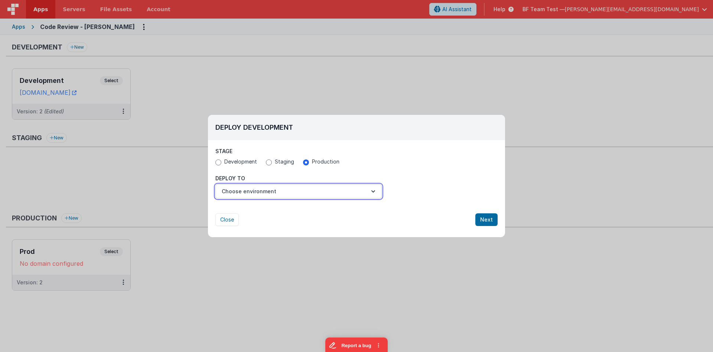
click at [315, 192] on button "Choose environment" at bounding box center [298, 191] width 166 height 14
click at [295, 210] on link "Prod" at bounding box center [298, 209] width 166 height 13
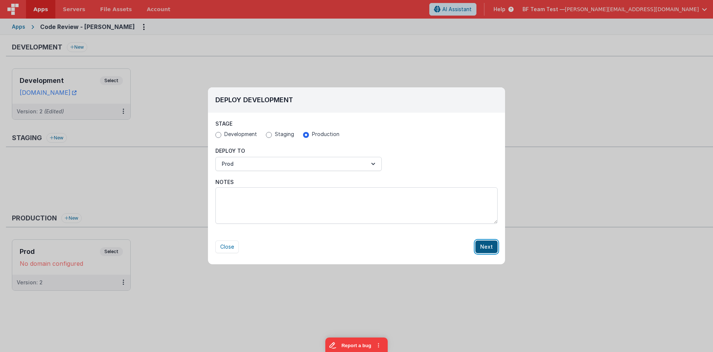
click at [488, 244] on button "Next" at bounding box center [487, 246] width 22 height 13
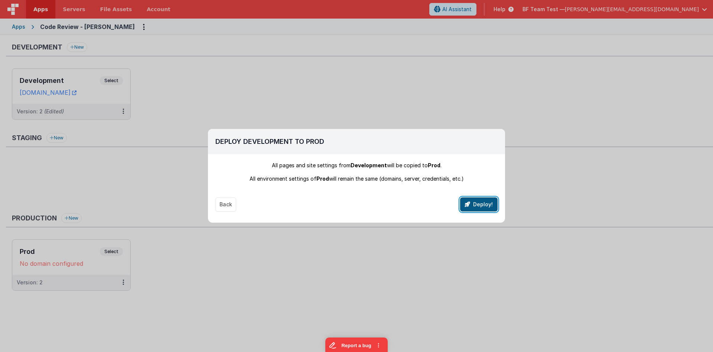
click at [475, 200] on button "Deploy!" at bounding box center [479, 204] width 38 height 14
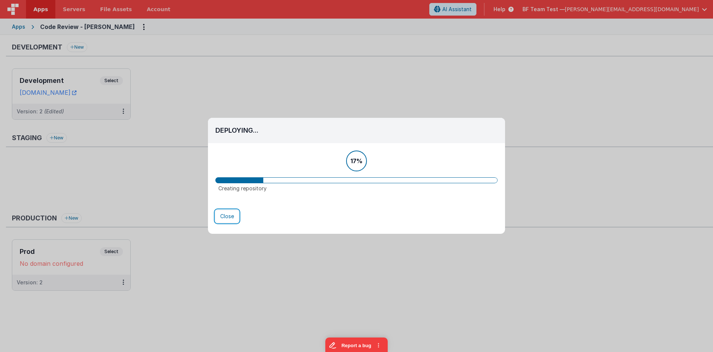
drag, startPoint x: 225, startPoint y: 220, endPoint x: 211, endPoint y: 200, distance: 24.2
click at [226, 220] on button "Close" at bounding box center [226, 216] width 23 height 13
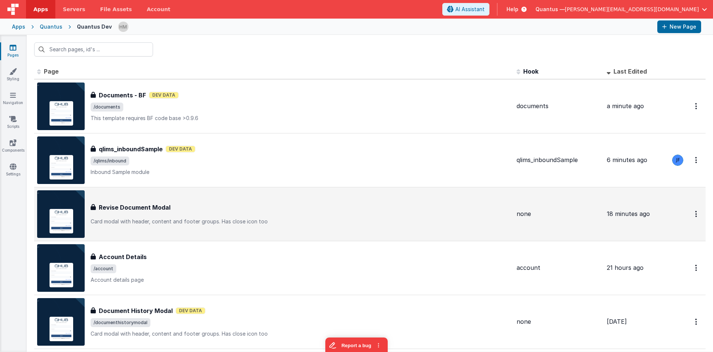
click at [295, 213] on div "Revise Document Modal Revise Document Modal Card modal with header, content and…" at bounding box center [301, 214] width 420 height 22
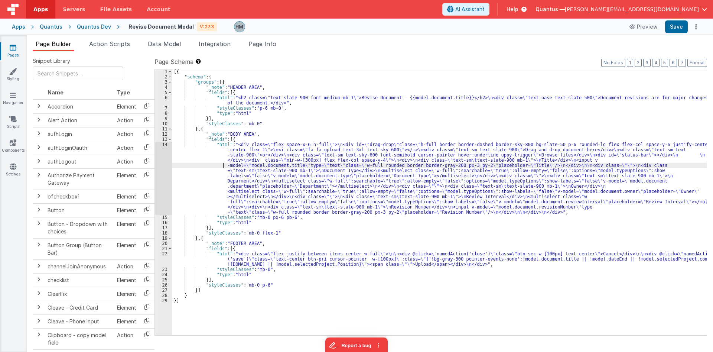
click at [223, 163] on div "[{ "schema" : { "groups" : [{ "_note" : "HEADER AREA" , "fields" : [{ "html" : …" at bounding box center [439, 207] width 535 height 276
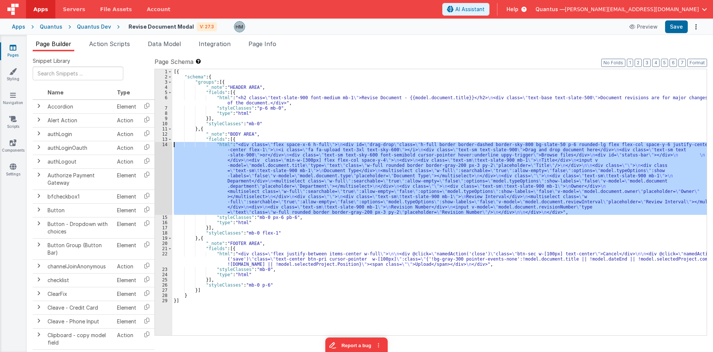
click at [164, 145] on div "14" at bounding box center [163, 178] width 17 height 73
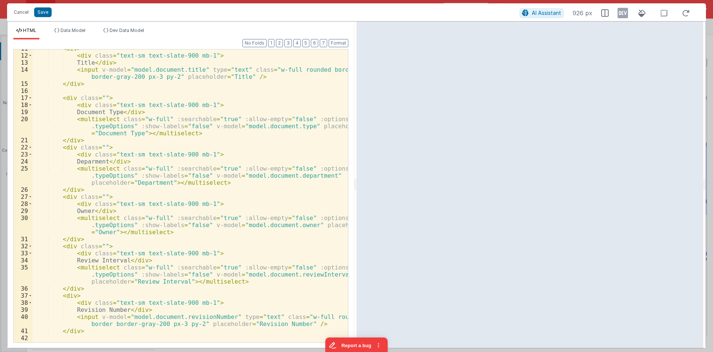
scroll to position [103, 0]
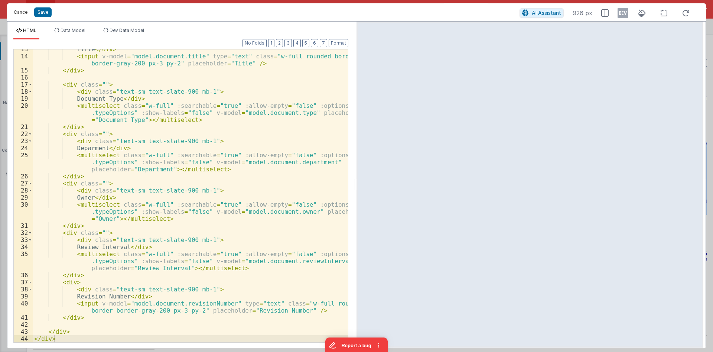
click at [26, 16] on button "Cancel" at bounding box center [21, 12] width 22 height 10
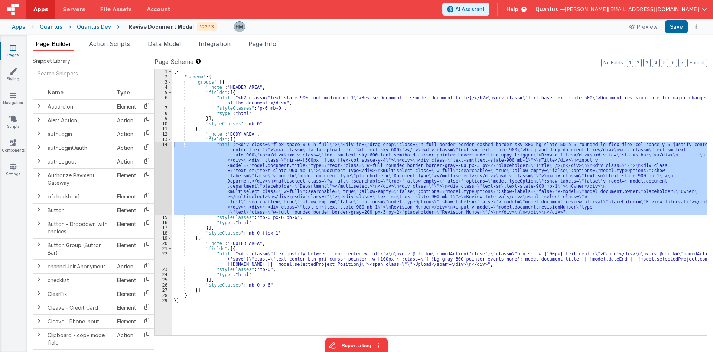
click at [103, 26] on div "Quantus Dev" at bounding box center [94, 26] width 34 height 7
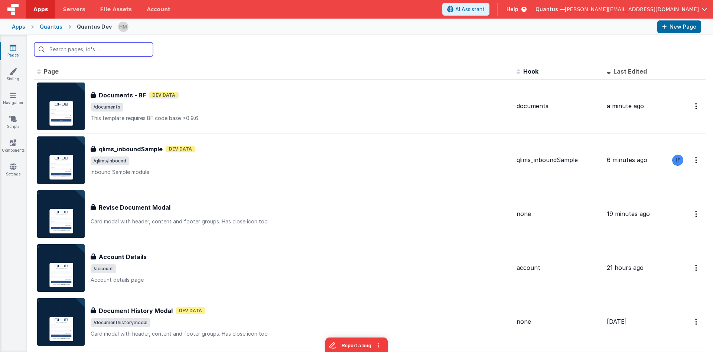
click at [124, 47] on input "text" at bounding box center [93, 49] width 119 height 14
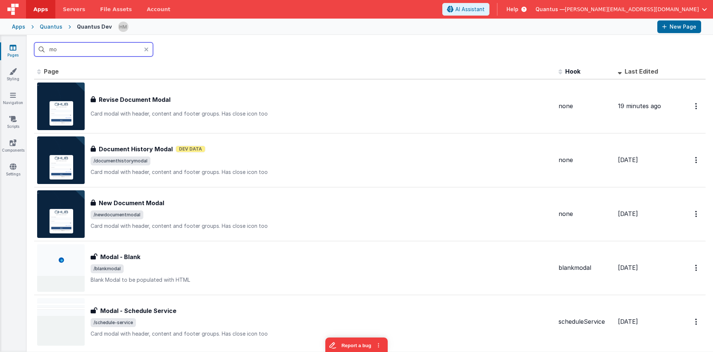
type input "m"
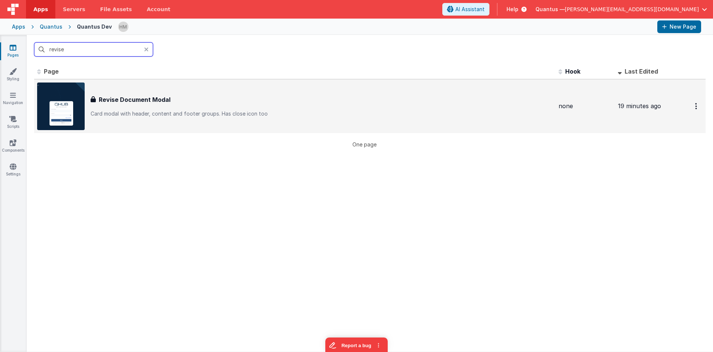
type input "revise"
click at [362, 89] on div "Revise Document Modal Revise Document Modal Card modal with header, content and…" at bounding box center [295, 106] width 516 height 48
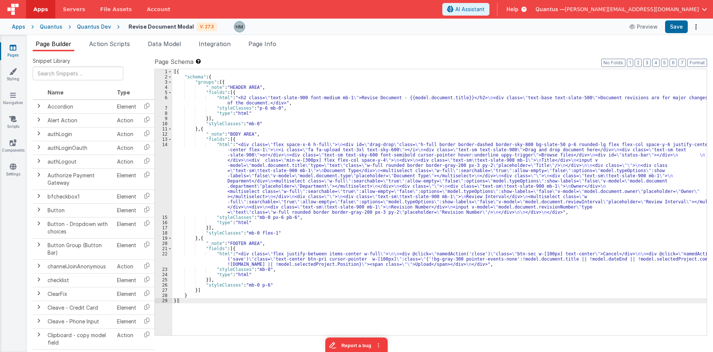
click at [242, 108] on div "[{ "schema" : { "groups" : [{ "_note" : "HEADER AREA" , "fields" : [{ "html" : …" at bounding box center [439, 207] width 535 height 276
click at [194, 100] on div "[{ "schema" : { "groups" : [{ "_note" : "HEADER AREA" , "fields" : [{ "html" : …" at bounding box center [439, 207] width 535 height 276
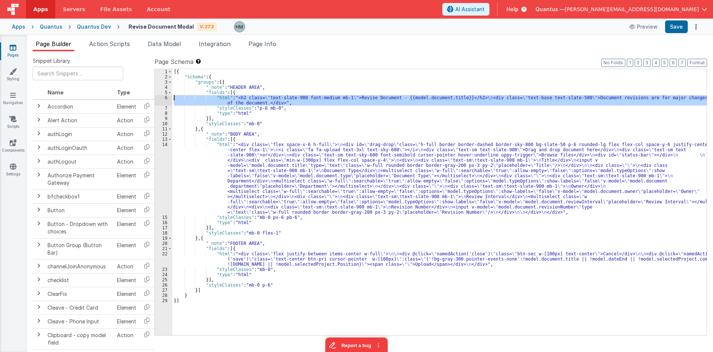
click at [166, 99] on div "6" at bounding box center [163, 100] width 17 height 10
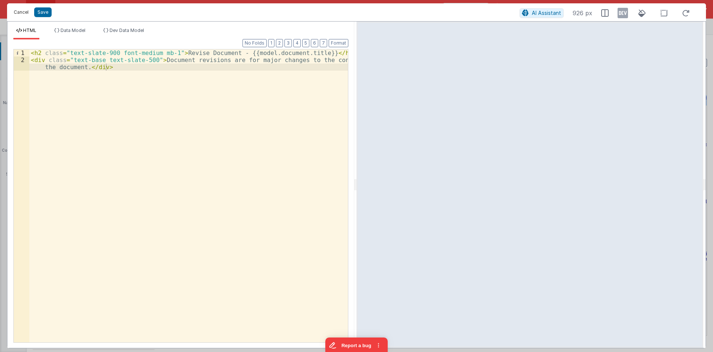
click at [24, 12] on button "Cancel" at bounding box center [21, 12] width 22 height 10
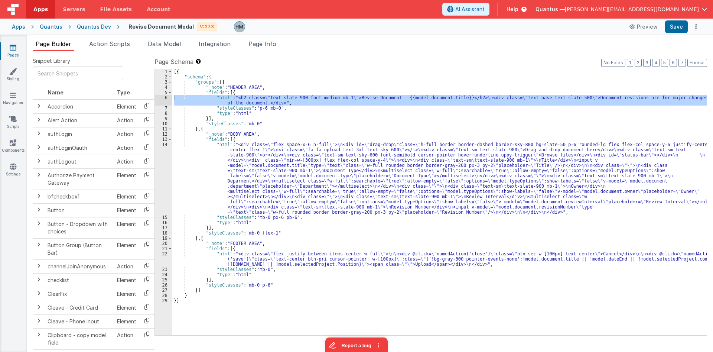
click at [207, 172] on div "[{ "schema" : { "groups" : [{ "_note" : "HEADER AREA" , "fields" : [{ "html" : …" at bounding box center [439, 207] width 535 height 276
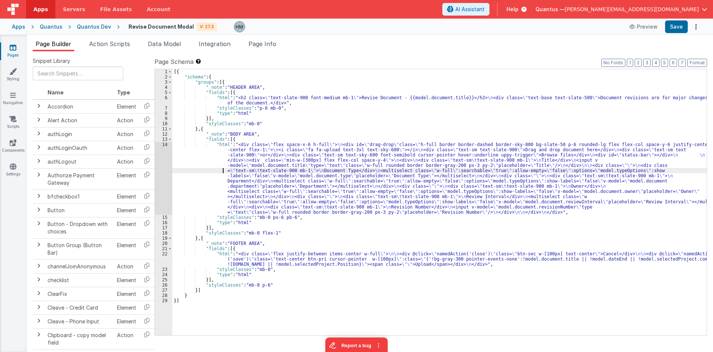
click at [167, 147] on div "14" at bounding box center [163, 178] width 17 height 73
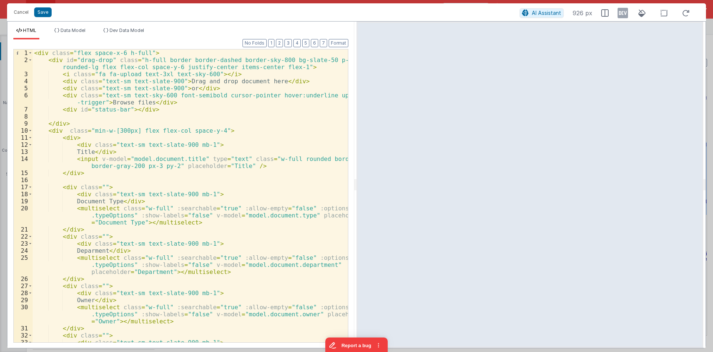
scroll to position [103, 0]
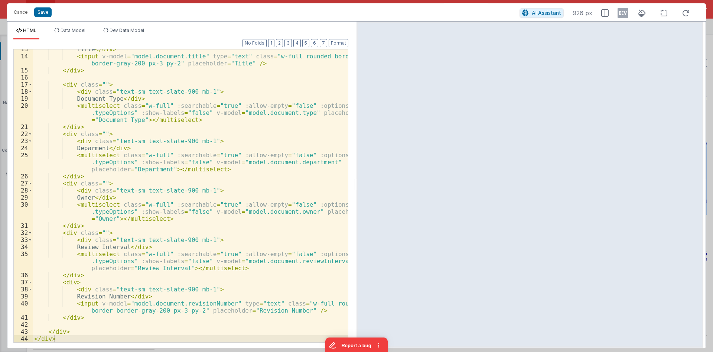
click at [74, 318] on div "Title </ div > < input v-model = "model.document.title" type = "text" class = "…" at bounding box center [190, 199] width 315 height 307
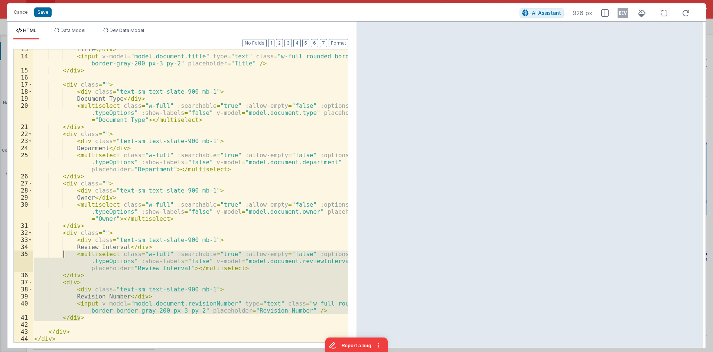
scroll to position [13, 0]
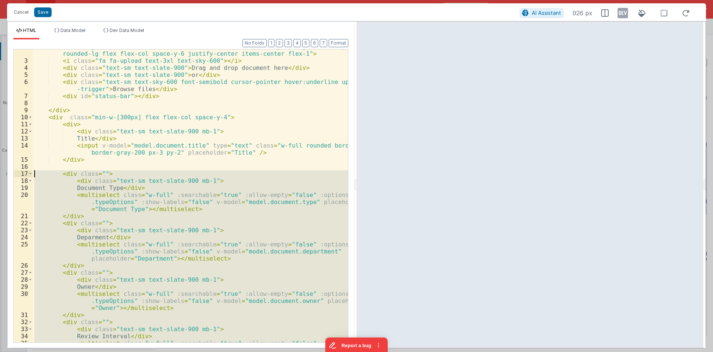
drag, startPoint x: 86, startPoint y: 316, endPoint x: 26, endPoint y: 175, distance: 153.2
click at [33, 175] on div "< div id = "drag-drop" class = "h-full border border-dashed border-sky-800 bg-s…" at bounding box center [190, 195] width 315 height 293
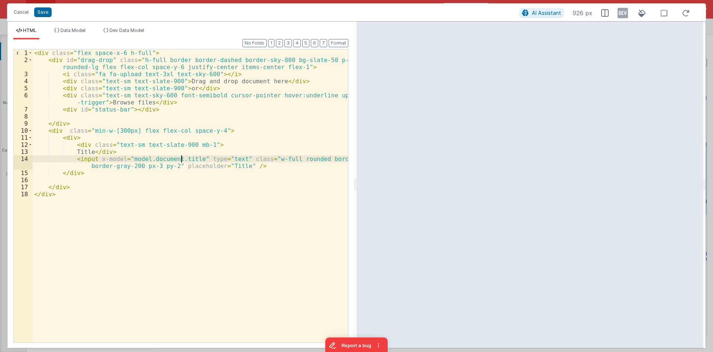
click at [182, 159] on div "< div class = "flex space-x-6 h-full" > < div id = "drag-drop" class = "h-full …" at bounding box center [190, 202] width 315 height 307
click at [247, 165] on div "< div class = "flex space-x-6 h-full" > < div id = "drag-drop" class = "h-full …" at bounding box center [190, 202] width 315 height 307
click at [207, 159] on div "< div class = "flex space-x-6 h-full" > < div id = "drag-drop" class = "h-full …" at bounding box center [190, 202] width 315 height 307
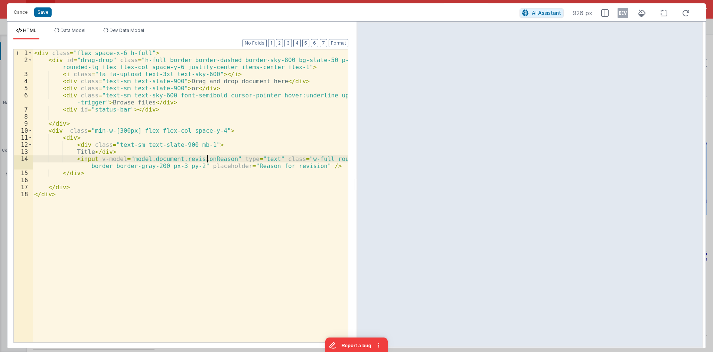
click at [207, 159] on div "< div class = "flex space-x-6 h-full" > < div id = "drag-drop" class = "h-full …" at bounding box center [190, 202] width 315 height 307
click at [98, 150] on div "< div class = "flex space-x-6 h-full" > < div id = "drag-drop" class = "h-full …" at bounding box center [190, 202] width 315 height 307
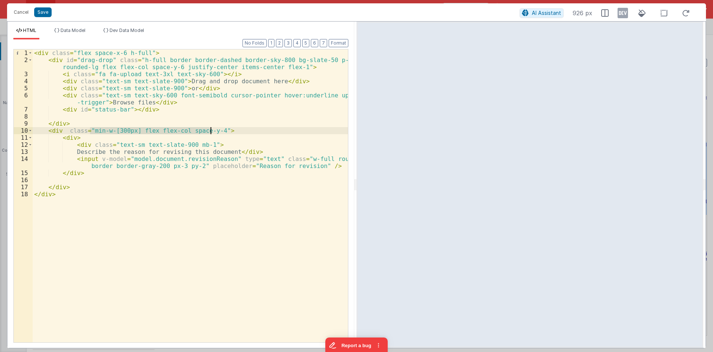
drag, startPoint x: 91, startPoint y: 130, endPoint x: 210, endPoint y: 132, distance: 119.7
click at [210, 132] on div "< div class = "flex space-x-6 h-full" > < div id = "drag-drop" class = "h-full …" at bounding box center [190, 202] width 315 height 307
click at [79, 130] on div "< div class = "flex space-x-6 h-full" > < div id = "drag-drop" class = "h-full …" at bounding box center [190, 202] width 315 height 307
click at [90, 129] on div "< div class = "flex space-x-6 h-full" > < div id = "drag-drop" class = "h-full …" at bounding box center [190, 202] width 315 height 307
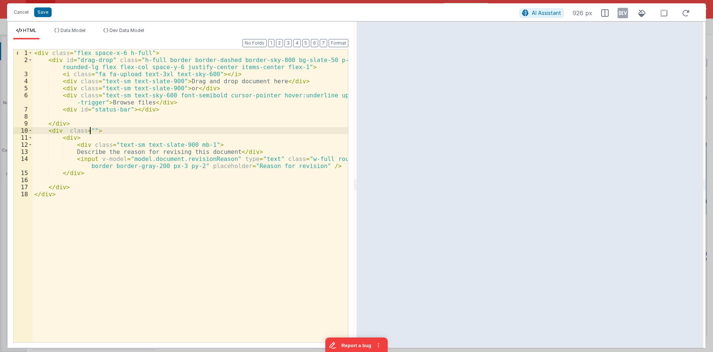
click at [90, 129] on div "< div class = "flex space-x-6 h-full" > < div id = "drag-drop" class = "h-full …" at bounding box center [190, 202] width 315 height 307
click at [117, 53] on div "< div class = "flex space-x-6 h-full" > < div id = "drag-drop" class = "h-full …" at bounding box center [190, 202] width 315 height 307
click at [111, 52] on div "< div class = "flex space-x-6 h-full" > < div id = "drag-drop" class = "h-full …" at bounding box center [190, 202] width 315 height 307
click at [85, 52] on div "< div class = "flex space-y-6 h-full" > < div id = "drag-drop" class = "h-full …" at bounding box center [190, 202] width 315 height 307
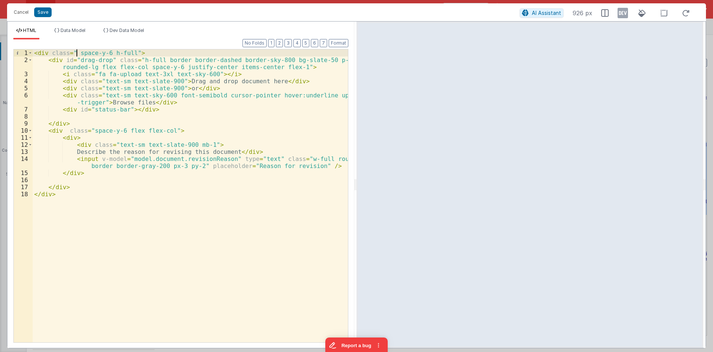
click at [77, 52] on div "< div class = " space-y-6 h-full" > < div id = "drag-drop" class = "h-full bord…" at bounding box center [190, 202] width 315 height 307
click at [119, 52] on div "< div class = "space-y-6 h-full" > < div id = "drag-drop" class = "h-full borde…" at bounding box center [190, 202] width 315 height 307
click at [106, 56] on div "< div class = "space-y-6 h-full" > < div id = "drag-drop" class = "h-full borde…" at bounding box center [190, 202] width 315 height 307
drag, startPoint x: 106, startPoint y: 54, endPoint x: 125, endPoint y: 55, distance: 19.0
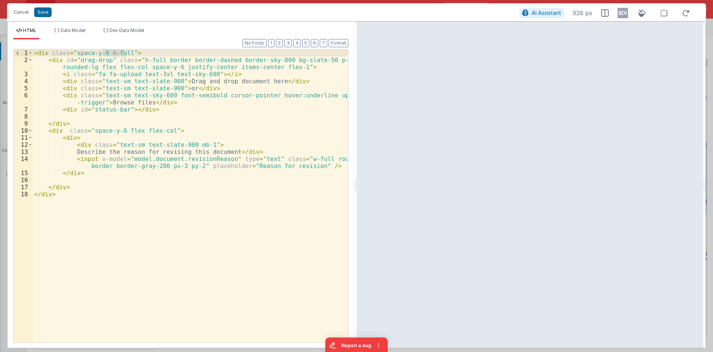
click at [125, 55] on div "< div class = "space-y-6 h-full" > < div id = "drag-drop" class = "h-full borde…" at bounding box center [190, 202] width 315 height 307
click at [325, 61] on div "< div class = "space-y-6 h-full" > < div id = "drag-drop" class = "h-full borde…" at bounding box center [190, 202] width 315 height 307
drag, startPoint x: 171, startPoint y: 66, endPoint x: 162, endPoint y: 66, distance: 8.2
click at [162, 66] on div "< div class = "space-y-6 h-full" > < div id = "drag-drop" class = "h-full borde…" at bounding box center [190, 202] width 315 height 307
drag, startPoint x: 285, startPoint y: 68, endPoint x: 266, endPoint y: 66, distance: 19.9
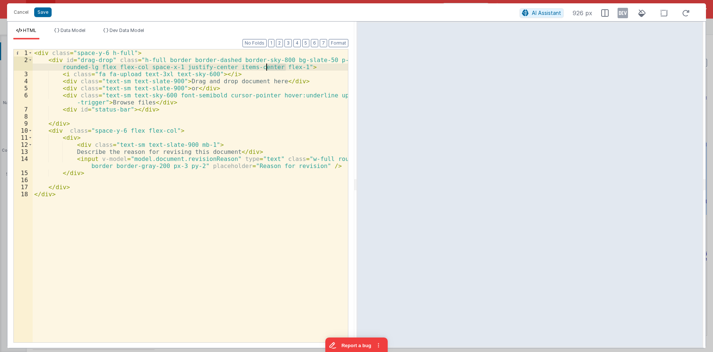
click at [266, 66] on div "< div class = "space-y-6 h-full" > < div id = "drag-drop" class = "h-full borde…" at bounding box center [190, 202] width 315 height 307
drag, startPoint x: 140, startPoint y: 67, endPoint x: 113, endPoint y: 68, distance: 27.5
click at [113, 68] on div "< div class = "space-y-6 h-full" > < div id = "drag-drop" class = "h-full borde…" at bounding box center [190, 202] width 315 height 307
click at [158, 74] on div "< div class = "space-y-6 h-full" > < div id = "drag-drop" class = "h-full borde…" at bounding box center [190, 202] width 315 height 307
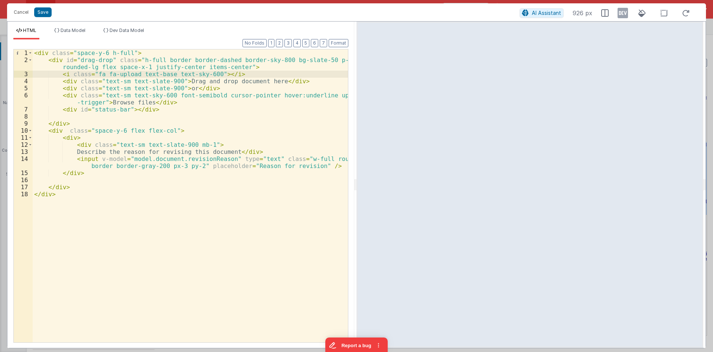
click at [208, 72] on div "< div class = "space-y-6 h-full" > < div id = "drag-drop" class = "h-full borde…" at bounding box center [190, 202] width 315 height 307
drag, startPoint x: 155, startPoint y: 59, endPoint x: 137, endPoint y: 58, distance: 17.9
click at [137, 58] on div "< div class = "space-y-6 h-full" > < div id = "drag-drop" class = "h-full borde…" at bounding box center [190, 202] width 315 height 307
click at [231, 91] on div "< div class = "space-y-6 h-full" > < div id = "drag-drop" class = " border bord…" at bounding box center [190, 202] width 315 height 307
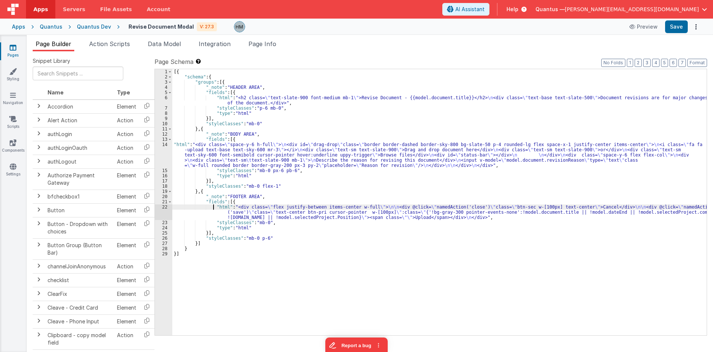
click at [214, 207] on div "[{ "schema" : { "groups" : [{ "_note" : "HEADER AREA" , "fields" : [{ "html" : …" at bounding box center [439, 207] width 535 height 276
click at [165, 208] on div "22" at bounding box center [163, 212] width 17 height 16
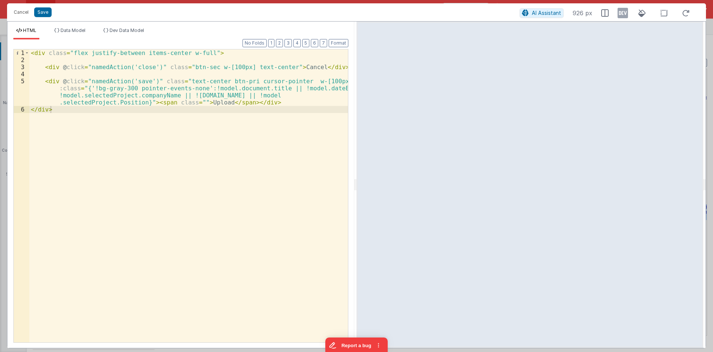
click at [267, 87] on div "< div class = "flex justify-between items-center w-full" > < div @ click = "nam…" at bounding box center [188, 202] width 319 height 307
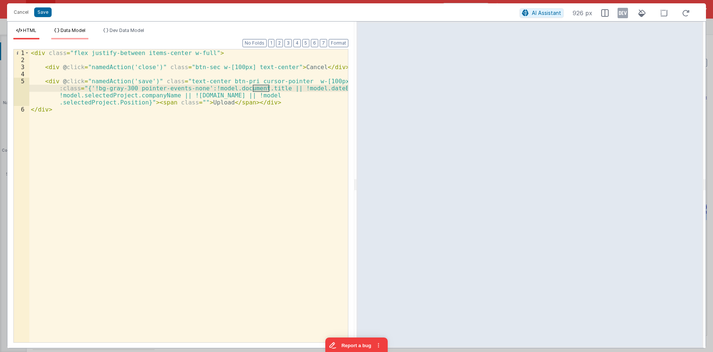
click at [85, 31] on span "Data Model" at bounding box center [73, 30] width 25 height 6
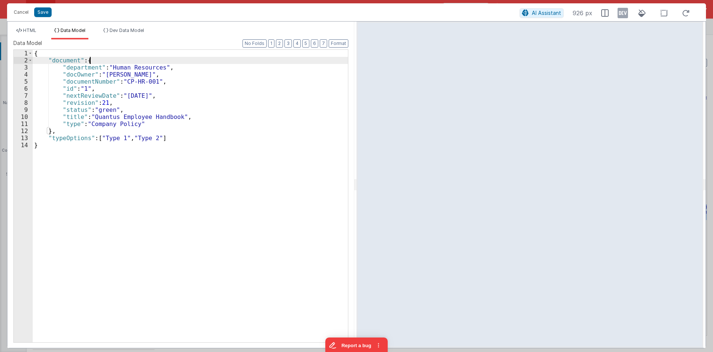
click at [107, 58] on div "{ "document" : { "department" : "Human Resources" , "docOwner" : "Quinlan, Dani…" at bounding box center [190, 203] width 315 height 307
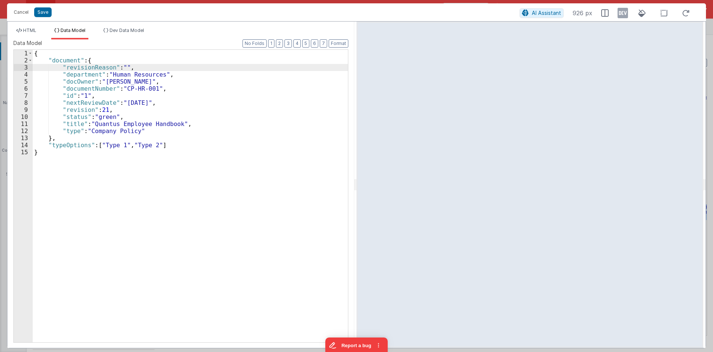
click at [96, 65] on div "{ "document" : { "revisionReason" : "" , "department" : "Human Resources" , "do…" at bounding box center [190, 203] width 315 height 307
click at [36, 30] on span "HTML" at bounding box center [29, 30] width 13 height 6
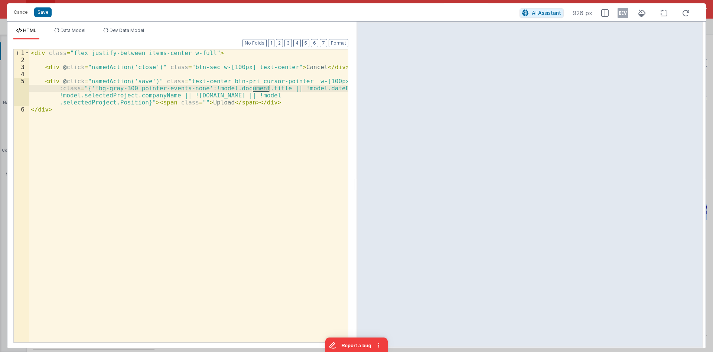
click at [260, 88] on div "< div class = "flex justify-between items-center w-full" > < div @ click = "nam…" at bounding box center [188, 195] width 319 height 293
click at [260, 88] on div "< div class = "flex justify-between items-center w-full" > < div @ click = "nam…" at bounding box center [188, 202] width 319 height 307
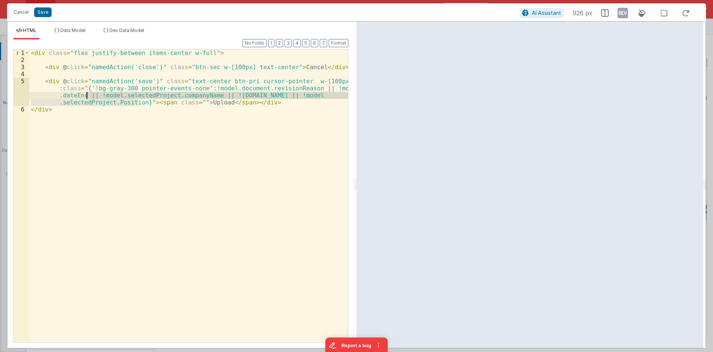
drag, startPoint x: 139, startPoint y: 103, endPoint x: 87, endPoint y: 96, distance: 52.5
click at [87, 96] on div "< div class = "flex justify-between items-center w-full" > < div @ click = "nam…" at bounding box center [188, 202] width 319 height 307
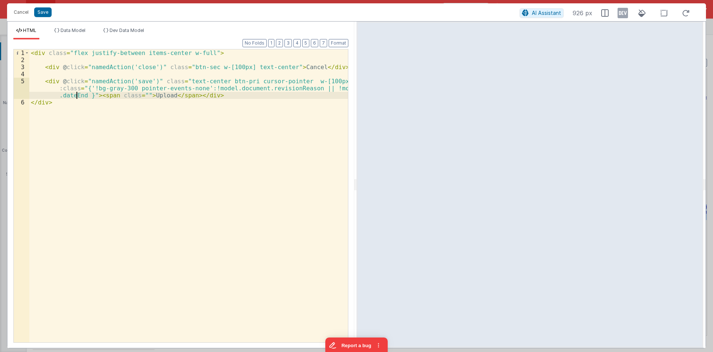
click at [75, 94] on div "< div class = "flex justify-between items-center w-full" > < div @ click = "nam…" at bounding box center [188, 202] width 319 height 307
click at [159, 94] on div "< div class = "flex justify-between items-center w-full" > < div @ click = "nam…" at bounding box center [188, 202] width 319 height 307
click at [65, 29] on span "Data Model" at bounding box center [73, 30] width 25 height 6
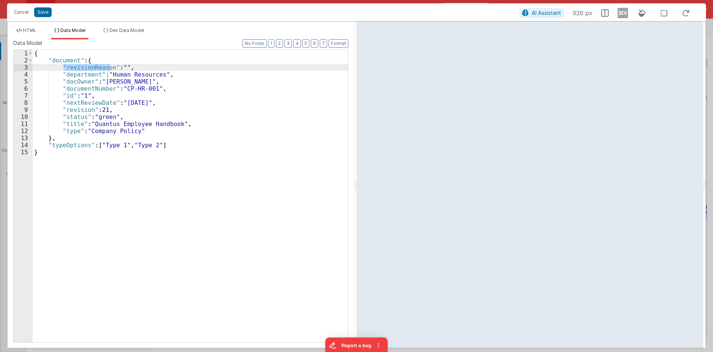
click at [70, 137] on div "{ "document" : { "revisionReason" : "" , "department" : "Human Resources" , "do…" at bounding box center [190, 203] width 315 height 307
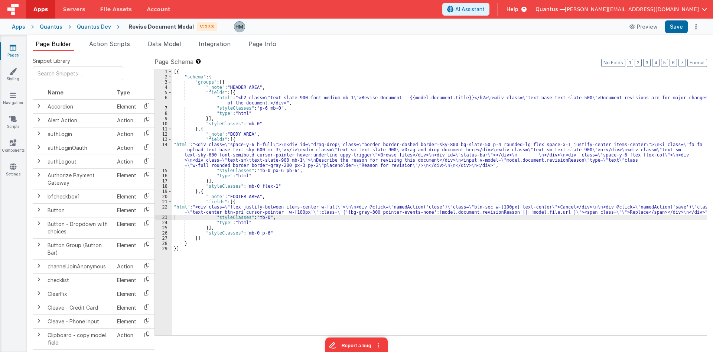
click at [219, 145] on div "[{ "schema" : { "groups" : [{ "_note" : "HEADER AREA" , "fields" : [{ "html" : …" at bounding box center [439, 207] width 535 height 276
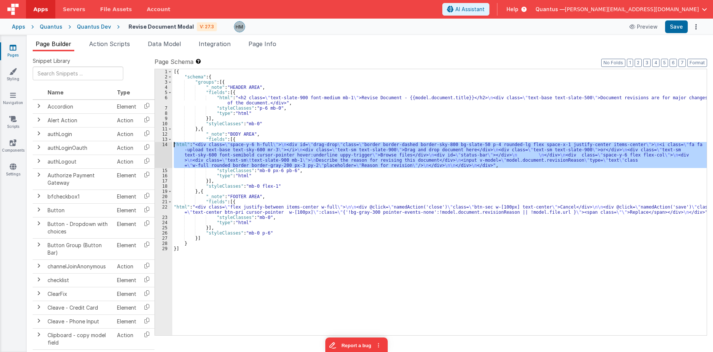
click at [164, 146] on div "14" at bounding box center [163, 155] width 17 height 26
click at [180, 144] on div "[{ "schema" : { "groups" : [{ "_note" : "HEADER AREA" , "fields" : [{ "html" : …" at bounding box center [439, 202] width 535 height 266
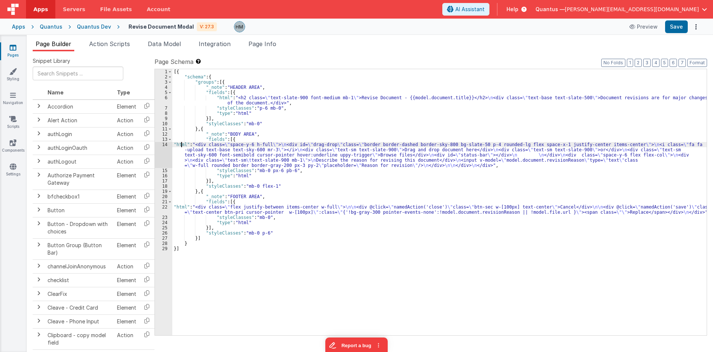
click at [166, 144] on div "14" at bounding box center [163, 155] width 17 height 26
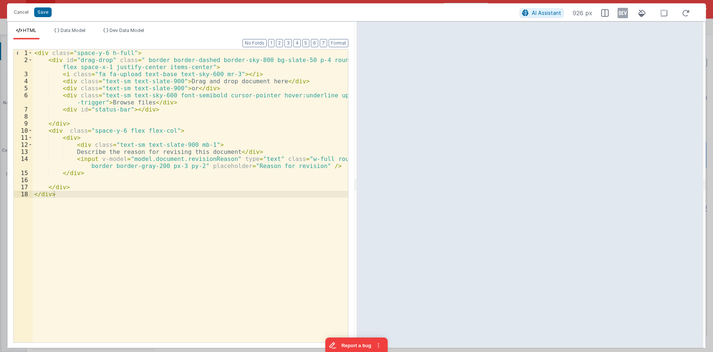
click at [51, 61] on div "< div class = "space-y-6 h-full" > < div id = "drag-drop" class = " border bord…" at bounding box center [190, 202] width 315 height 307
click at [60, 60] on div "< div class = "space-y-6 h-full" > < div id = "drag-drop" class = " border bord…" at bounding box center [190, 202] width 315 height 307
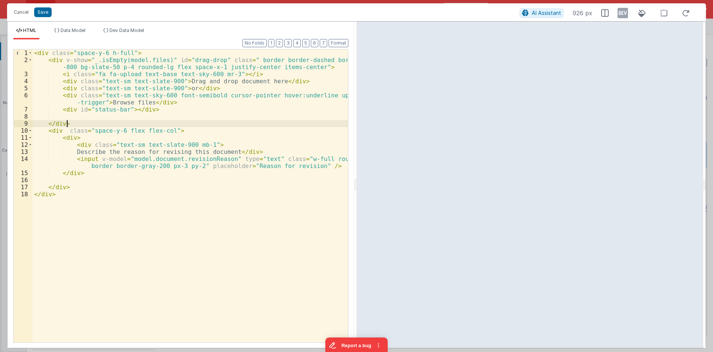
click at [78, 124] on div "< div class = "space-y-6 h-full" > < div v-show = "_.isEmpty(model.files)" id =…" at bounding box center [190, 202] width 315 height 307
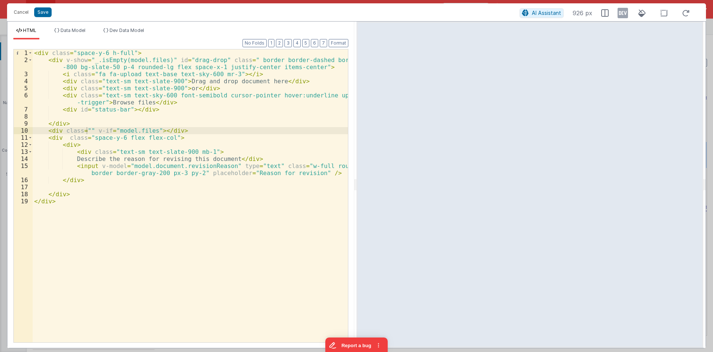
click at [86, 132] on div "< div class = "space-y-6 h-full" > < div v-show = "_.isEmpty(model.files)" id =…" at bounding box center [190, 202] width 315 height 307
click at [121, 129] on div "< div class = "space-y-6 h-full" > < div v-show = "_.isEmpty(model.files)" id =…" at bounding box center [190, 202] width 315 height 307
click at [118, 129] on div "< div class = "space-y-6 h-full" > < div v-show = "_.isEmpty(model.files)" id =…" at bounding box center [190, 202] width 315 height 307
click at [287, 132] on div "< div class = "space-y-6 h-full" > < div v-show = "_.isEmpty(model.files)" id =…" at bounding box center [190, 202] width 315 height 307
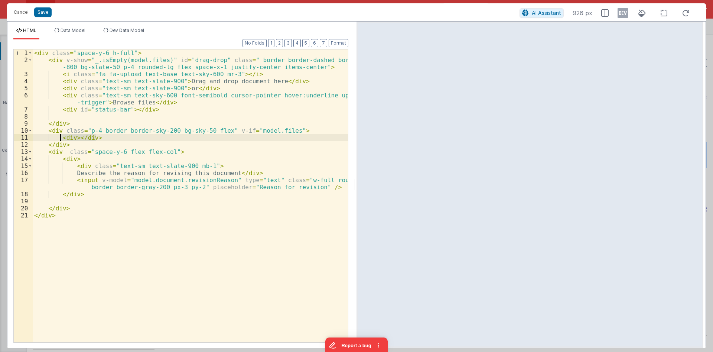
drag, startPoint x: 100, startPoint y: 136, endPoint x: 78, endPoint y: 137, distance: 21.6
click at [59, 137] on div "< div class = "space-y-6 h-full" > < div v-show = "_.isEmpty(model.files)" id =…" at bounding box center [190, 202] width 315 height 307
click at [107, 138] on div "< div class = "space-y-6 h-full" > < div v-show = "_.isEmpty(model.files)" id =…" at bounding box center [190, 195] width 315 height 293
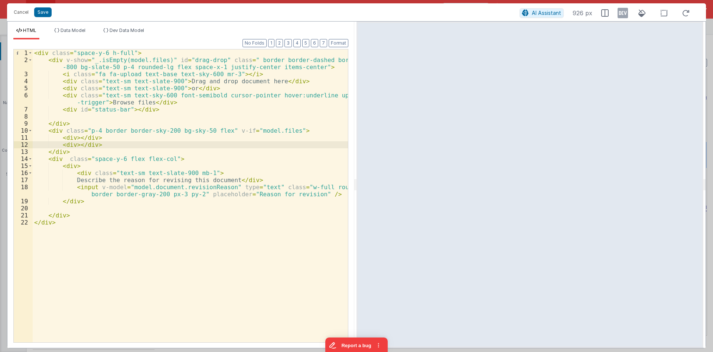
click at [77, 137] on div "< div class = "space-y-6 h-full" > < div v-show = "_.isEmpty(model.files)" id =…" at bounding box center [190, 202] width 315 height 307
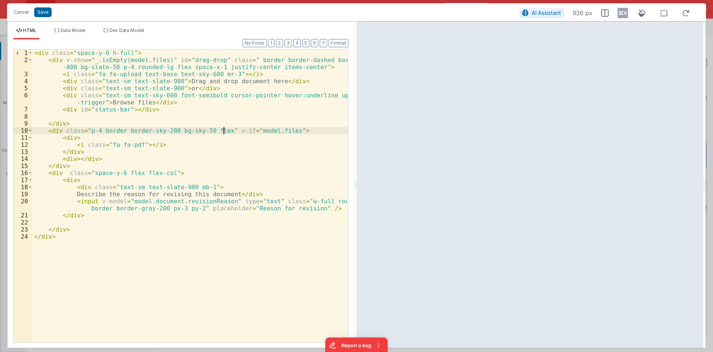
click at [224, 130] on div "< div class = "space-y-6 h-full" > < div v-show = "_.isEmpty(model.files)" id =…" at bounding box center [190, 202] width 315 height 307
click at [217, 131] on div "< div class = "space-y-6 h-full" > < div v-show = "_.isEmpty(model.files)" id =…" at bounding box center [190, 202] width 315 height 307
click at [126, 144] on div "< div class = "space-y-6 h-full" > < div v-show = "_.isEmpty(model.files)" id =…" at bounding box center [190, 202] width 315 height 307
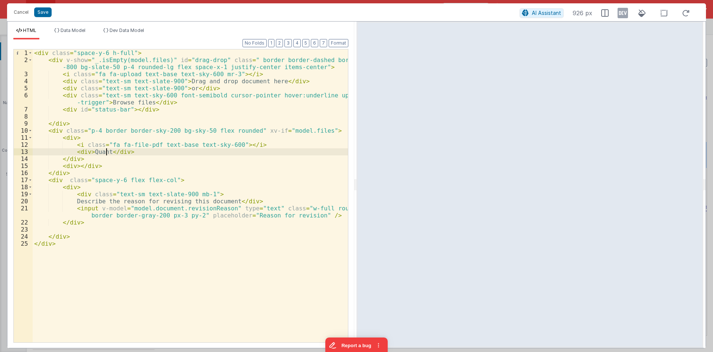
click at [73, 137] on div "< div class = "space-y-6 h-full" > < div v-show = "_.isEmpty(model.files)" id =…" at bounding box center [190, 202] width 315 height 307
click at [103, 152] on div "< div class = "space-y-6 h-full" > < div v-show = "_.isEmpty(model.files)" id =…" at bounding box center [190, 202] width 315 height 307
click at [163, 152] on div "< div class = "space-y-6 h-full" > < div v-show = "_.isEmpty(model.files)" id =…" at bounding box center [190, 202] width 315 height 307
click at [95, 152] on div "< div class = "space-y-6 h-full" > < div v-show = "_.isEmpty(model.files)" id =…" at bounding box center [190, 202] width 315 height 307
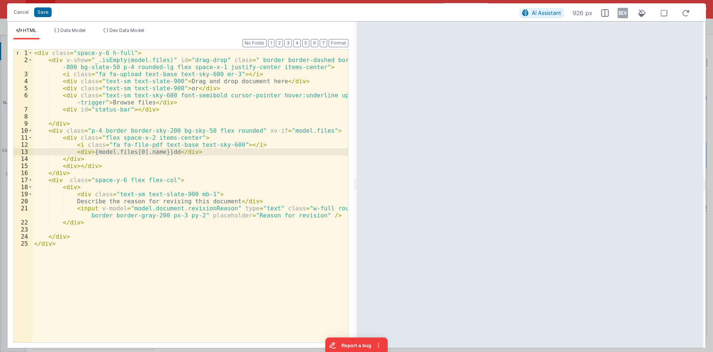
click at [168, 153] on div "< div class = "space-y-6 h-full" > < div v-show = "_.isEmpty(model.files)" id =…" at bounding box center [190, 202] width 315 height 307
click at [87, 151] on div "< div class = "space-y-6 h-full" > < div v-show = "_.isEmpty(model.files)" id =…" at bounding box center [190, 202] width 315 height 307
click at [138, 151] on div "< div class = "space-y-6 h-full" > < div v-show = "_.isEmpty(model.files)" id =…" at bounding box center [190, 202] width 315 height 307
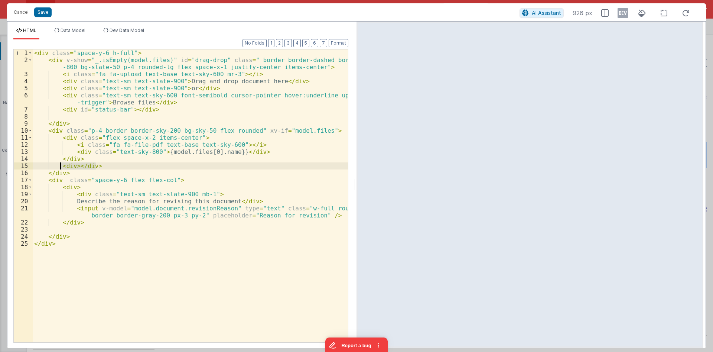
drag, startPoint x: 101, startPoint y: 166, endPoint x: 61, endPoint y: 169, distance: 40.6
click at [61, 169] on div "< div class = "space-y-6 h-full" > < div v-show = "_.isEmpty(model.files)" id =…" at bounding box center [190, 202] width 315 height 307
click at [243, 130] on div "< div class = "space-y-6 h-full" > < div v-show = "_.isEmpty(model.files)" id =…" at bounding box center [190, 202] width 315 height 307
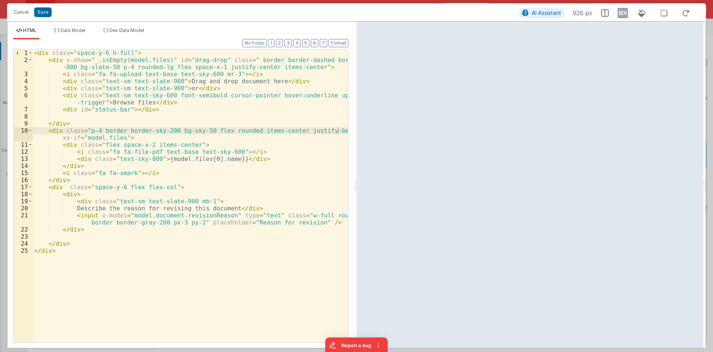
click at [130, 174] on div "< div class = "space-y-6 h-full" > < div v-show = "_.isEmpty(model.files)" id =…" at bounding box center [190, 202] width 315 height 307
click at [183, 173] on div "< div class = "space-y-6 h-full" > < div v-show = "_.isEmpty(model.files)" id =…" at bounding box center [190, 202] width 315 height 307
click at [175, 173] on div "< div class = "space-y-6 h-full" > < div v-show = "_.isEmpty(model.files)" id =…" at bounding box center [190, 202] width 315 height 307
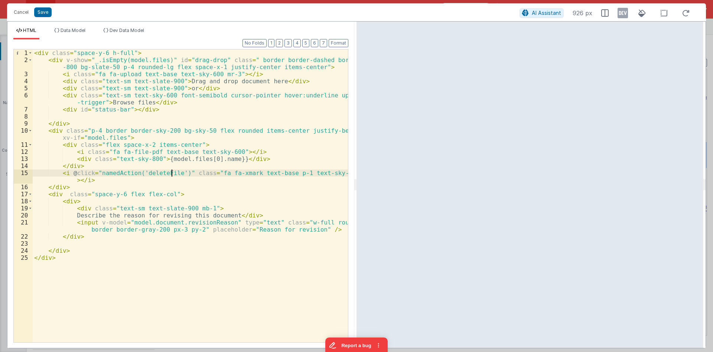
click at [160, 158] on div "< div class = "space-y-6 h-full" > < div v-show = "_.isEmpty(model.files)" id =…" at bounding box center [190, 202] width 315 height 307
click at [65, 138] on div "< div class = "space-y-6 h-full" > < div v-show = "_.isEmpty(model.files)" id =…" at bounding box center [190, 202] width 315 height 307
click at [79, 33] on span "Data Model" at bounding box center [73, 30] width 25 height 6
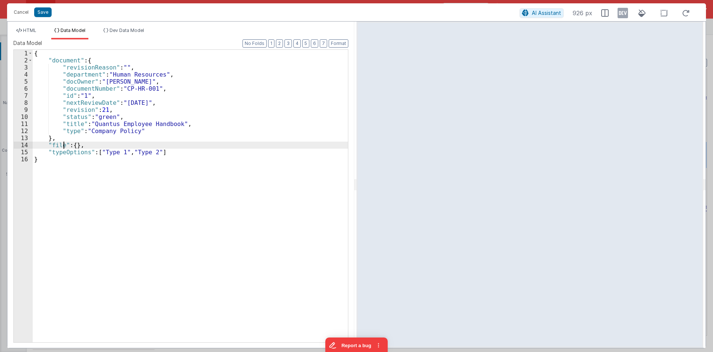
click at [62, 145] on div "{ "document" : { "revisionReason" : "" , "department" : "Human Resources" , "do…" at bounding box center [190, 203] width 315 height 307
click at [82, 143] on div "{ "document" : { "revisionReason" : "" , "department" : "Human Resources" , "do…" at bounding box center [190, 203] width 315 height 307
drag, startPoint x: 145, startPoint y: 123, endPoint x: 145, endPoint y: 129, distance: 6.3
click at [145, 126] on div "{ "document" : { "revisionReason" : "" , "department" : "Human Resources" , "do…" at bounding box center [190, 203] width 315 height 307
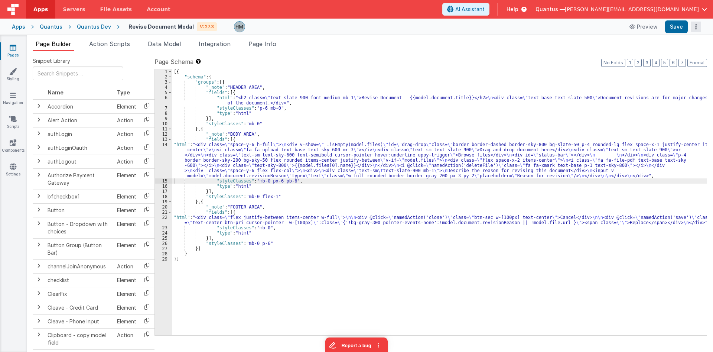
click at [701, 28] on button "Options" at bounding box center [696, 27] width 10 height 10
click at [682, 43] on link "Duplicate" at bounding box center [668, 42] width 65 height 14
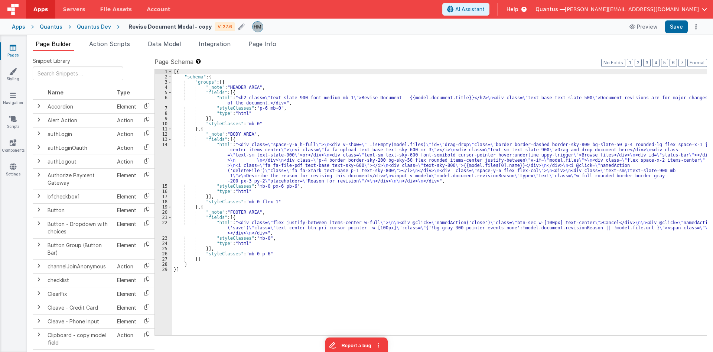
click at [135, 27] on h4 "Revise Document Modal - copy" at bounding box center [170, 27] width 83 height 6
click at [135, 27] on input "Revise Document Modal - copy" at bounding box center [175, 26] width 93 height 11
drag, startPoint x: 194, startPoint y: 27, endPoint x: 284, endPoint y: 31, distance: 90.0
click at [221, 31] on input "Replace Document Modal - copy" at bounding box center [175, 26] width 93 height 11
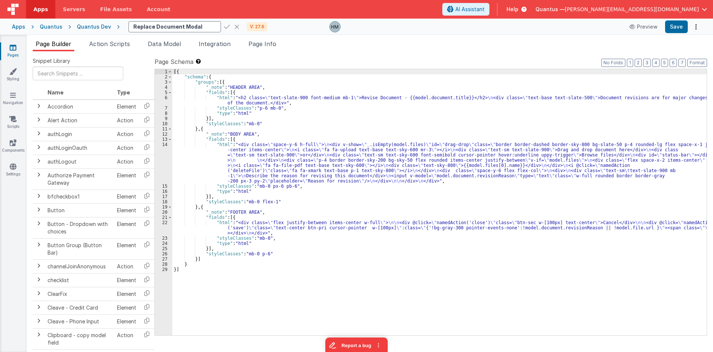
scroll to position [0, 0]
type input "Replace Document Modal"
click at [224, 25] on icon at bounding box center [227, 27] width 6 height 10
click at [90, 26] on div "Quantus Dev" at bounding box center [94, 26] width 34 height 7
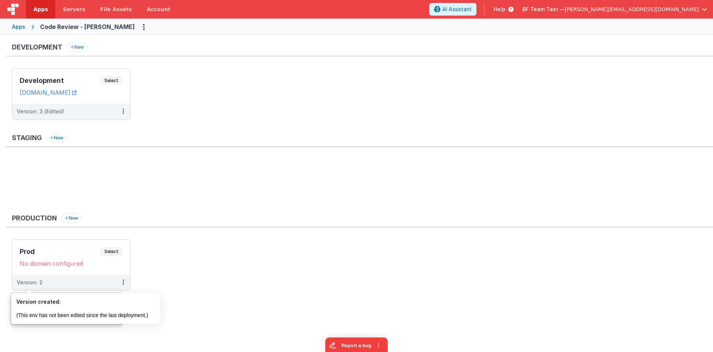
click at [427, 231] on div "Production New Prod Select URLs No domain configured Version: 2" at bounding box center [359, 255] width 707 height 85
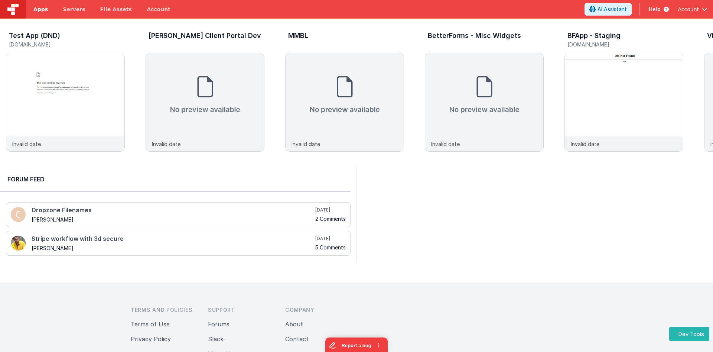
click at [41, 12] on span "Apps" at bounding box center [40, 9] width 14 height 7
